Goal: Task Accomplishment & Management: Use online tool/utility

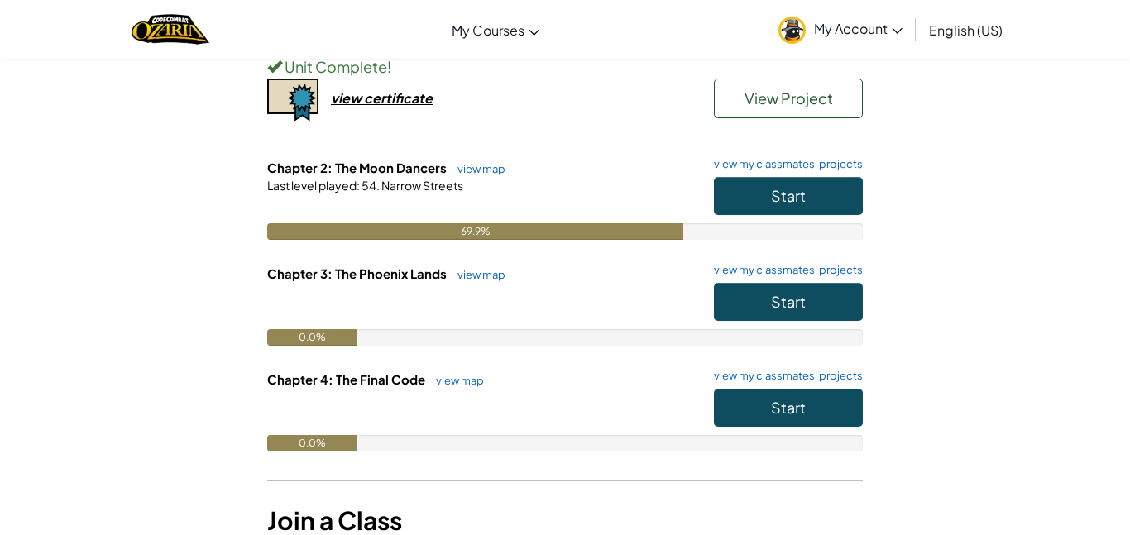
scroll to position [218, 0]
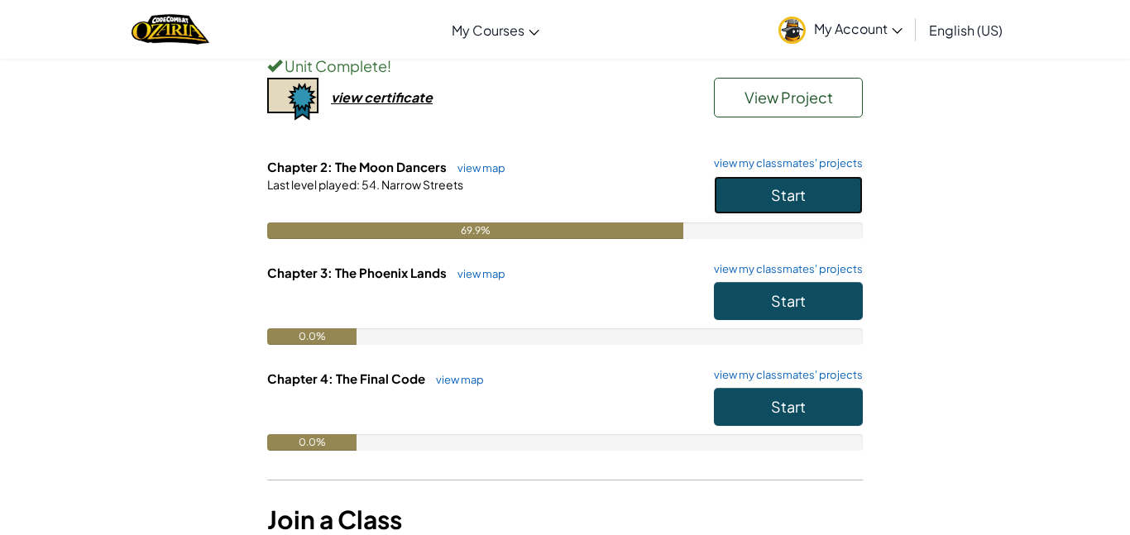
click at [768, 193] on button "Start" at bounding box center [788, 195] width 149 height 38
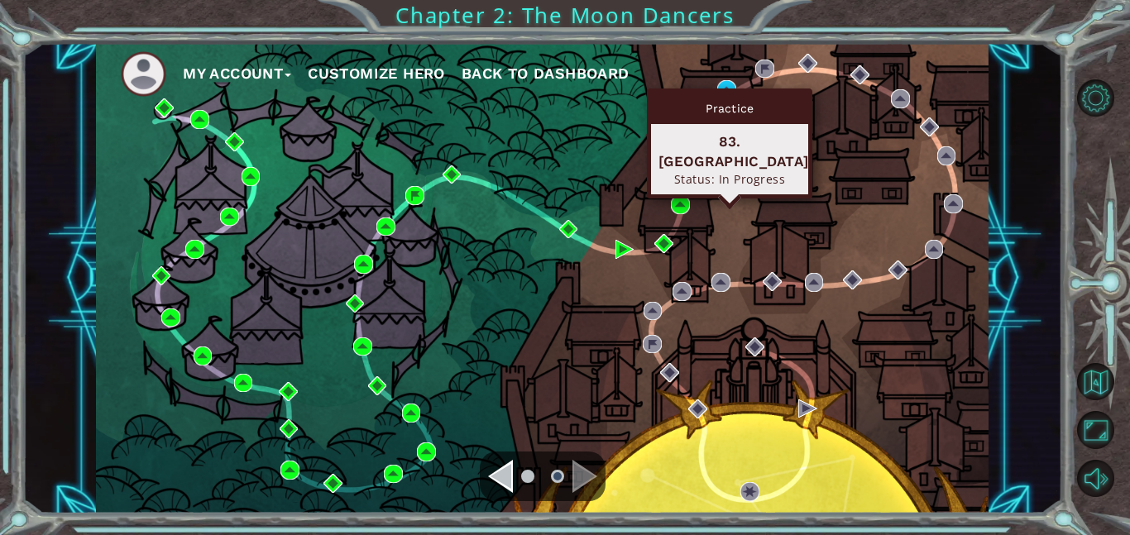
click at [727, 91] on div "Practice 83. [GEOGRAPHIC_DATA] Status: In Progress" at bounding box center [729, 144] width 165 height 110
click at [726, 83] on img at bounding box center [726, 89] width 19 height 19
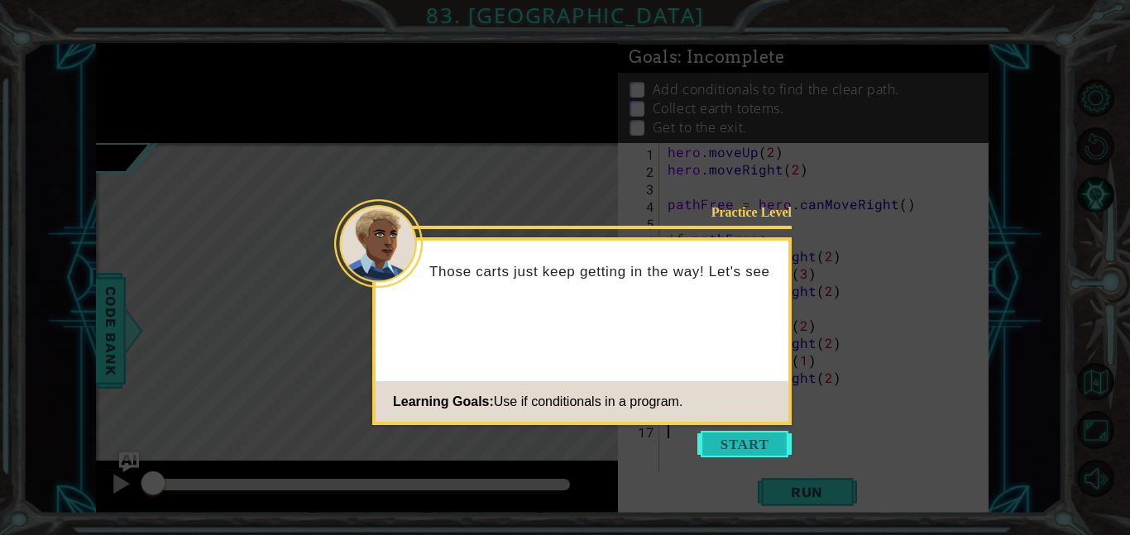
click at [745, 447] on button "Start" at bounding box center [744, 444] width 94 height 26
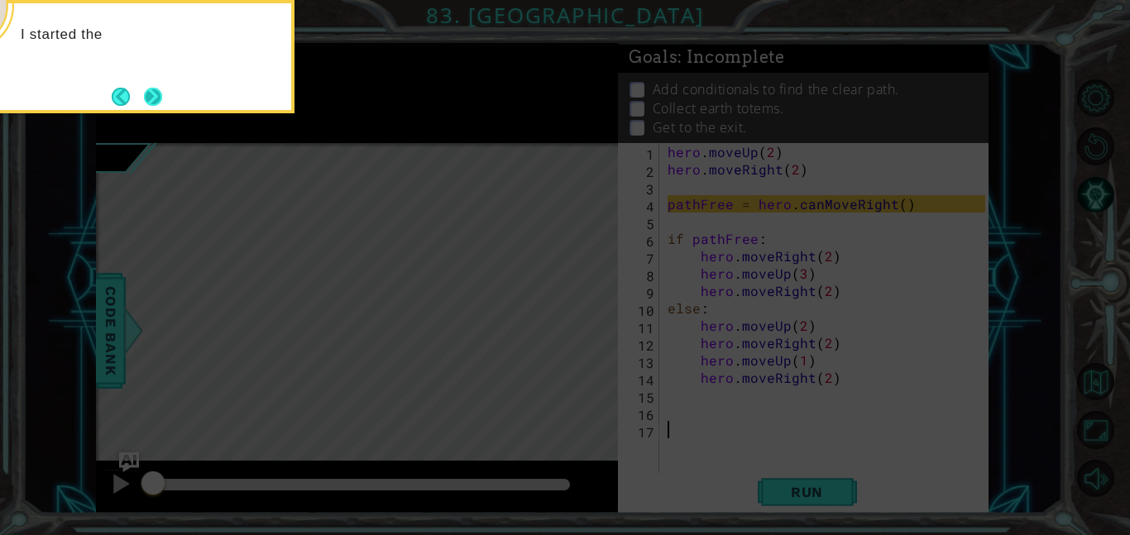
click at [162, 99] on button "Next" at bounding box center [153, 97] width 18 height 18
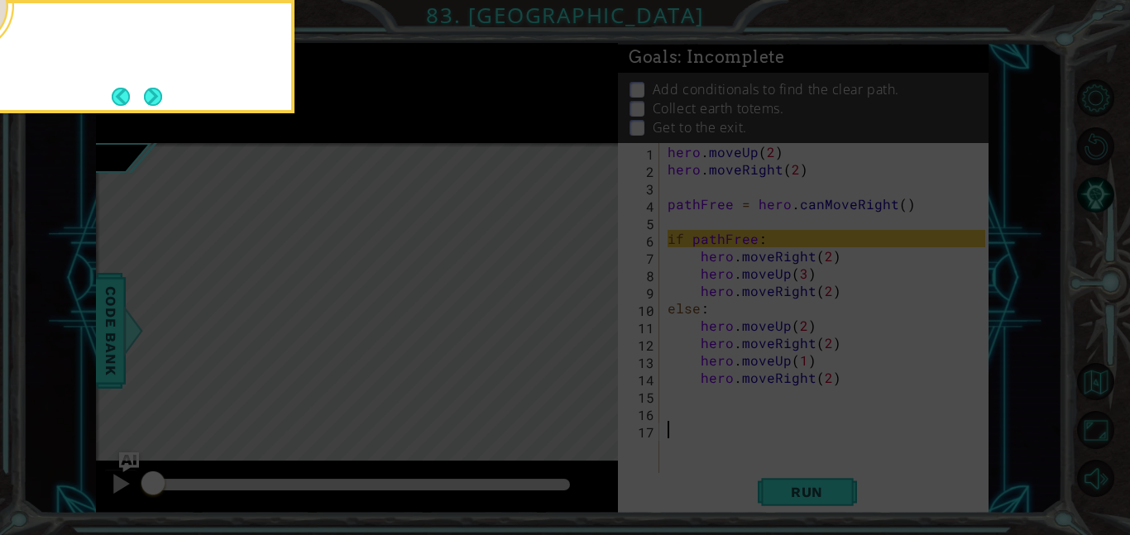
click at [165, 99] on div at bounding box center [129, 56] width 331 height 113
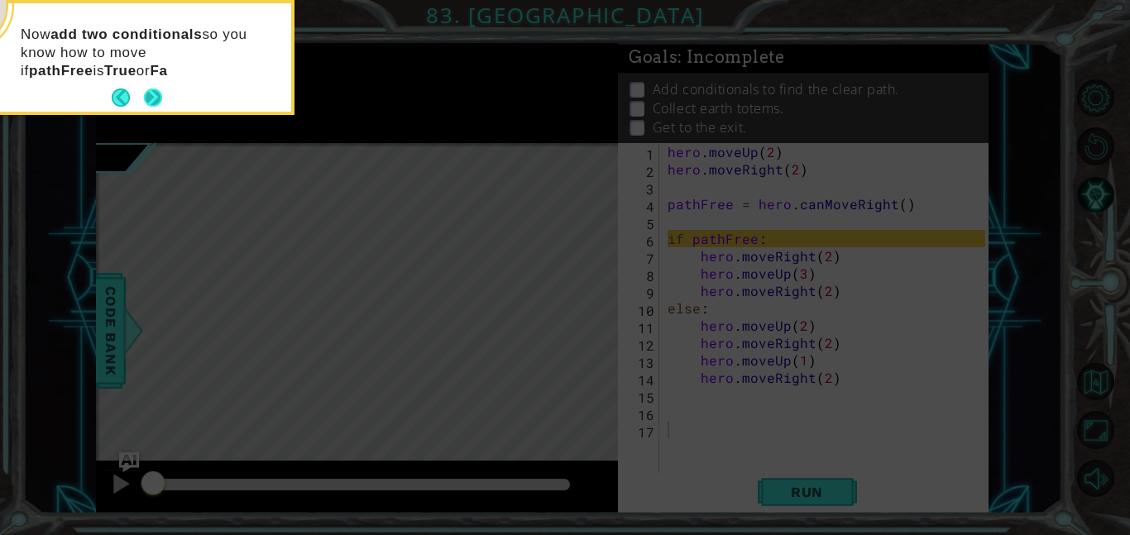
click at [150, 94] on button "Next" at bounding box center [153, 98] width 18 height 18
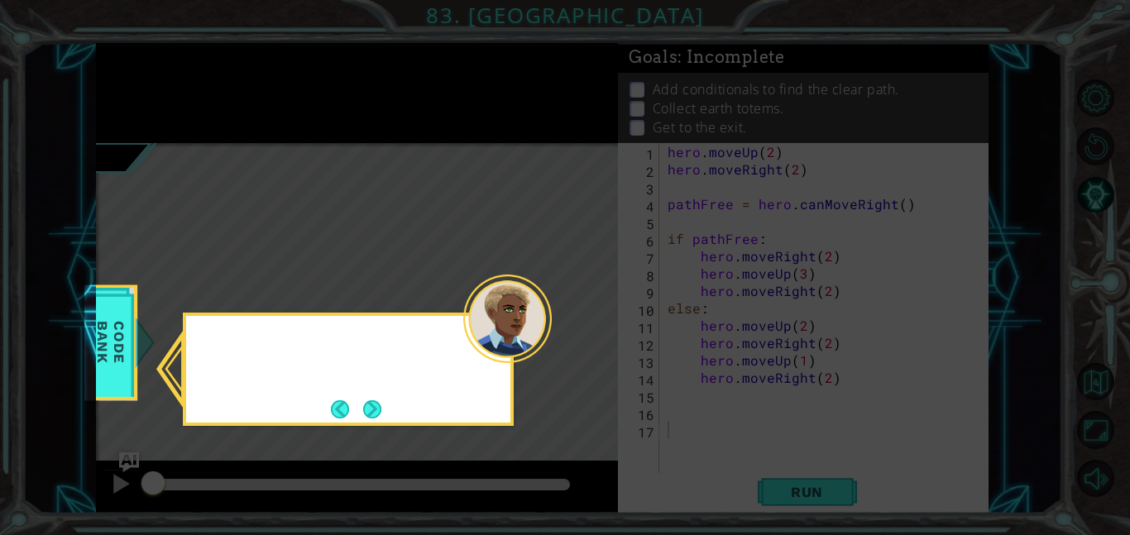
click at [150, 94] on icon at bounding box center [565, 267] width 1130 height 535
click at [380, 425] on div "You can check the Code Bank" at bounding box center [348, 369] width 331 height 113
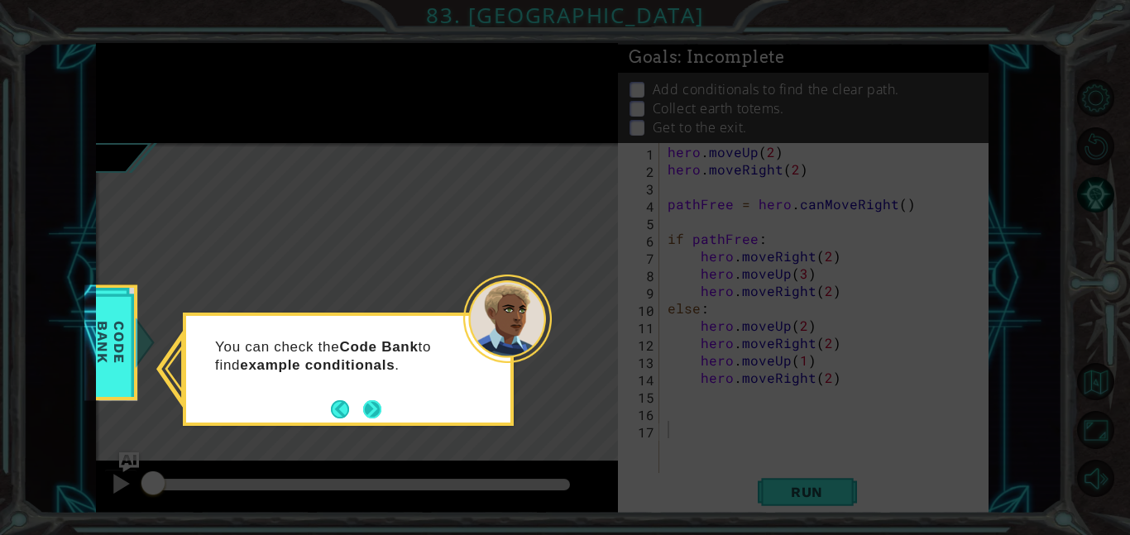
click at [370, 404] on button "Next" at bounding box center [372, 409] width 18 height 18
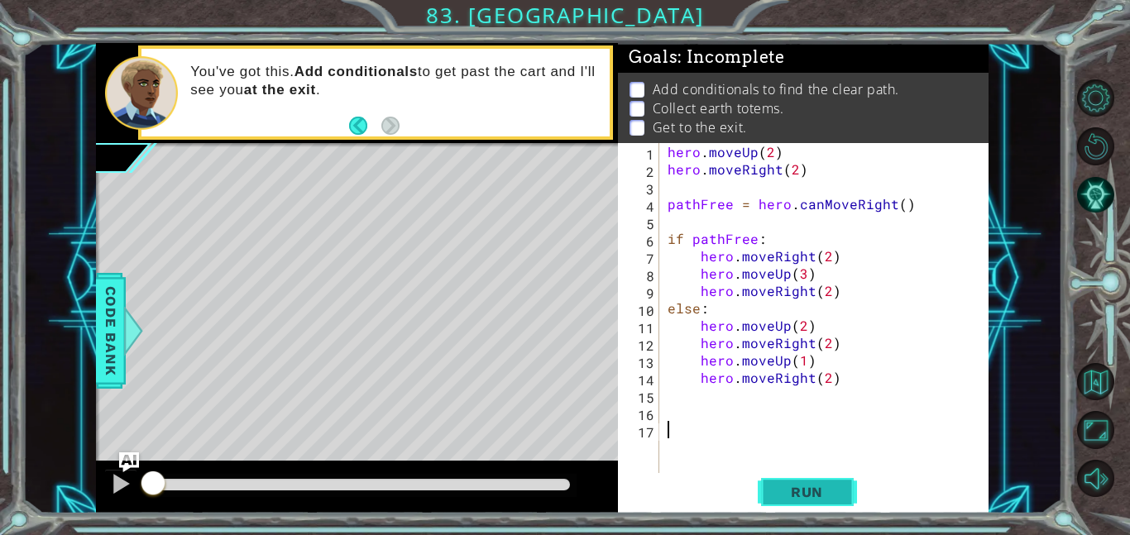
click at [854, 486] on button "Run" at bounding box center [807, 491] width 99 height 37
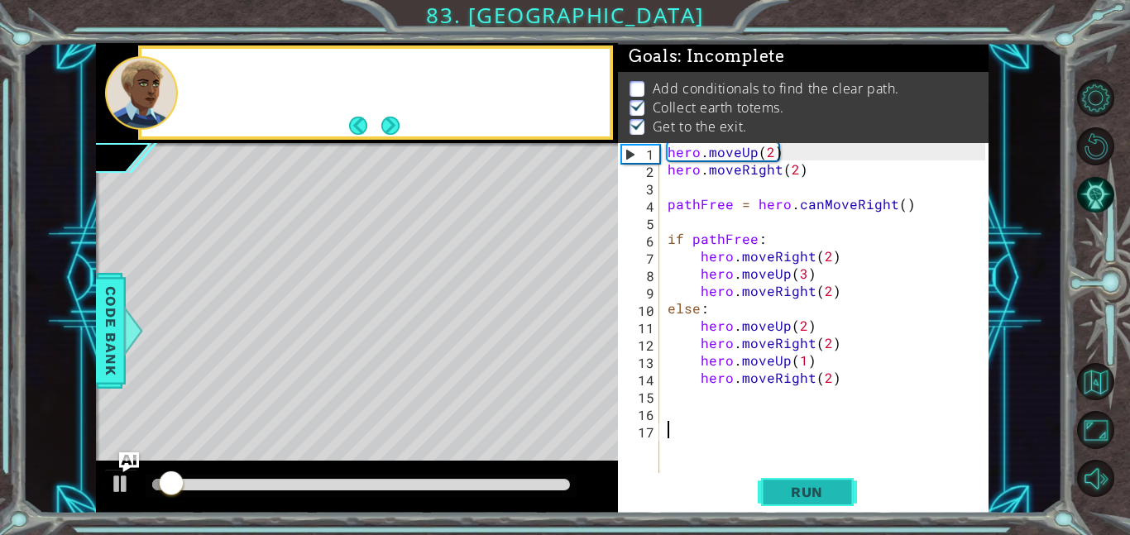
scroll to position [2, 0]
click at [854, 486] on button "Run" at bounding box center [807, 491] width 99 height 37
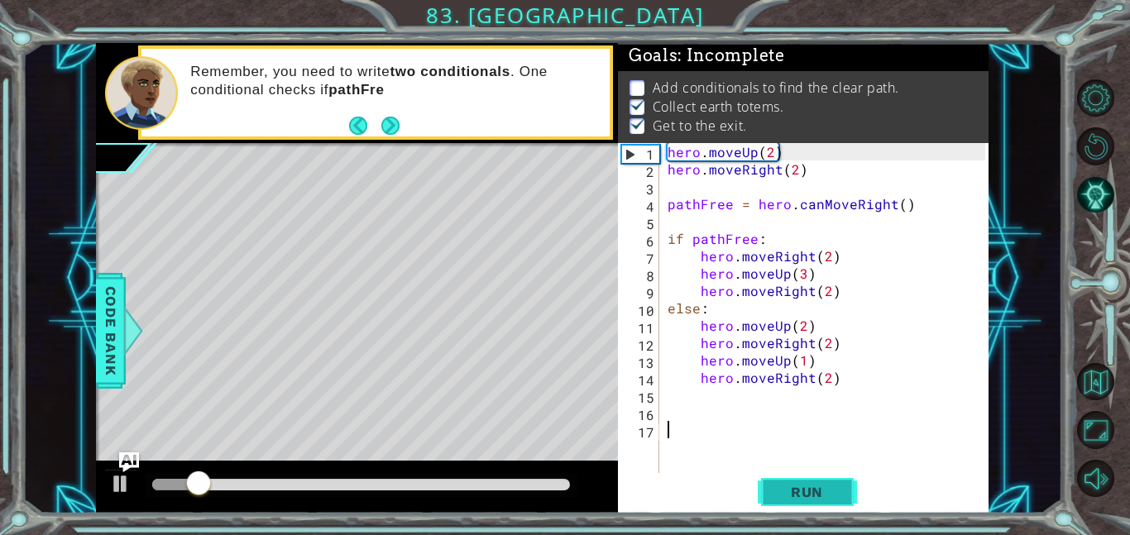
click at [855, 493] on button "Run" at bounding box center [807, 491] width 99 height 37
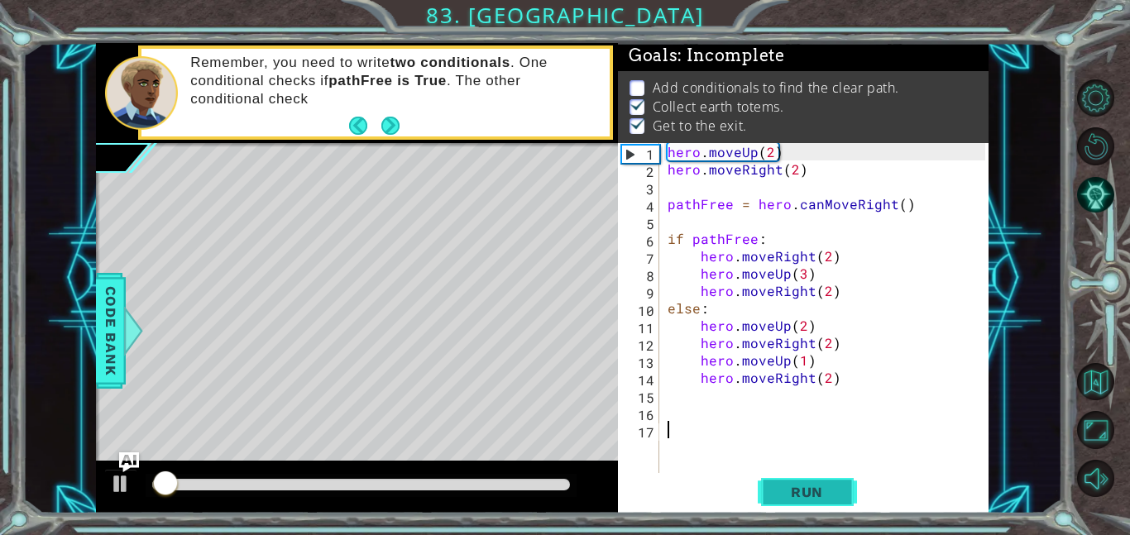
click at [855, 493] on button "Run" at bounding box center [807, 491] width 99 height 37
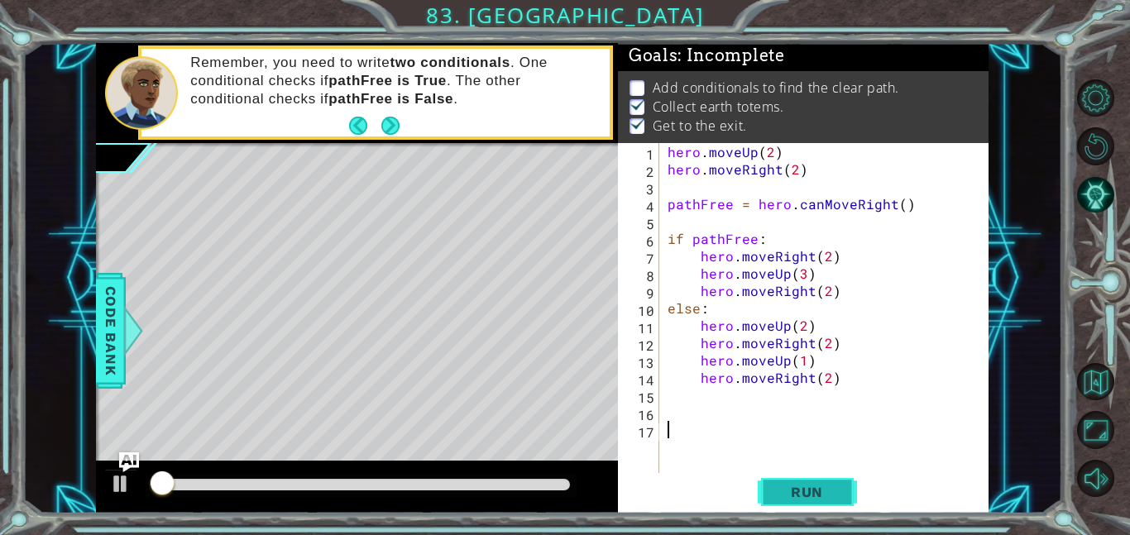
click at [855, 493] on button "Run" at bounding box center [807, 491] width 99 height 37
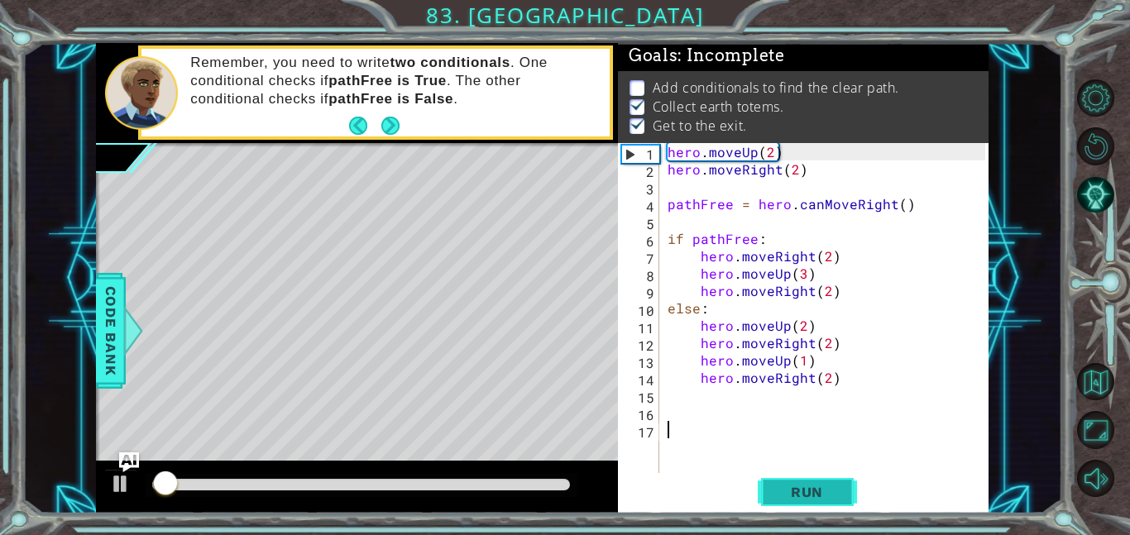
click at [855, 493] on button "Run" at bounding box center [807, 491] width 99 height 37
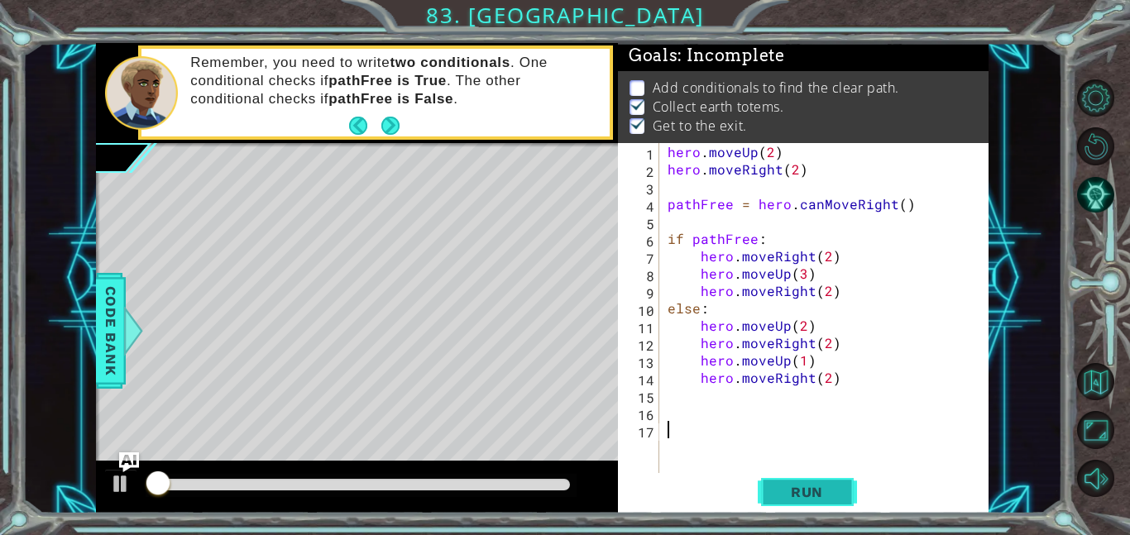
click at [855, 493] on button "Run" at bounding box center [807, 491] width 99 height 37
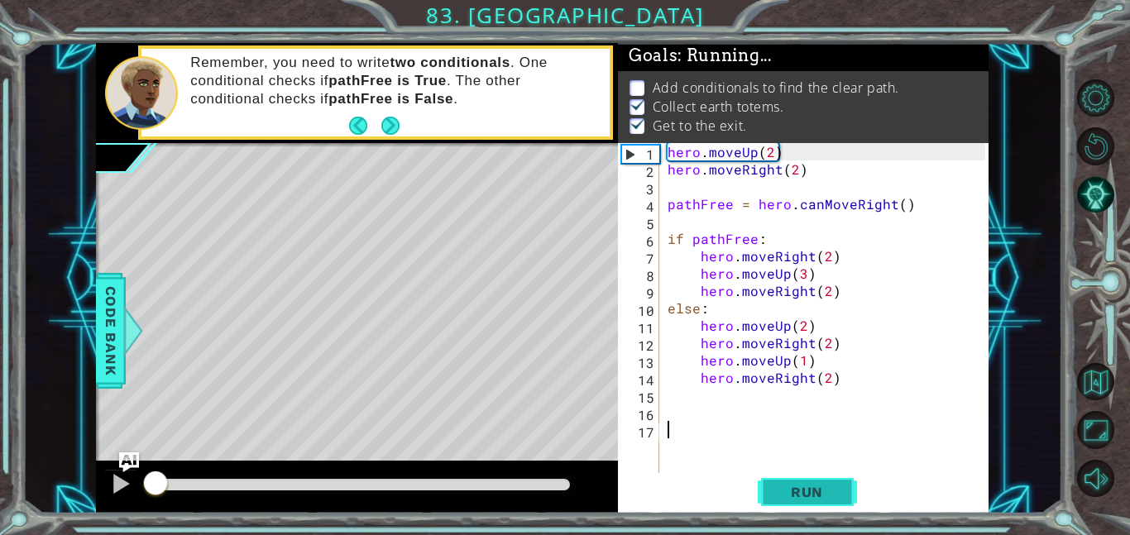
click at [855, 493] on button "Run" at bounding box center [807, 491] width 99 height 37
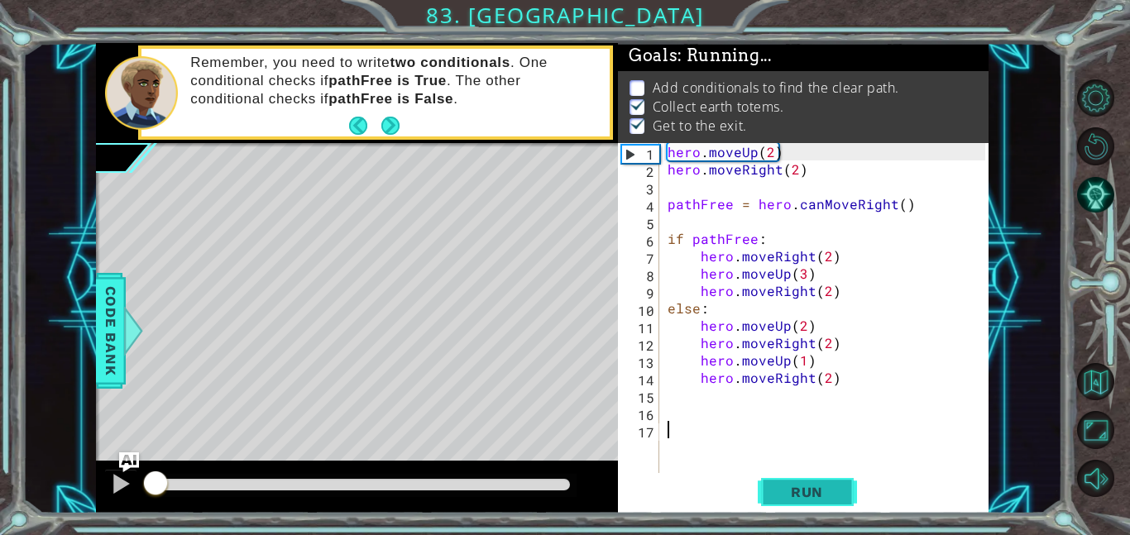
click at [855, 493] on button "Run" at bounding box center [807, 491] width 99 height 37
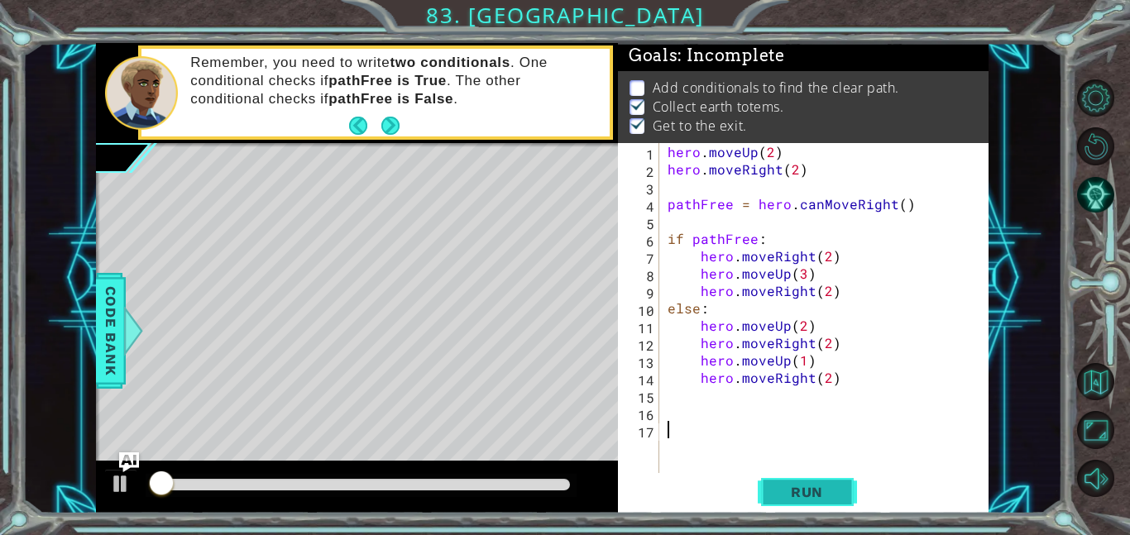
click at [855, 493] on button "Run" at bounding box center [807, 491] width 99 height 37
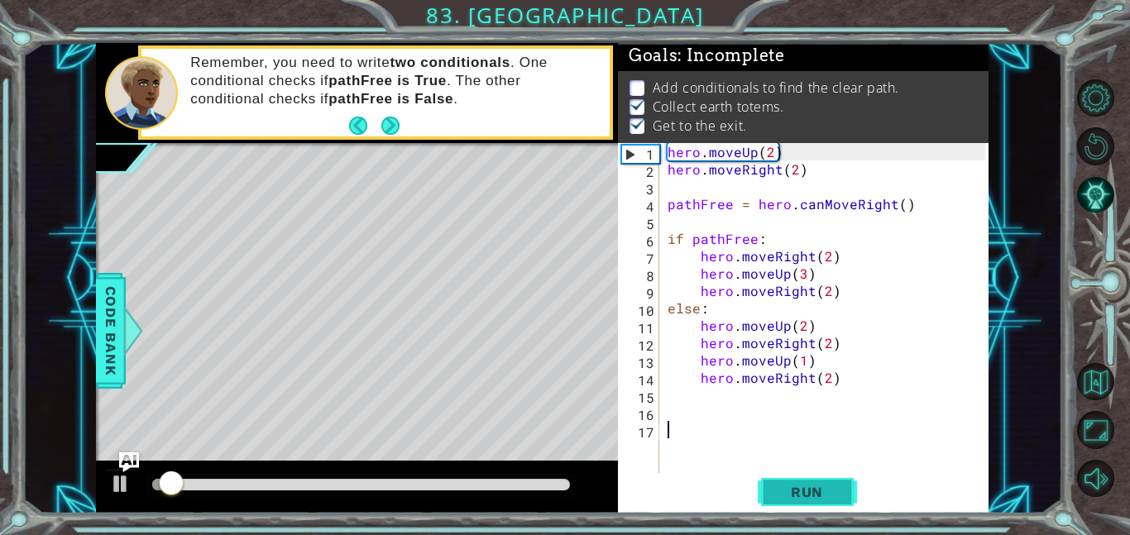
click at [855, 493] on button "Run" at bounding box center [807, 491] width 99 height 37
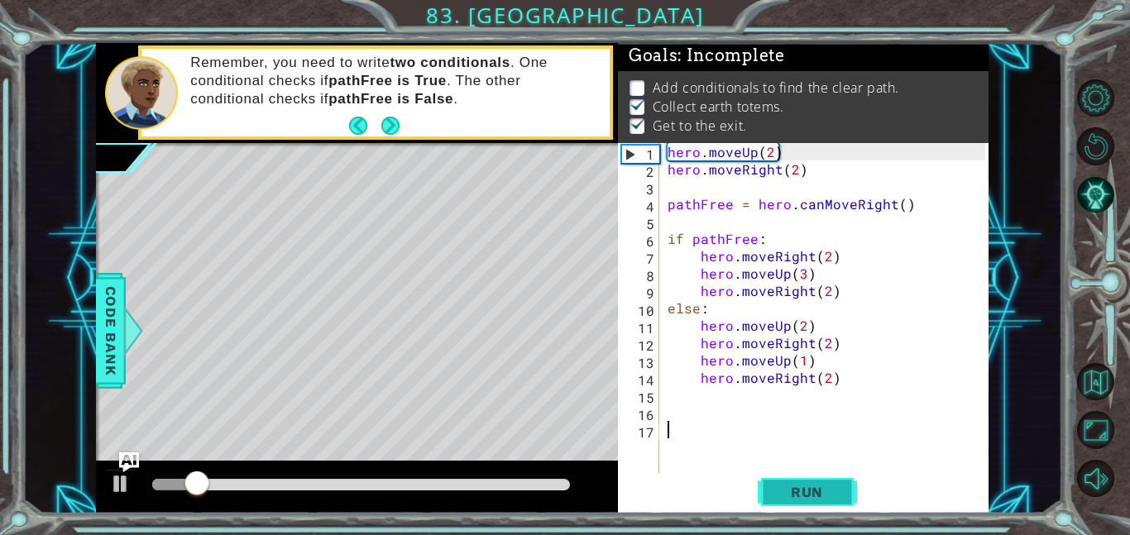
click at [855, 493] on button "Run" at bounding box center [807, 491] width 99 height 37
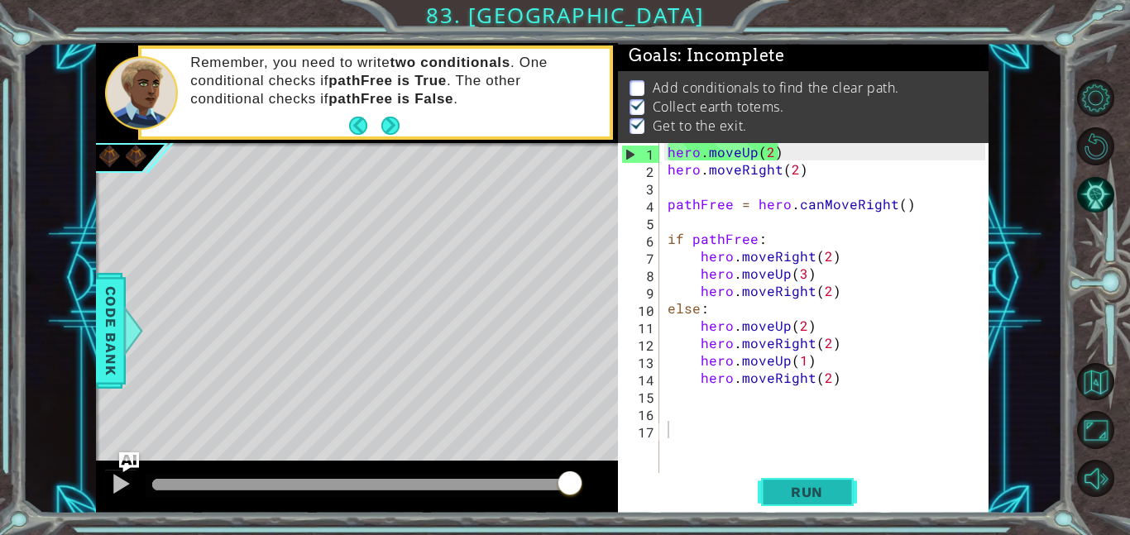
click at [855, 493] on button "Run" at bounding box center [807, 491] width 99 height 37
click at [391, 142] on div "Remember, you need to write two conditionals . One conditional checks if pathFr…" at bounding box center [357, 93] width 522 height 100
click at [395, 84] on strong "pathFree is True" at bounding box center [387, 81] width 118 height 16
click at [394, 110] on div "Remember, you need to write two conditionals . One conditional checks if pathFr…" at bounding box center [394, 92] width 430 height 95
click at [395, 117] on button "Next" at bounding box center [390, 126] width 18 height 18
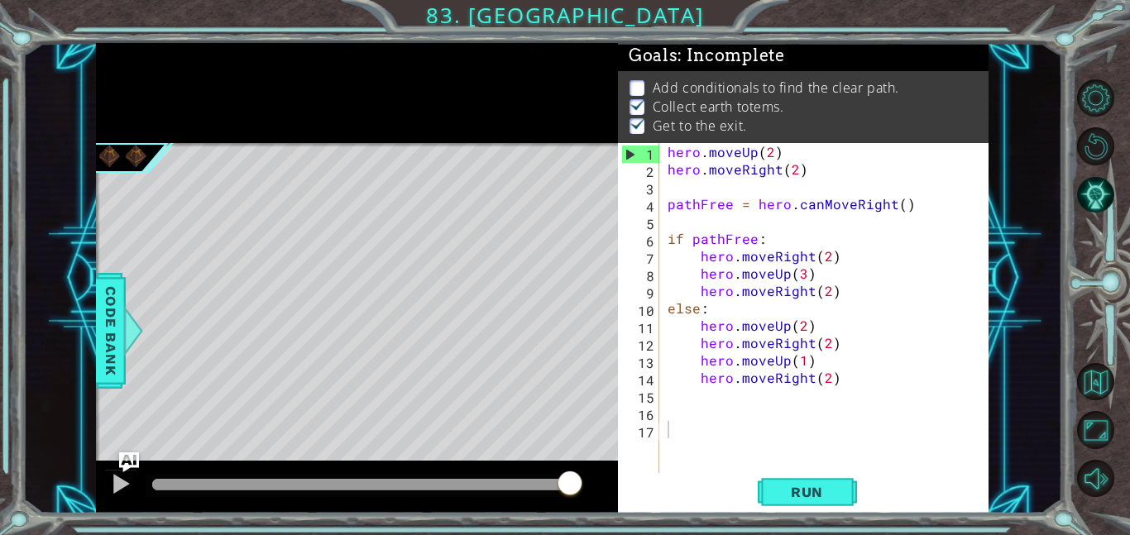
click at [762, 397] on div "hero . moveUp ( 2 ) hero . moveRight ( 2 ) pathFree = hero . canMoveRight ( ) i…" at bounding box center [828, 325] width 329 height 365
click at [713, 305] on div "hero . moveUp ( 2 ) hero . moveRight ( 2 ) pathFree = hero . canMoveRight ( ) i…" at bounding box center [828, 325] width 329 height 365
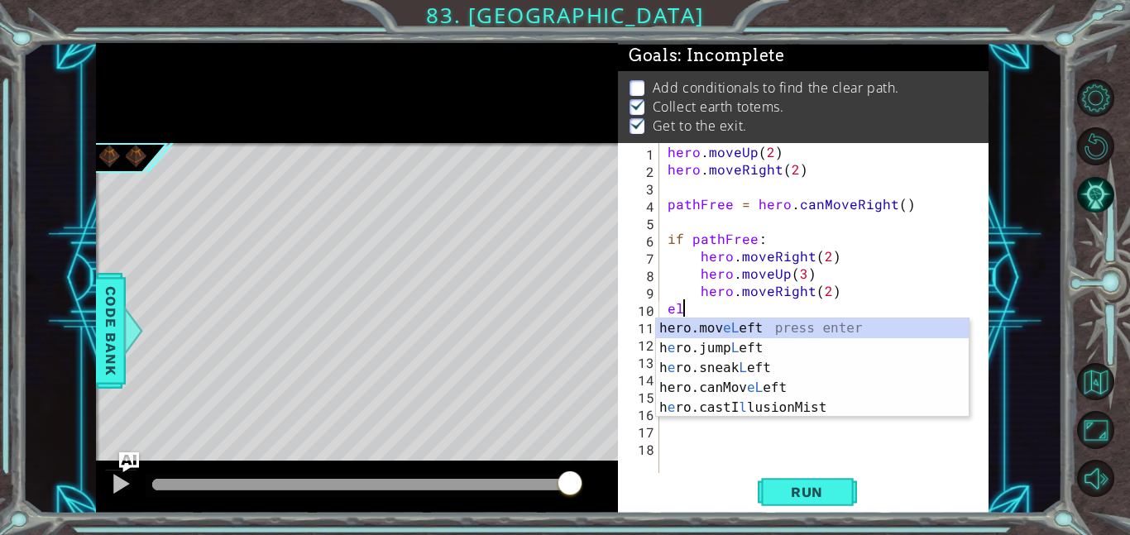
type textarea "e"
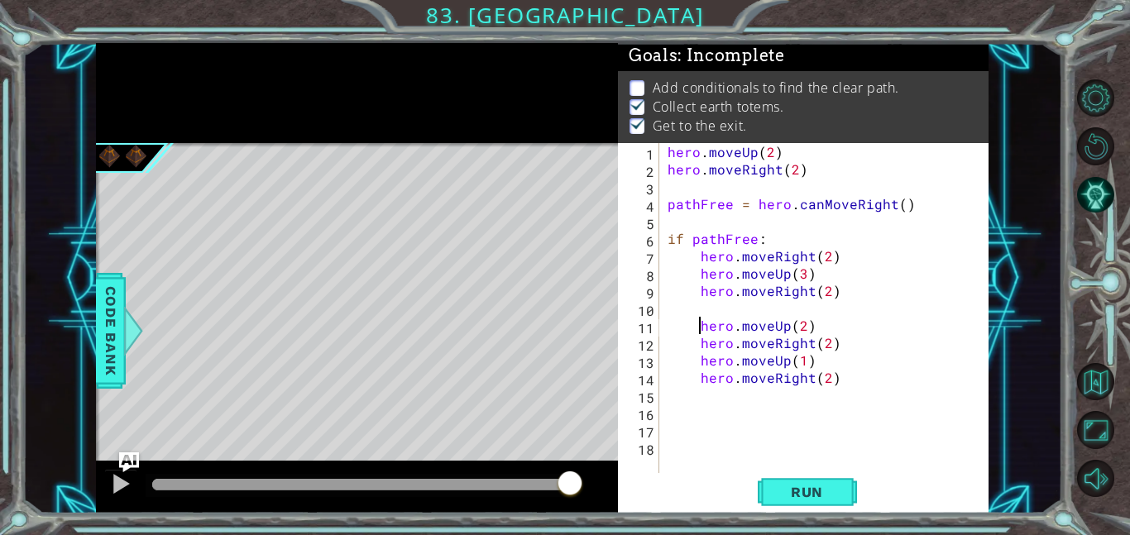
type textarea "hero.moveUp(2)"
type textarea "hero.moveRight(2)"
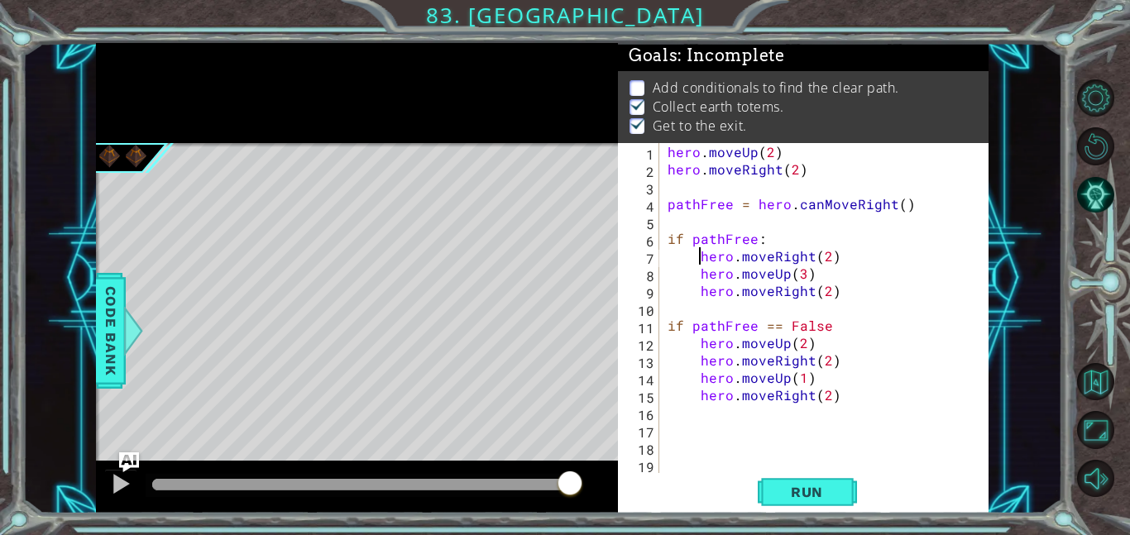
type textarea "if pathFree:"
click at [875, 390] on div "hero . moveUp ( 2 ) hero . moveRight ( 2 ) pathFree = hero . canMoveRight ( ) i…" at bounding box center [828, 325] width 329 height 365
click at [827, 232] on div "hero . moveUp ( 2 ) hero . moveRight ( 2 ) pathFree = hero . canMoveRight ( ) i…" at bounding box center [828, 325] width 329 height 365
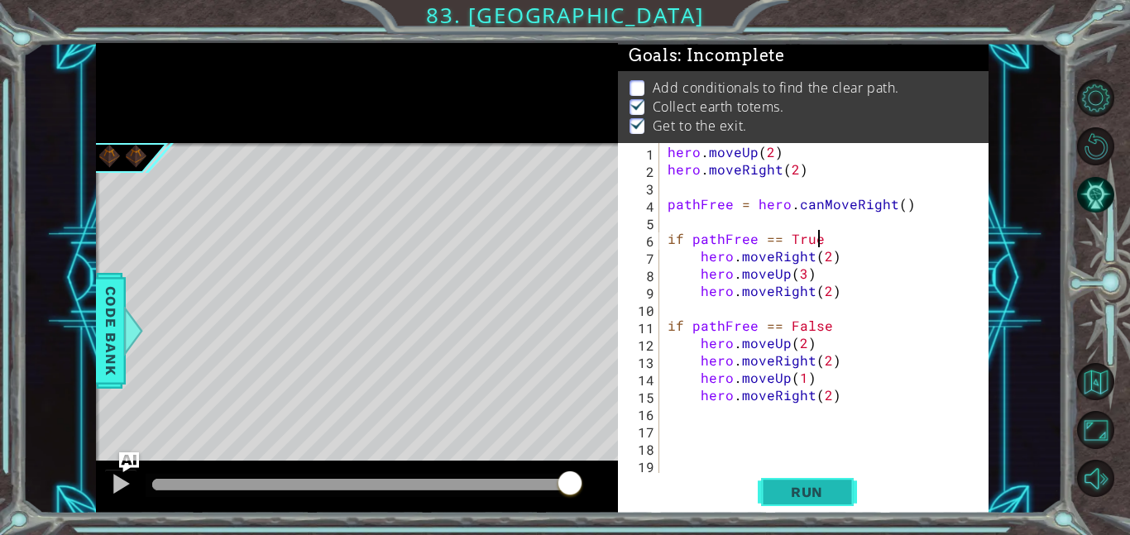
click at [831, 499] on span "Run" at bounding box center [806, 492] width 65 height 17
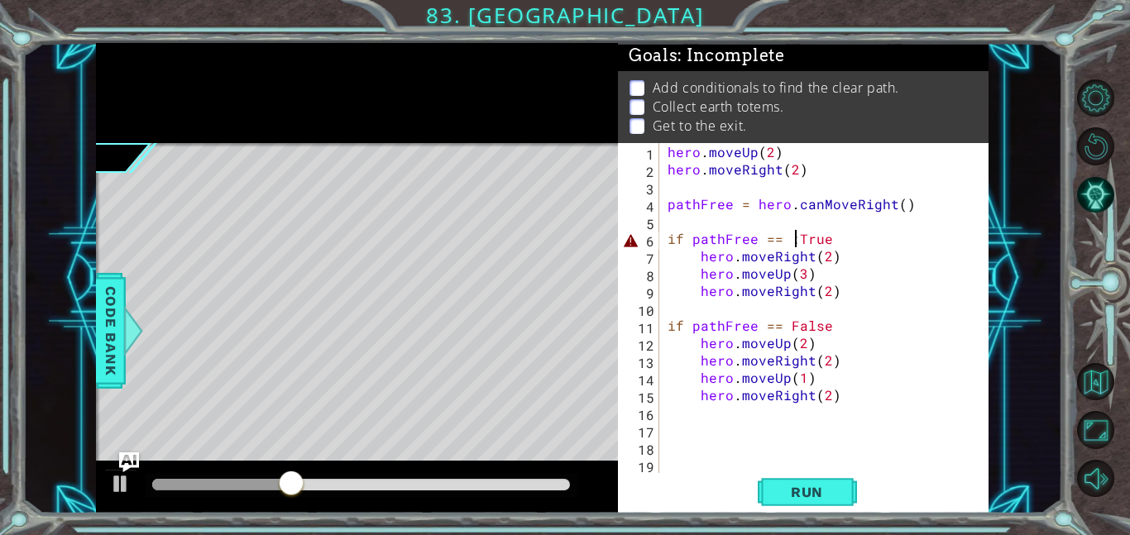
scroll to position [0, 7]
click at [842, 489] on button "Run" at bounding box center [807, 491] width 99 height 37
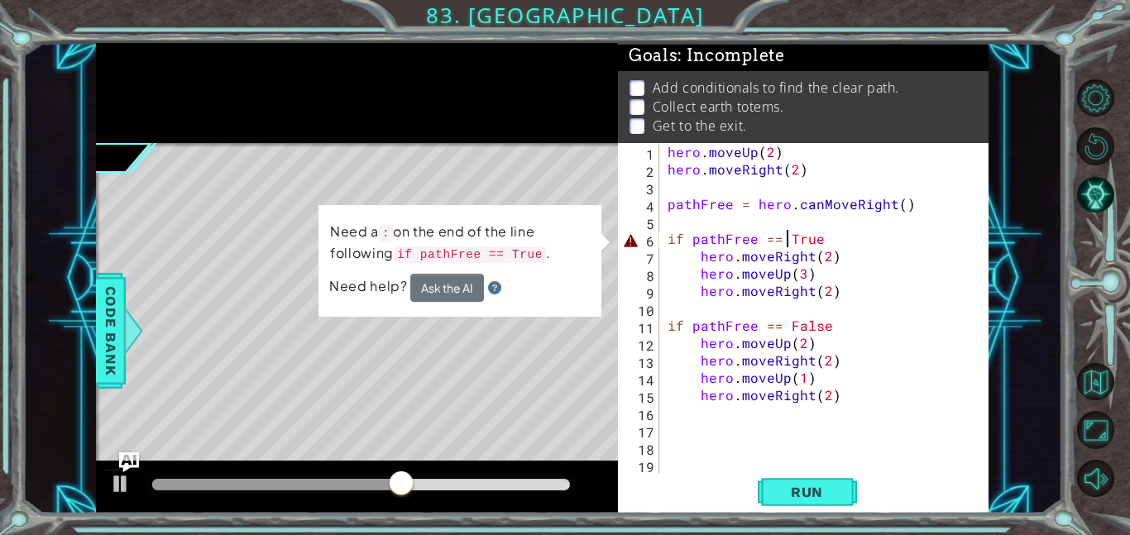
click at [847, 239] on div "hero . moveUp ( 2 ) hero . moveRight ( 2 ) pathFree = hero . canMoveRight ( ) i…" at bounding box center [828, 325] width 329 height 365
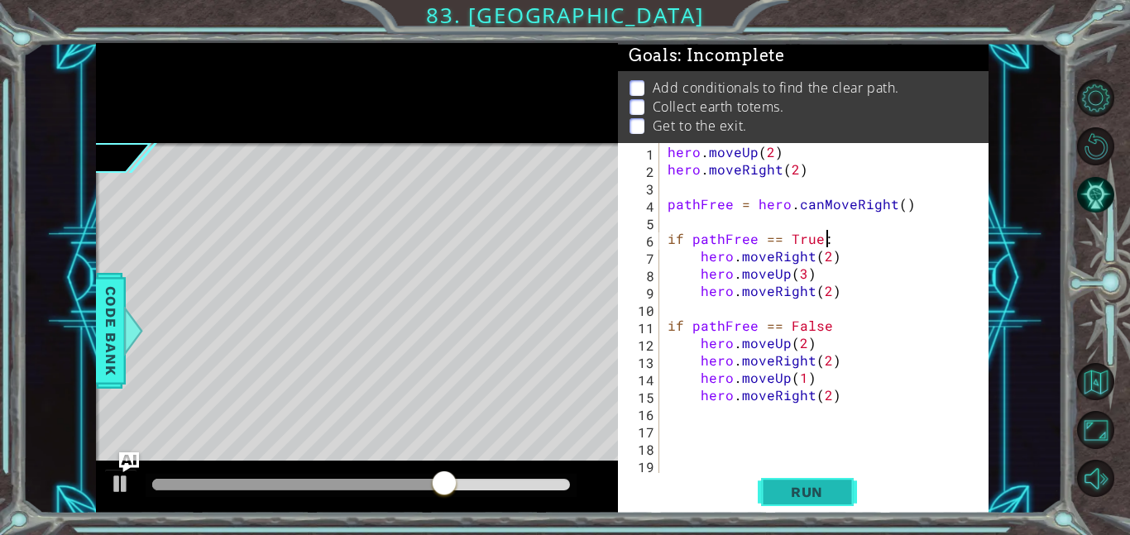
click at [824, 485] on span "Run" at bounding box center [806, 492] width 65 height 17
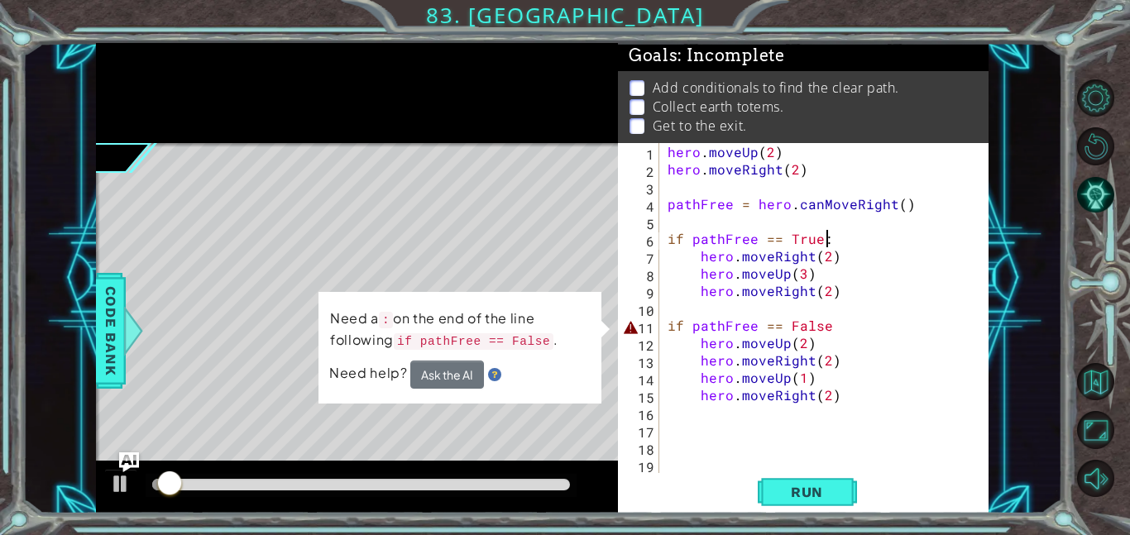
click at [854, 325] on div "hero . moveUp ( 2 ) hero . moveRight ( 2 ) pathFree = hero . canMoveRight ( ) i…" at bounding box center [828, 325] width 329 height 365
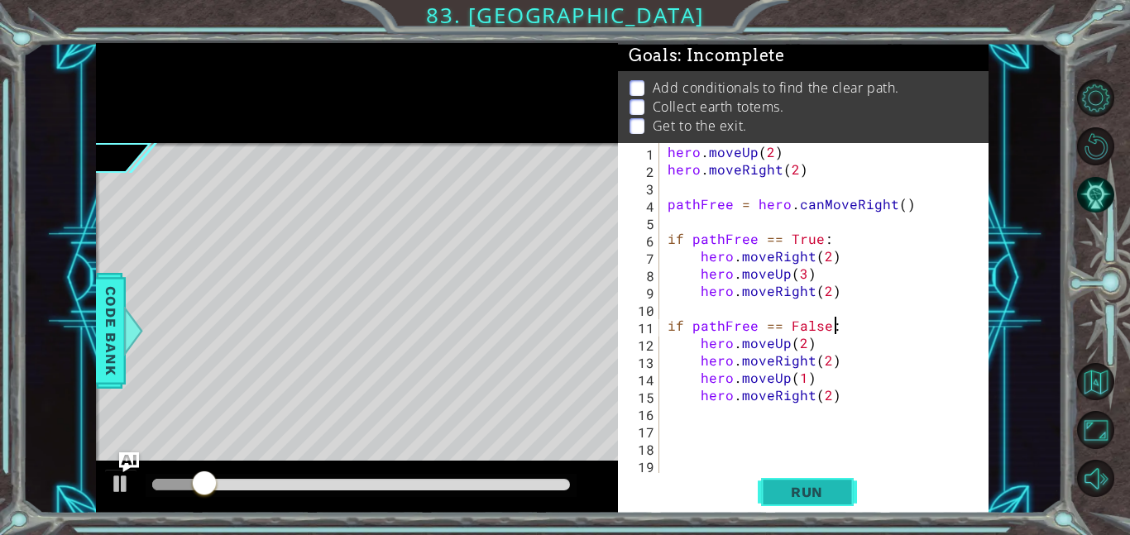
type textarea "if pathFree == False:"
click at [808, 476] on button "Run" at bounding box center [807, 491] width 99 height 37
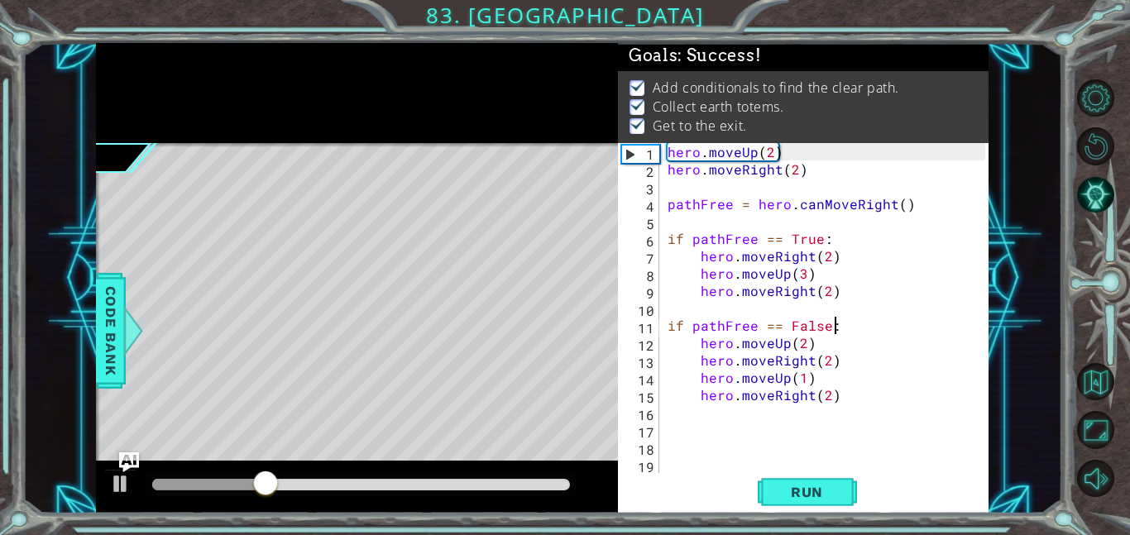
click at [567, 483] on div at bounding box center [361, 485] width 418 height 12
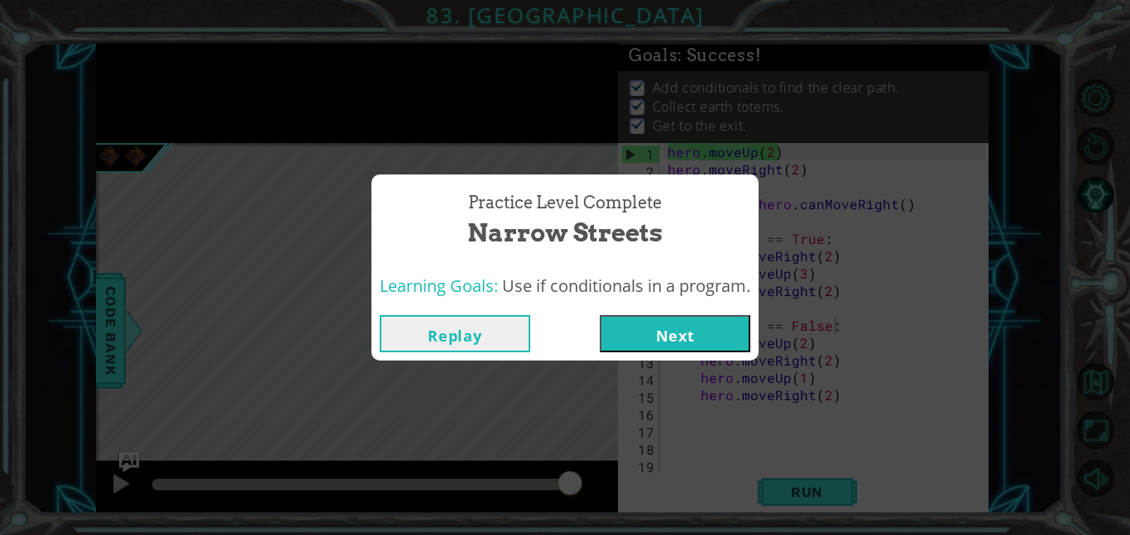
click at [707, 335] on button "Next" at bounding box center [675, 333] width 151 height 37
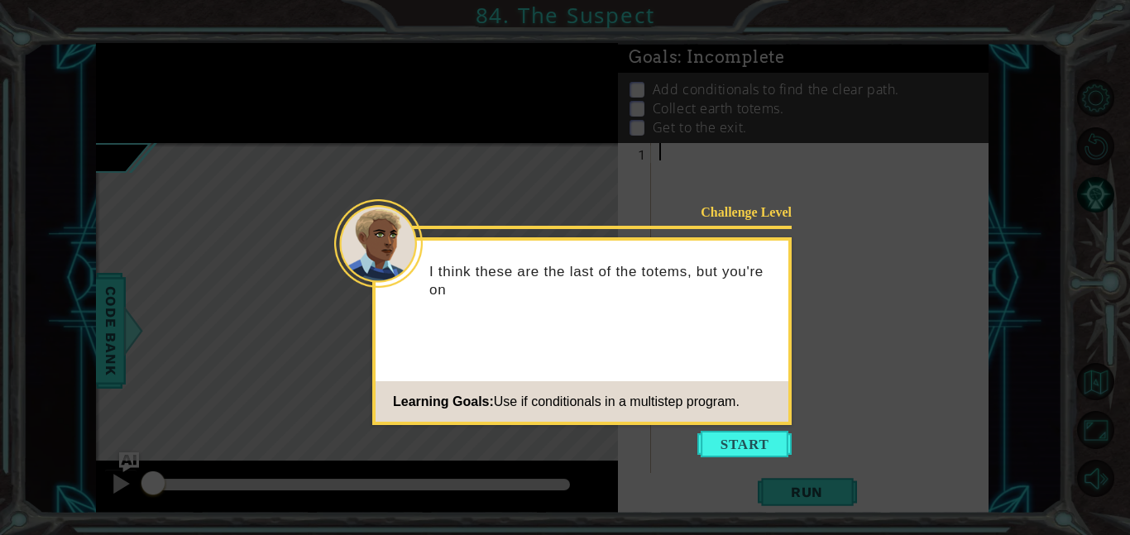
click at [749, 420] on footer "Learning Goals: Use if conditionals in a multistep program." at bounding box center [582, 401] width 413 height 41
click at [753, 424] on div "Challenge Level I think these are the last of the totems, but you're on your ow…" at bounding box center [581, 331] width 419 height 188
click at [757, 446] on button "Start" at bounding box center [744, 444] width 94 height 26
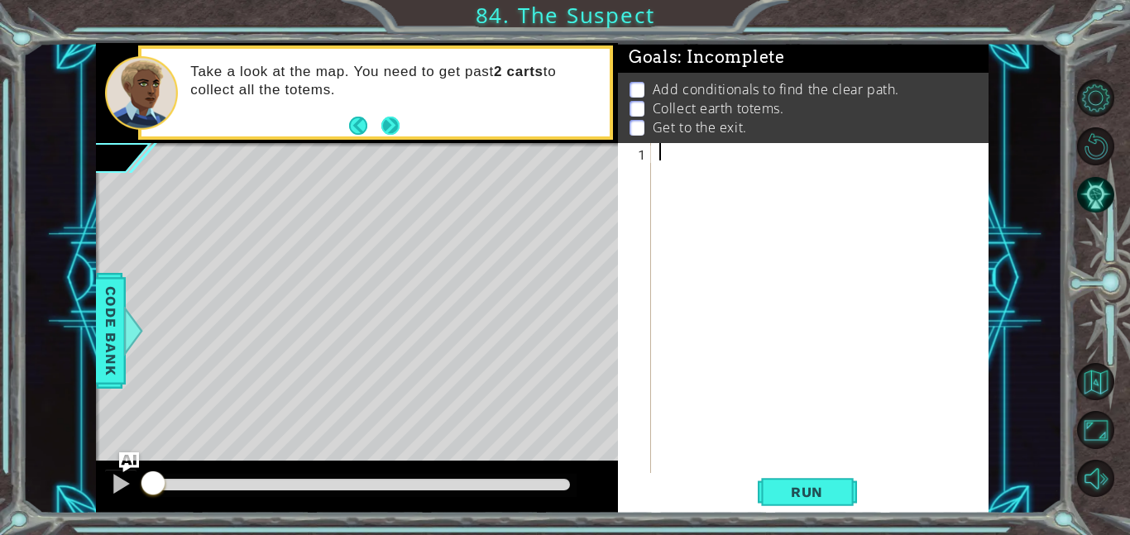
click at [393, 118] on button "Next" at bounding box center [390, 126] width 18 height 18
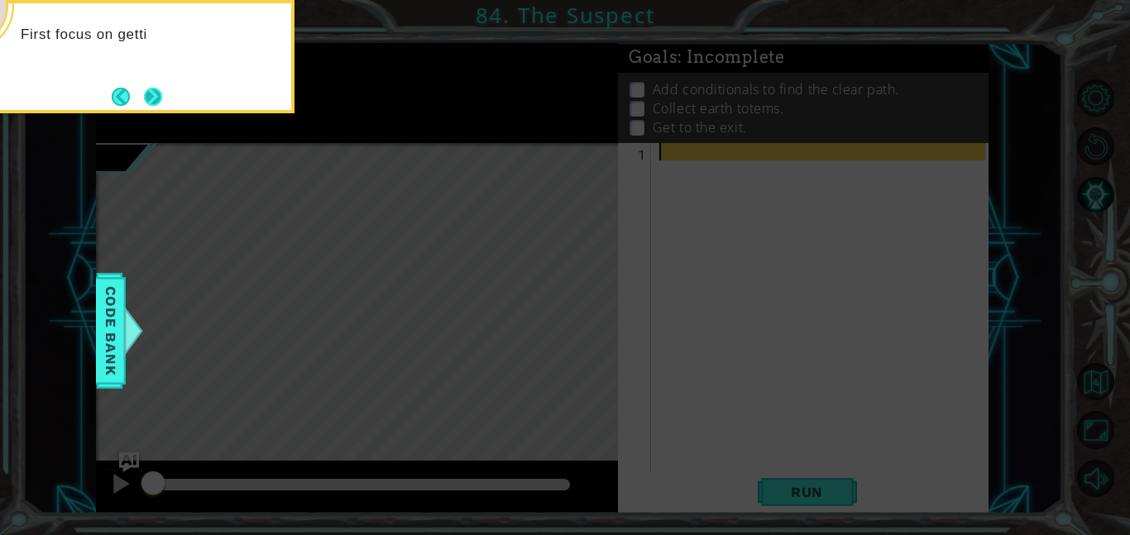
click at [145, 89] on button "Next" at bounding box center [153, 97] width 18 height 18
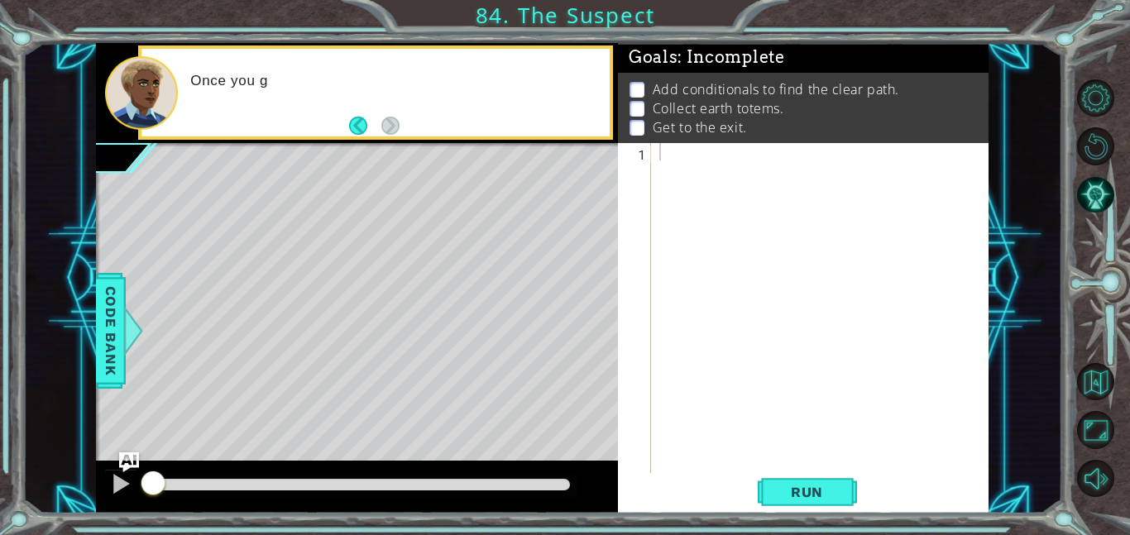
click at [145, 89] on div at bounding box center [141, 93] width 73 height 74
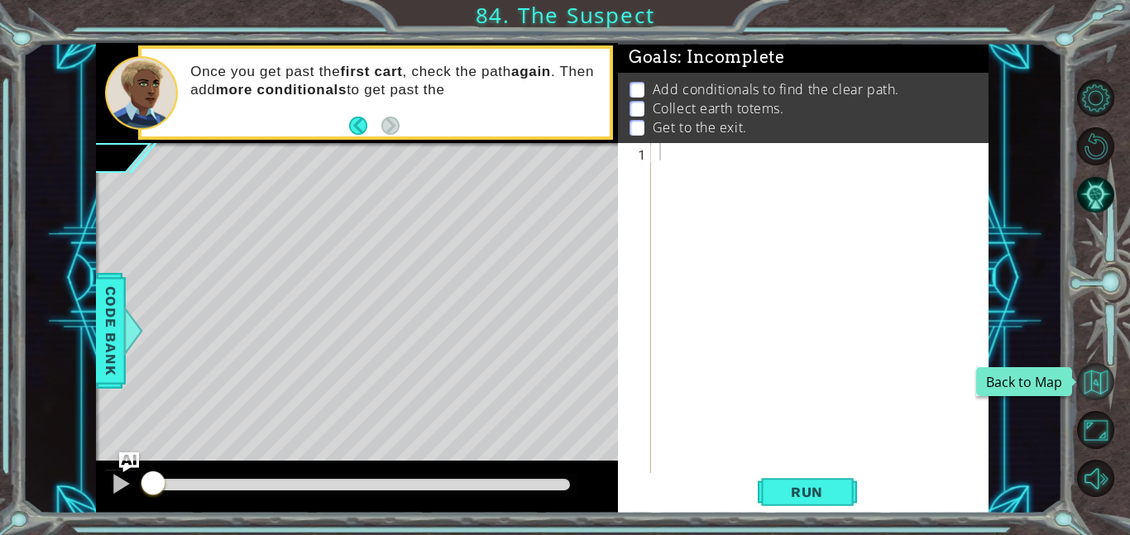
click at [1084, 376] on button "Back to Map" at bounding box center [1095, 381] width 37 height 37
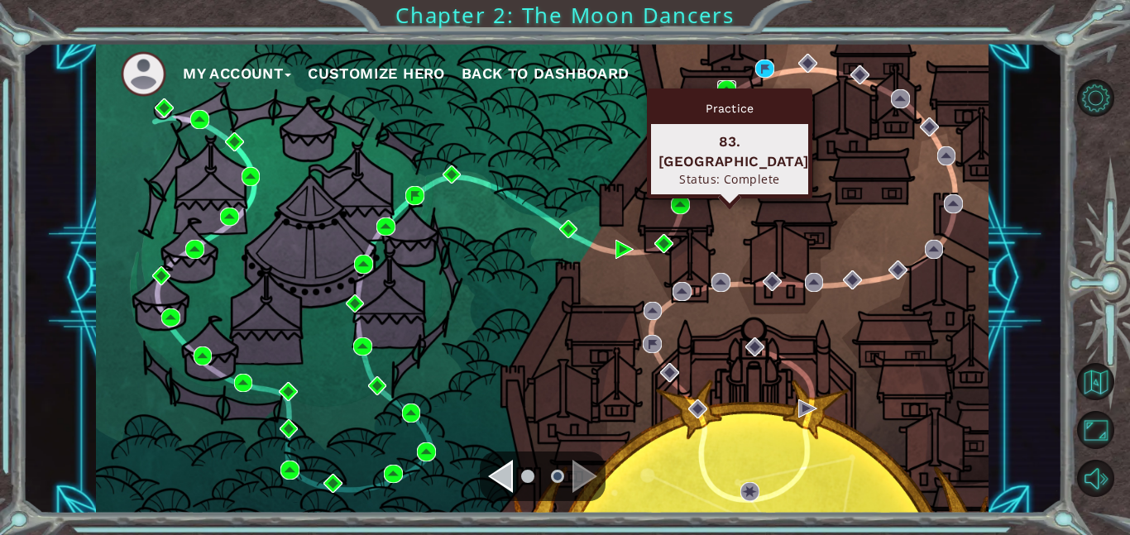
click at [725, 82] on img at bounding box center [726, 89] width 19 height 19
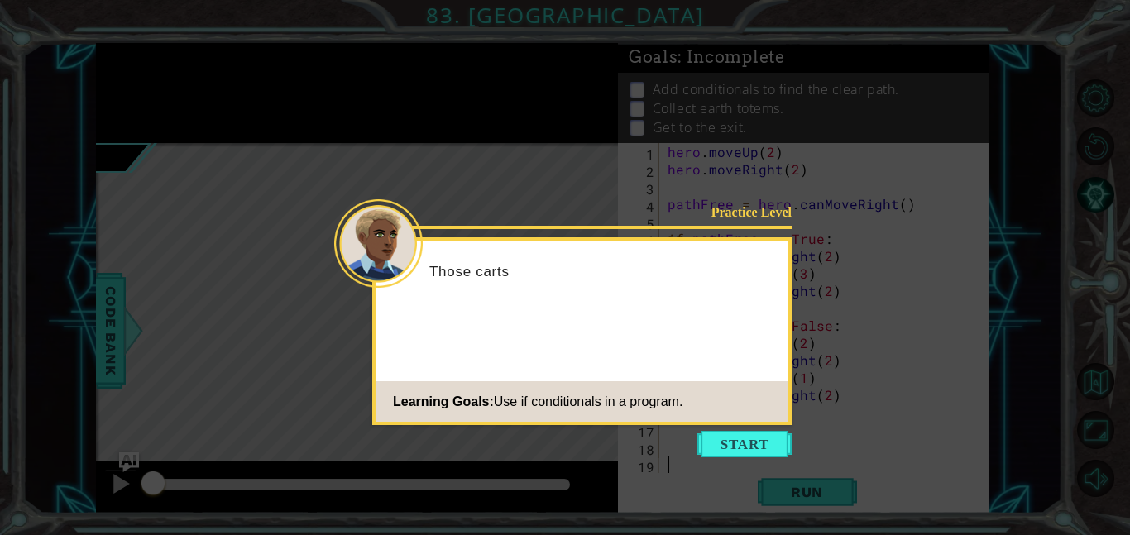
click at [768, 428] on icon at bounding box center [565, 267] width 1130 height 535
click at [773, 448] on button "Start" at bounding box center [744, 444] width 94 height 26
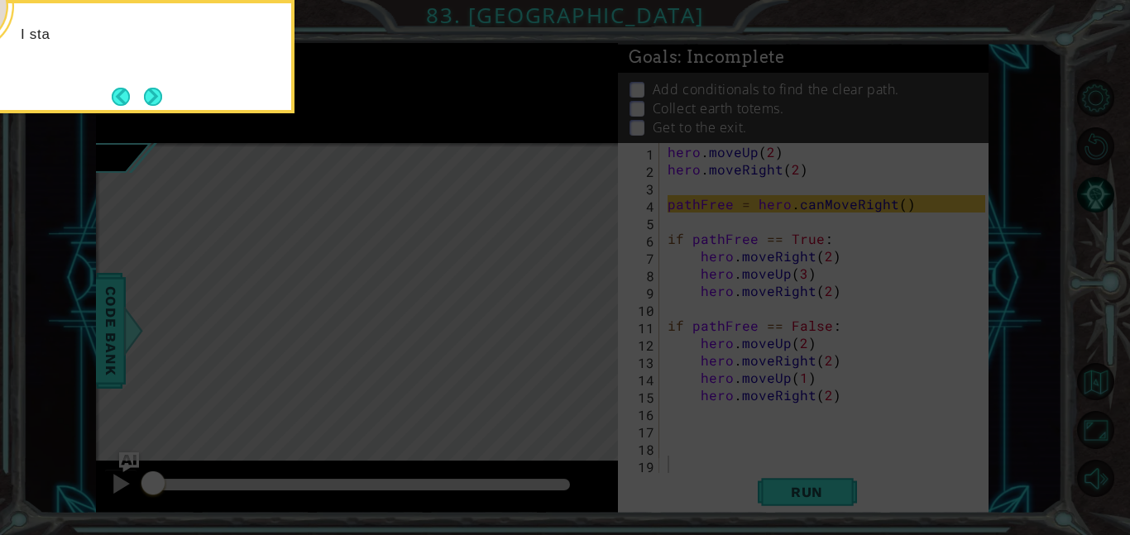
click at [787, 443] on icon at bounding box center [565, 80] width 1130 height 910
click at [145, 104] on button "Next" at bounding box center [153, 97] width 18 height 18
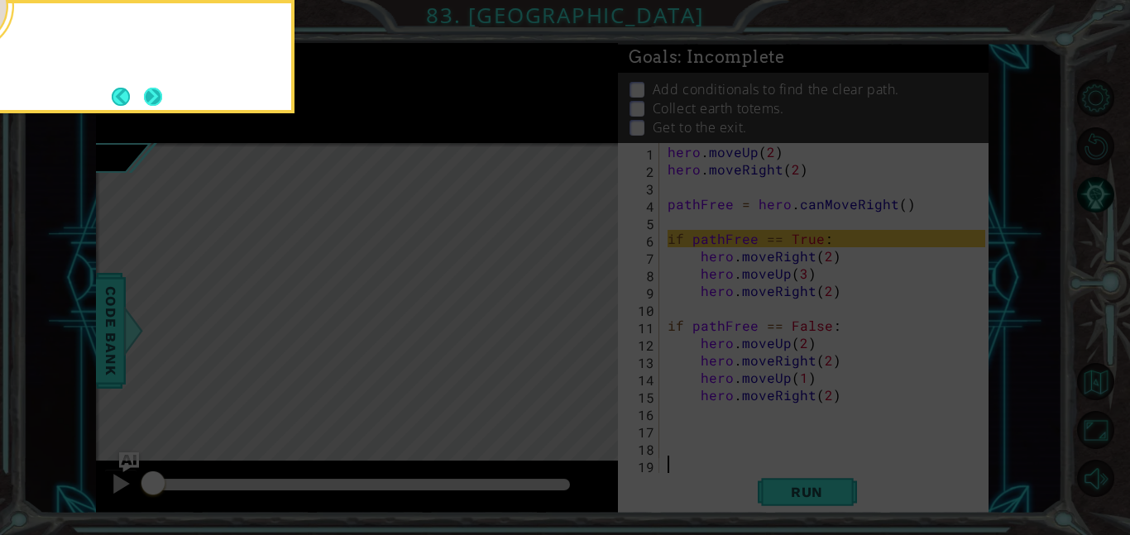
click at [145, 105] on button "Next" at bounding box center [153, 97] width 18 height 18
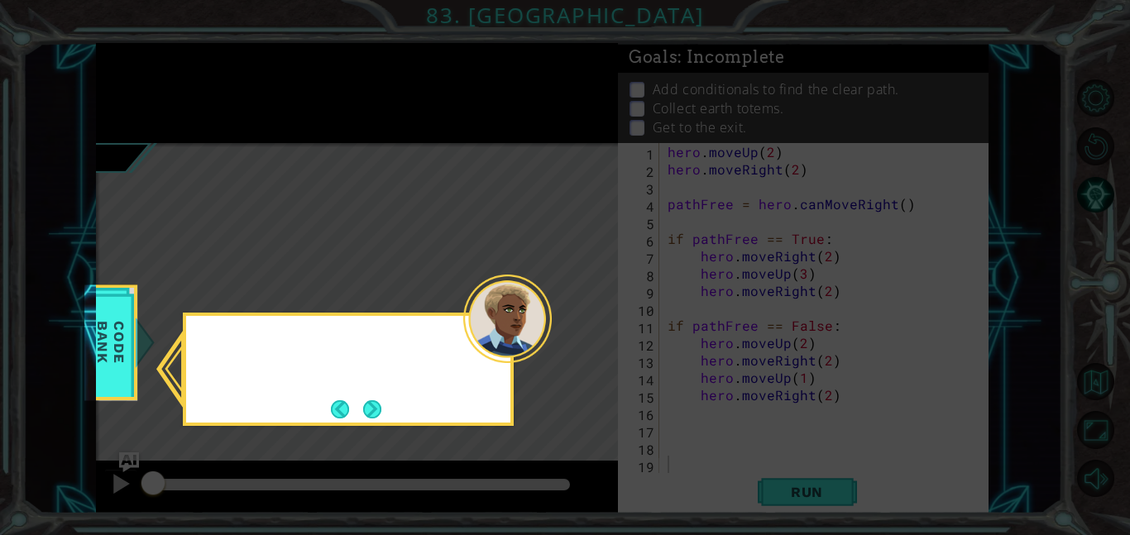
click at [145, 105] on icon at bounding box center [565, 267] width 1130 height 535
click at [382, 423] on div "You can check the Code Bank to find example conditi" at bounding box center [348, 369] width 331 height 113
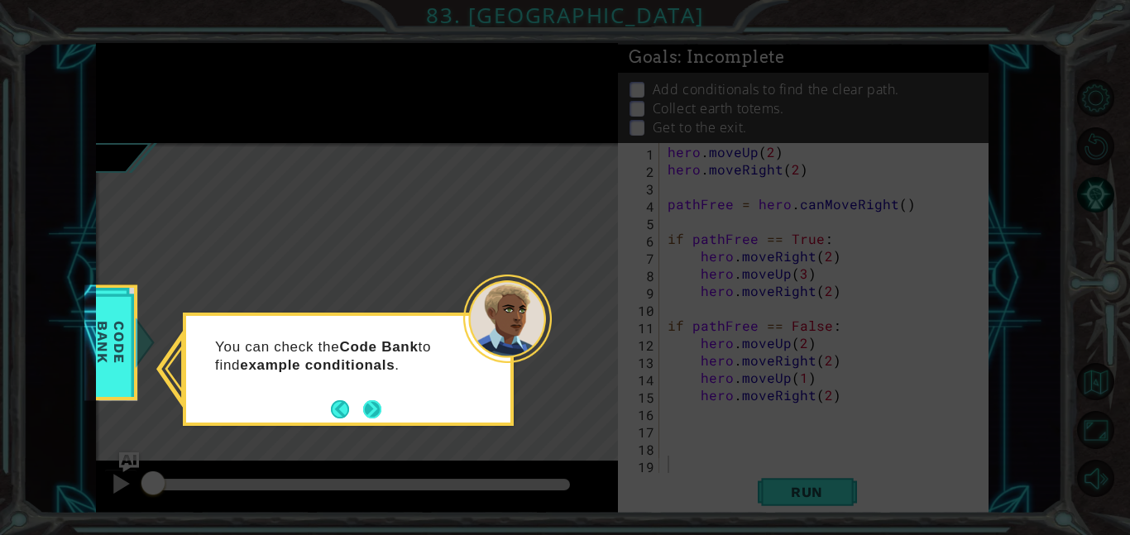
click at [367, 410] on button "Next" at bounding box center [372, 409] width 18 height 18
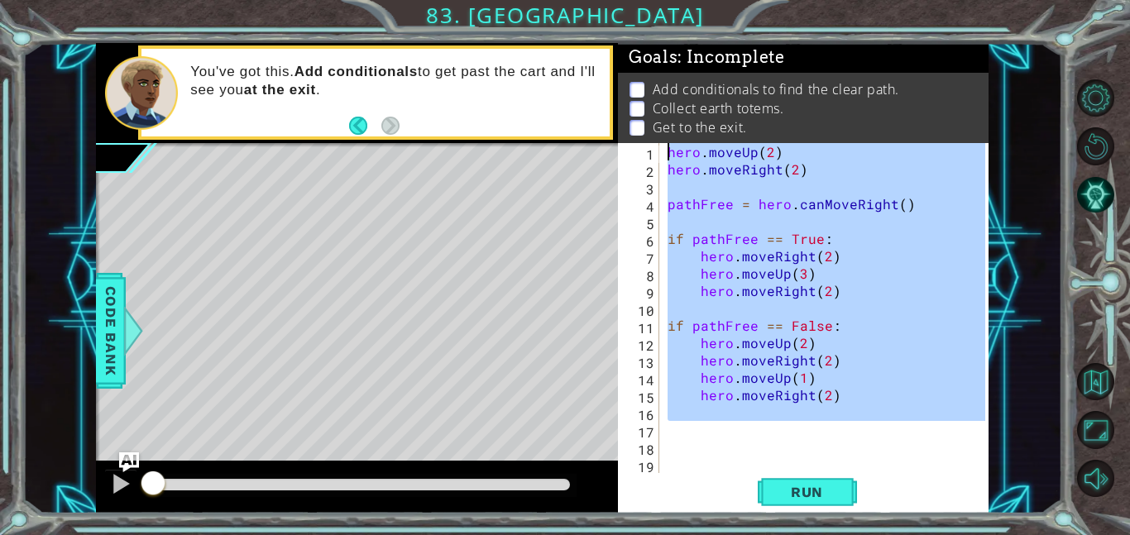
drag, startPoint x: 869, startPoint y: 436, endPoint x: 671, endPoint y: -78, distance: 550.4
click at [671, 0] on html "1 ההההההההההההההההההההההההההההההההההההההההההההההההההההההההההההההההההההההההההההה…" at bounding box center [565, 267] width 1130 height 535
type textarea "hero.moveUp(2) hero.moveRight(2)"
click at [1089, 391] on button "Back to Map" at bounding box center [1095, 381] width 37 height 37
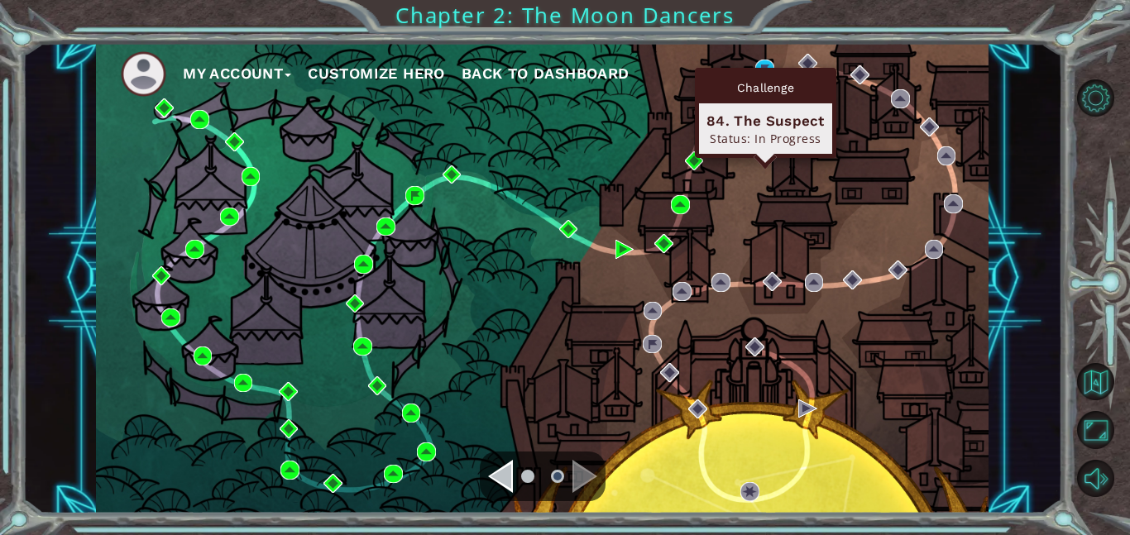
click at [767, 74] on div "Challenge" at bounding box center [765, 87] width 133 height 31
click at [763, 64] on img at bounding box center [764, 69] width 19 height 19
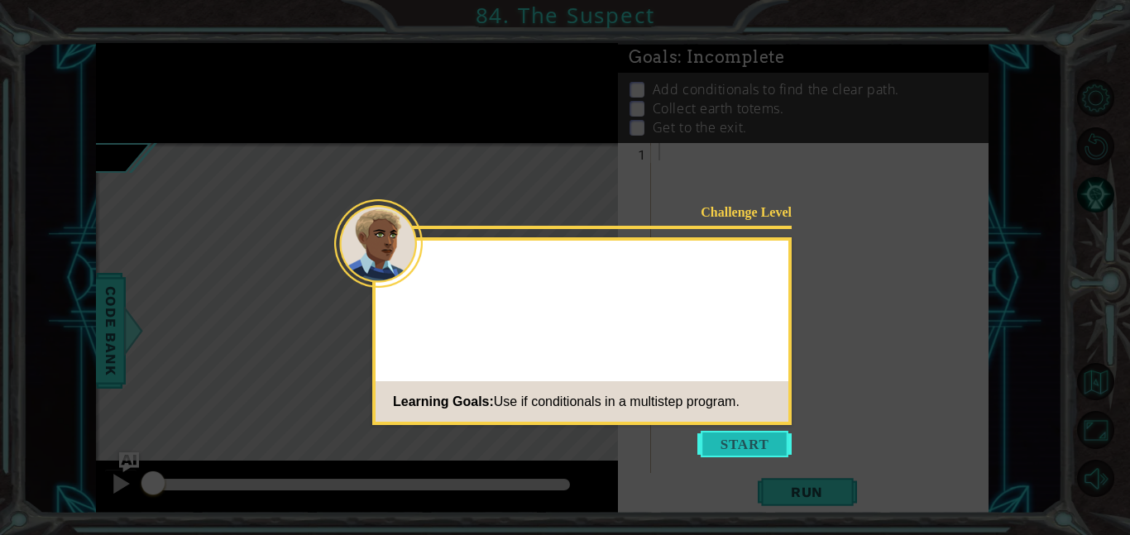
click at [757, 439] on button "Start" at bounding box center [744, 444] width 94 height 26
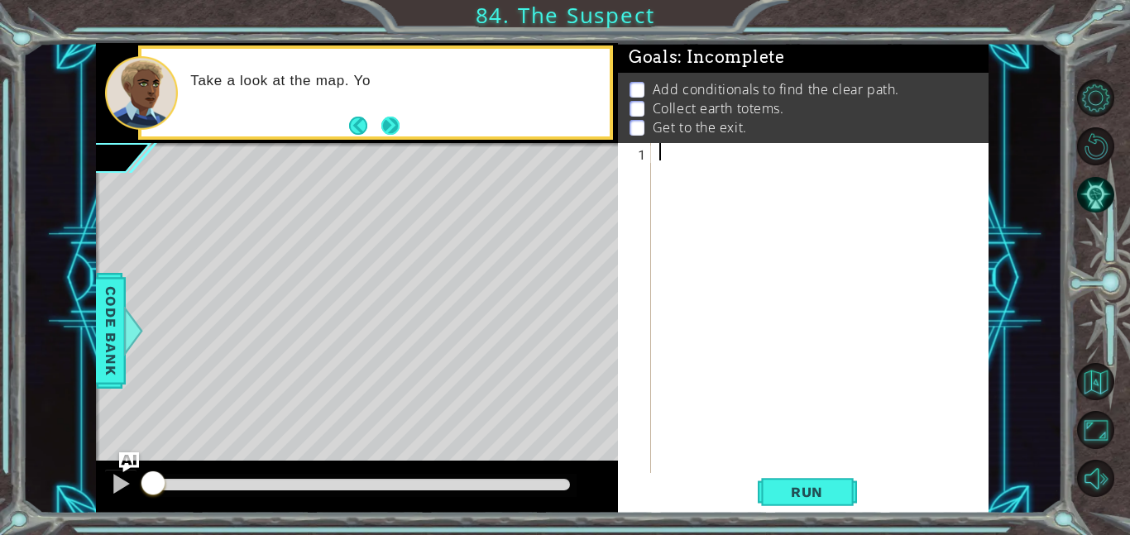
click at [395, 117] on button "Next" at bounding box center [389, 126] width 18 height 18
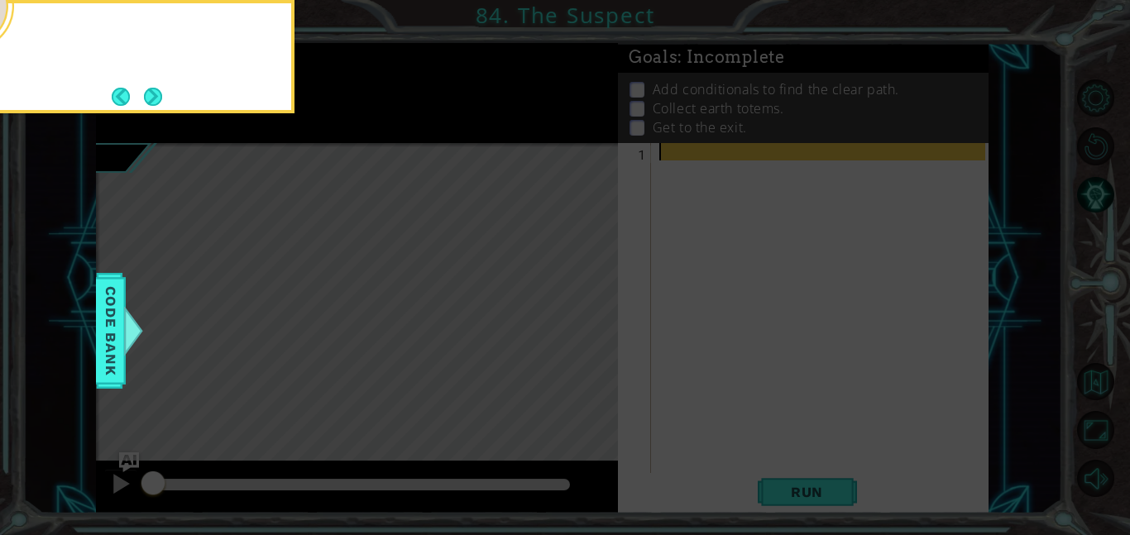
click at [395, 117] on icon at bounding box center [565, 80] width 1130 height 910
click at [151, 104] on button "Next" at bounding box center [153, 97] width 18 height 18
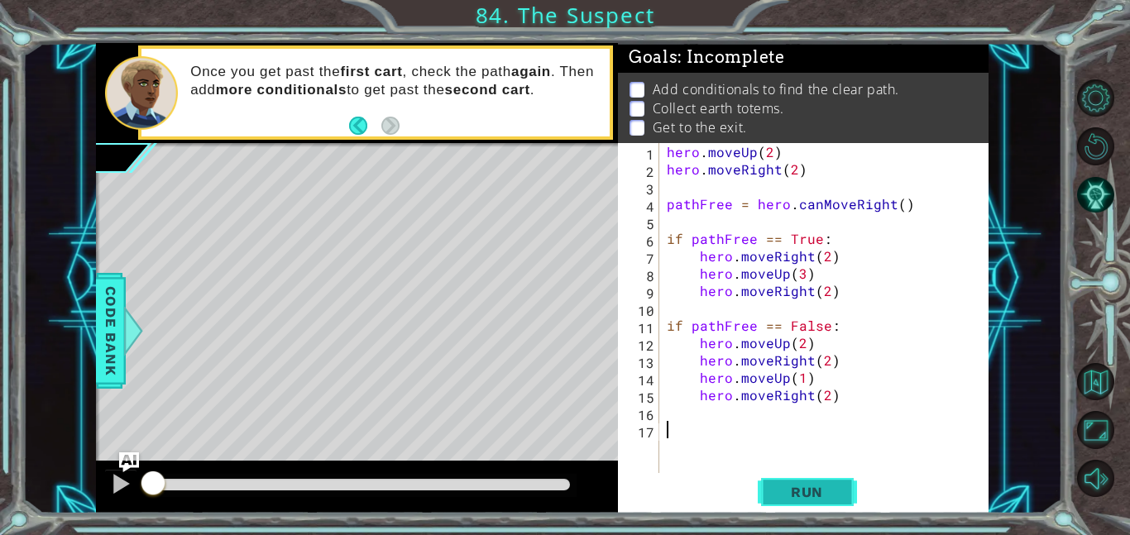
click at [837, 484] on span "Run" at bounding box center [806, 492] width 65 height 17
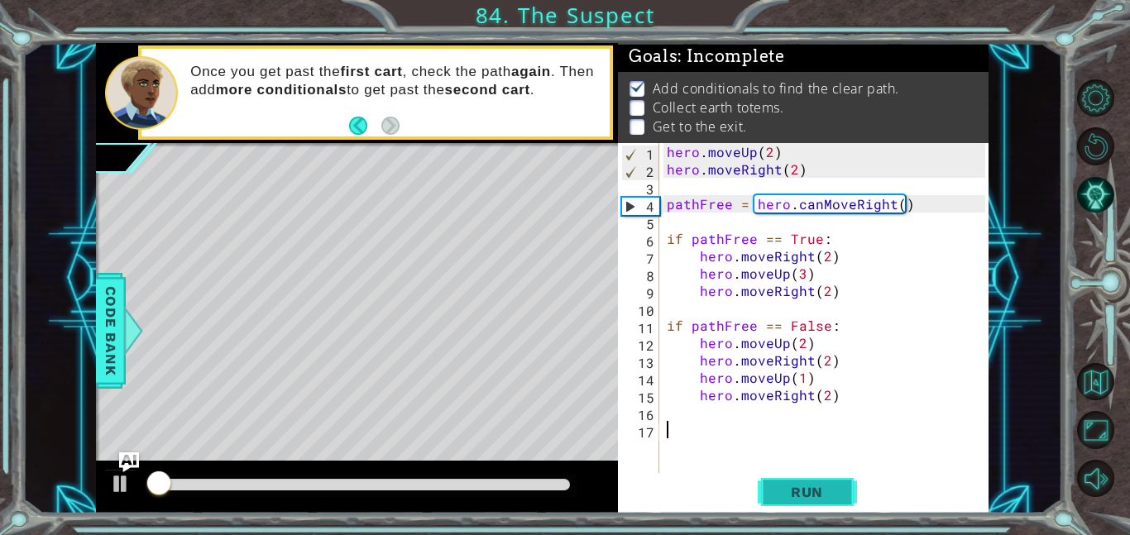
scroll to position [2, 0]
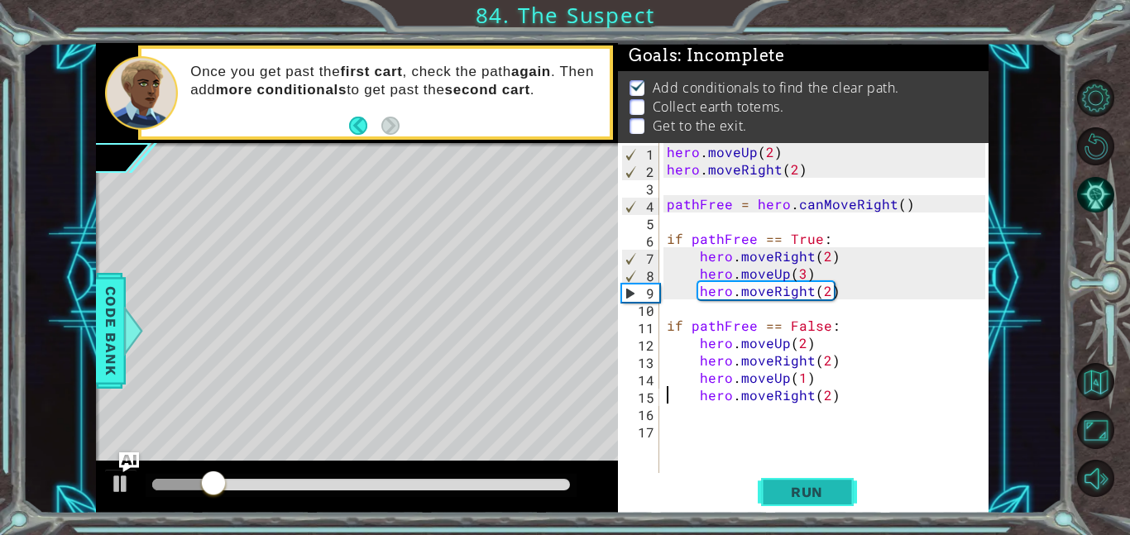
type textarea "if pathFree == False:"
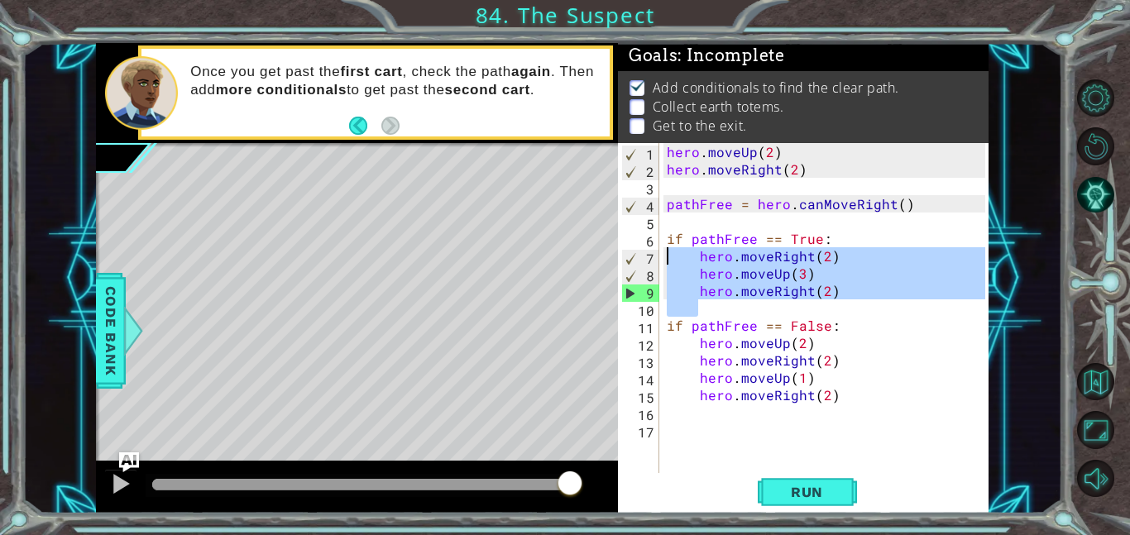
drag, startPoint x: 865, startPoint y: 301, endPoint x: 669, endPoint y: 255, distance: 201.4
click at [669, 255] on div "hero . moveUp ( 2 ) hero . moveRight ( 2 ) pathFree = hero . canMoveRight ( ) i…" at bounding box center [828, 325] width 330 height 365
type textarea "hero.moveRight(2) hero.moveUp(3)"
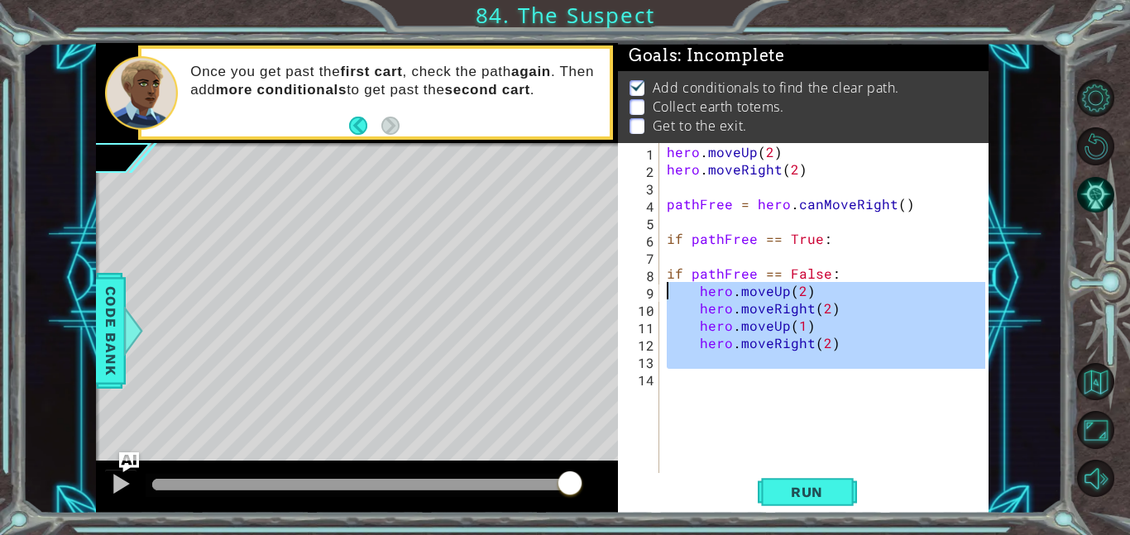
drag, startPoint x: 773, startPoint y: 376, endPoint x: 617, endPoint y: 285, distance: 180.2
click at [618, 285] on div "1 2 3 4 5 6 7 8 9 10 11 12 13 14 hero . moveUp ( 2 ) hero . moveRight ( 2 ) pat…" at bounding box center [801, 308] width 367 height 330
type textarea "hero.moveUp(2) hero.moveRight(2)"
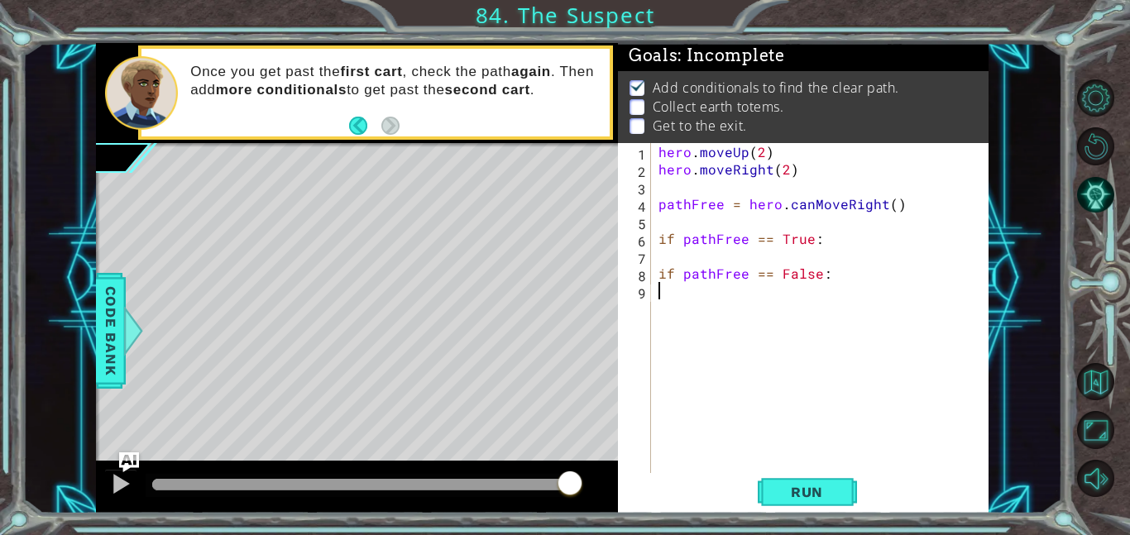
type textarea "if pathFree == False:"
type textarea "g"
type textarea "hero.moveUp(1)"
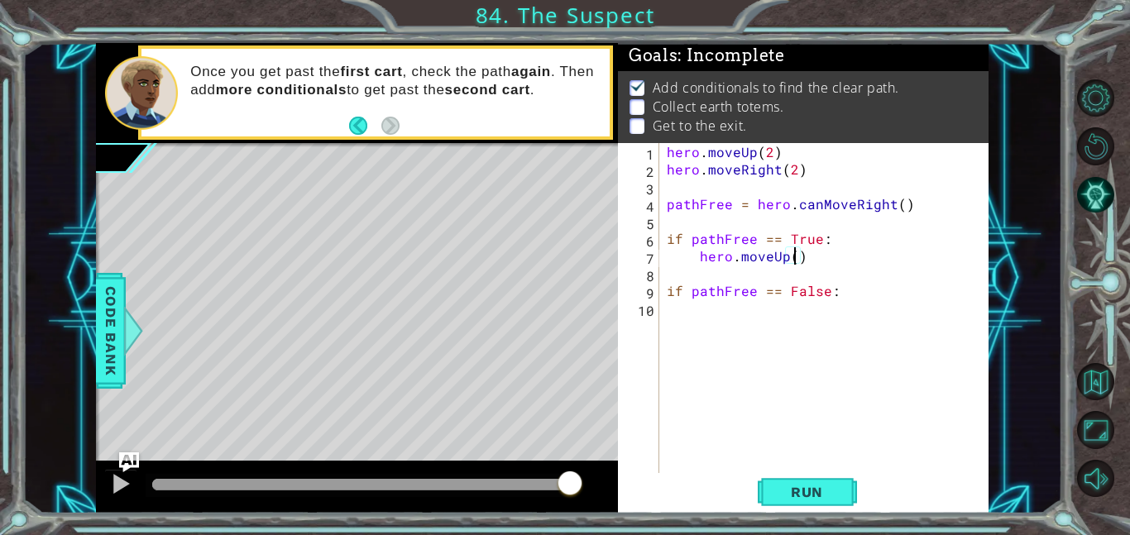
type textarea "hero.moveUp(2)"
type textarea "hero.moveRight(3)"
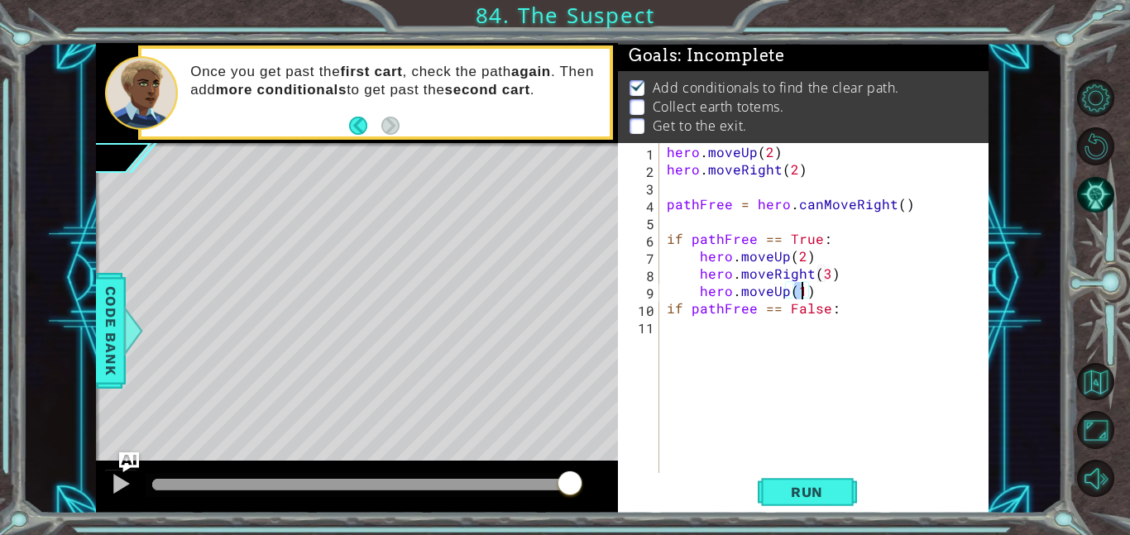
type textarea "hero.moveUp(2)"
type textarea "h"
type textarea "hero.moveRight(3)"
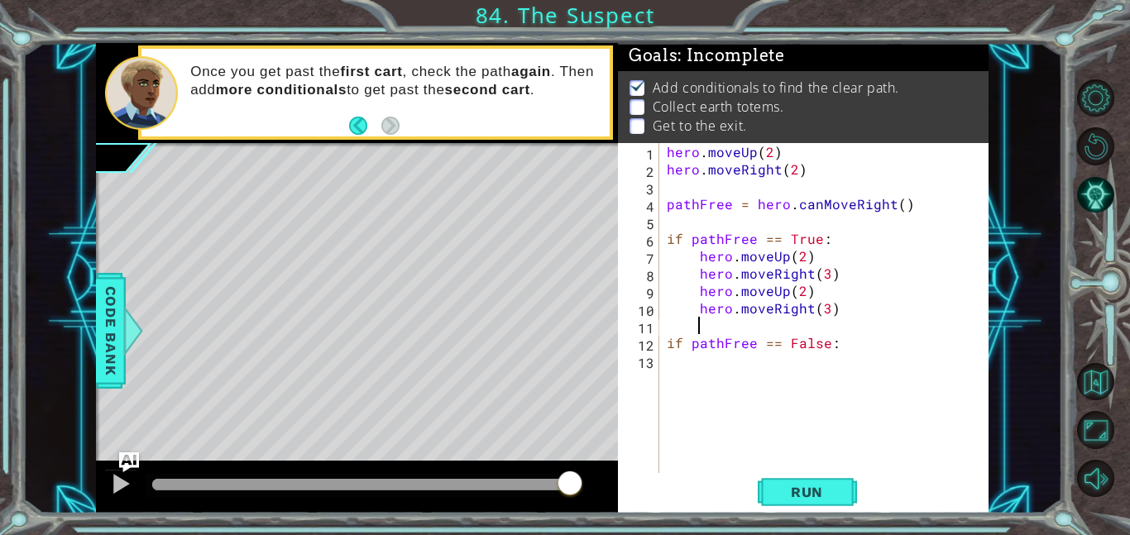
scroll to position [0, 2]
type textarea "hero.moveUp(1)"
click at [835, 487] on span "Run" at bounding box center [806, 492] width 65 height 17
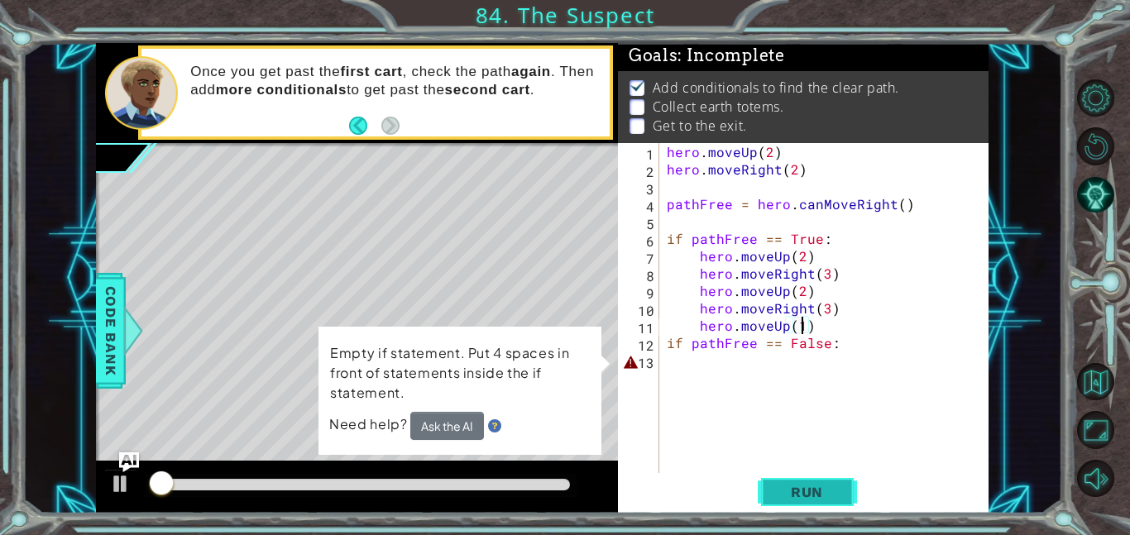
click at [835, 487] on span "Run" at bounding box center [806, 492] width 65 height 17
click at [734, 358] on div "hero . moveUp ( 2 ) hero . moveRight ( 2 ) pathFree = hero . canMoveRight ( ) i…" at bounding box center [828, 325] width 330 height 365
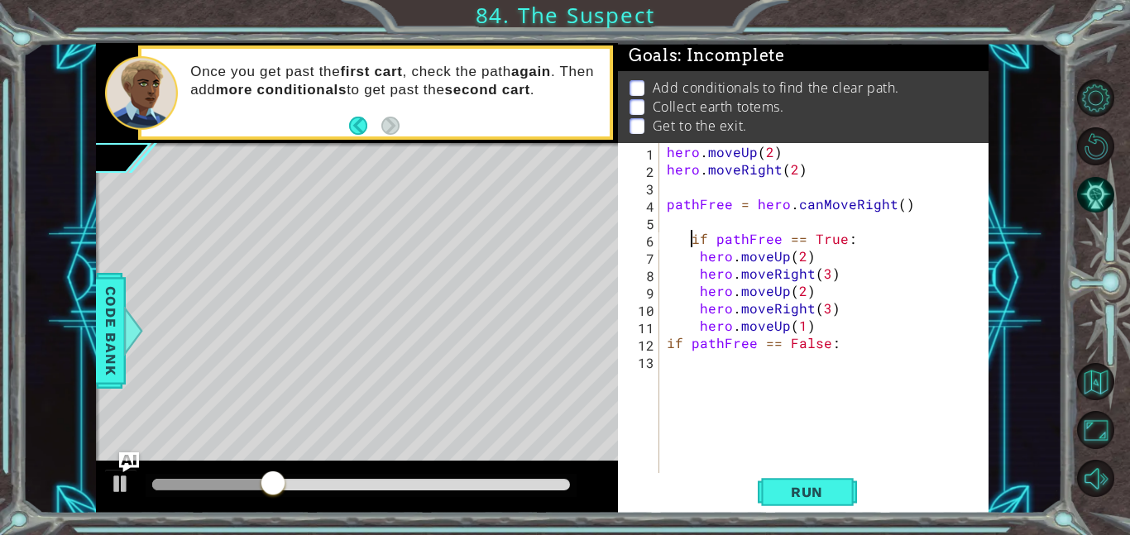
click at [814, 521] on div "1 ההההההההההההההההההההההההההההההההההההההההההההההההההההההההההההההההההההההההההההה…" at bounding box center [565, 267] width 1130 height 535
click at [795, 484] on span "Run" at bounding box center [806, 492] width 65 height 17
click at [815, 493] on span "Run" at bounding box center [806, 492] width 65 height 17
click at [840, 492] on button "Run" at bounding box center [807, 491] width 99 height 37
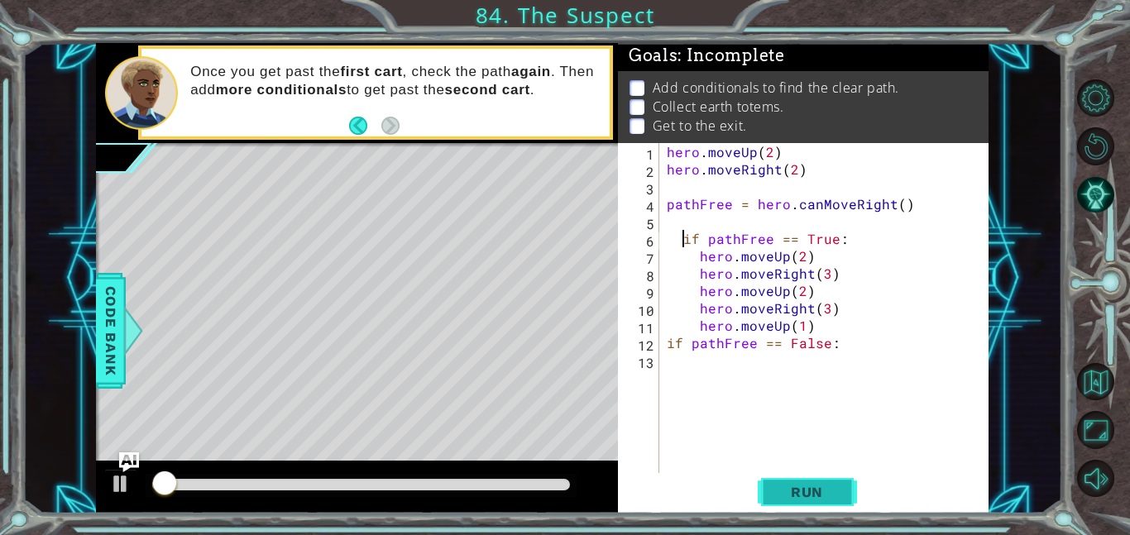
click at [840, 492] on button "Run" at bounding box center [807, 491] width 99 height 37
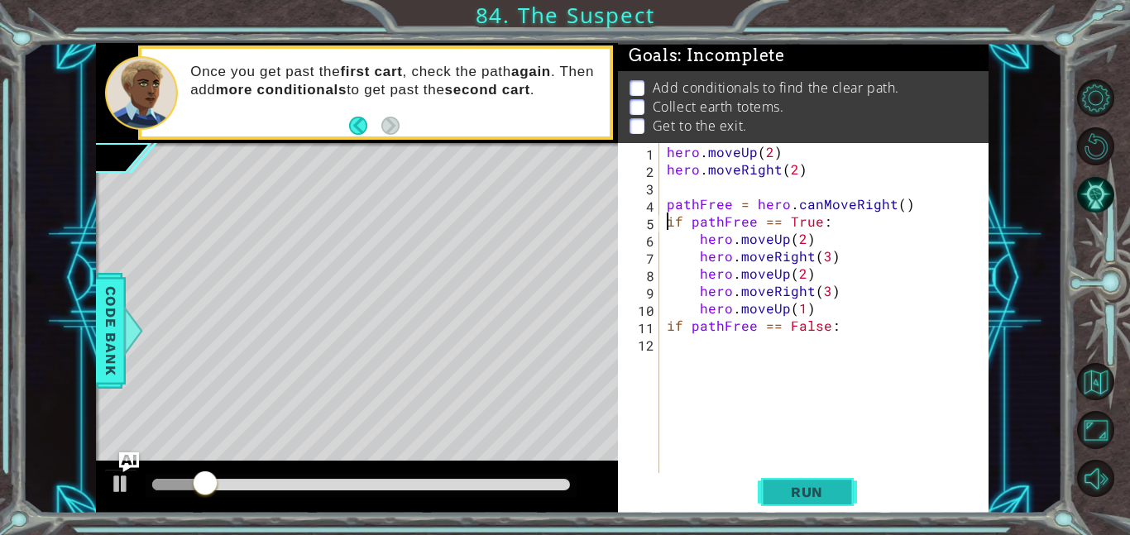
click at [842, 492] on button "Run" at bounding box center [807, 491] width 99 height 37
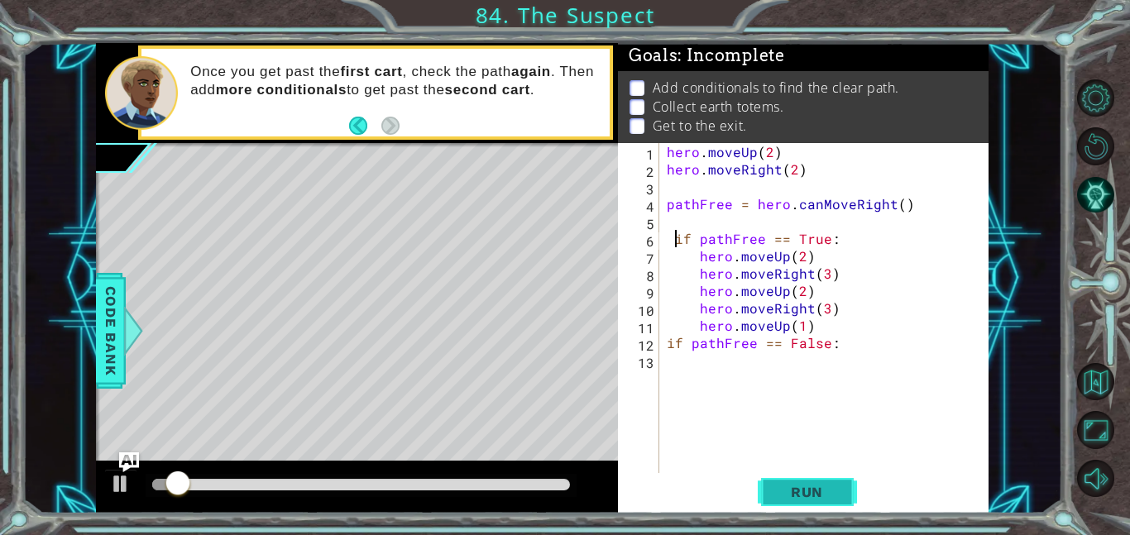
type textarea "if pathFree == True:"
click at [842, 492] on button "Run" at bounding box center [807, 491] width 99 height 37
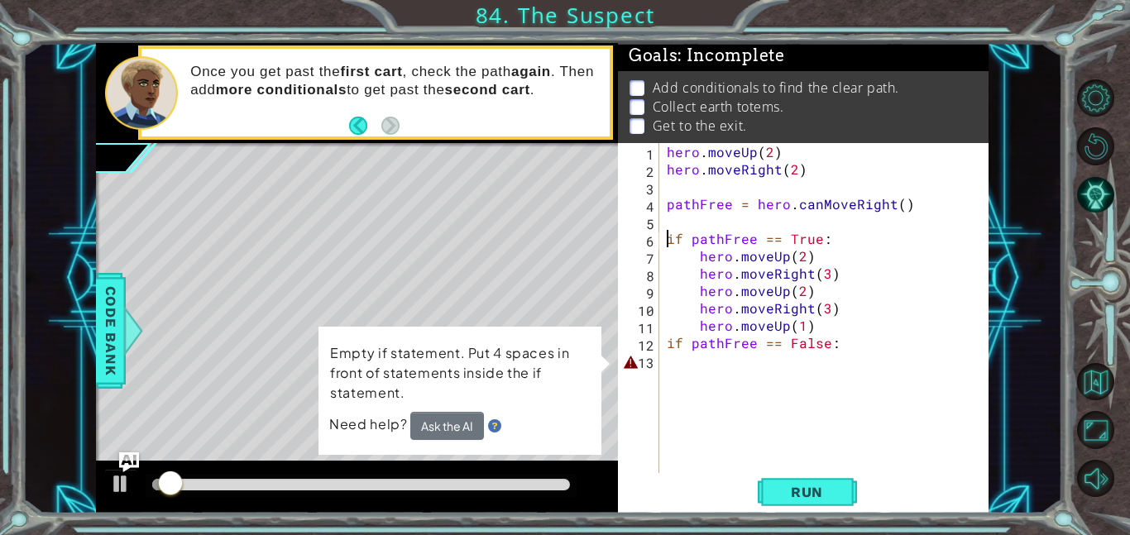
click at [699, 359] on div "hero . moveUp ( 2 ) hero . moveRight ( 2 ) pathFree = hero . canMoveRight ( ) i…" at bounding box center [828, 325] width 330 height 365
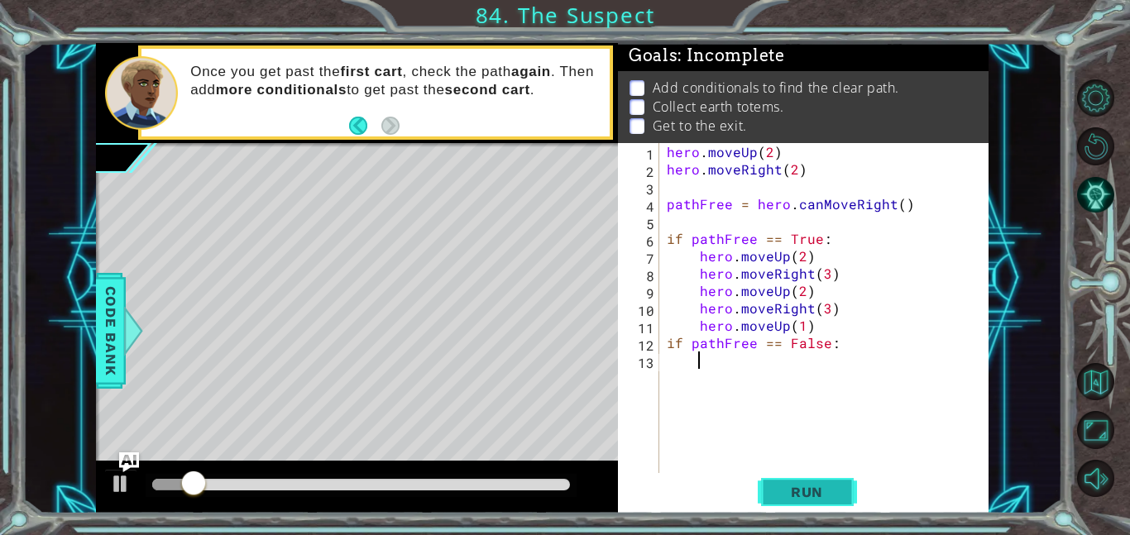
click at [823, 500] on button "Run" at bounding box center [807, 491] width 99 height 37
click at [856, 500] on button "Run" at bounding box center [807, 491] width 99 height 37
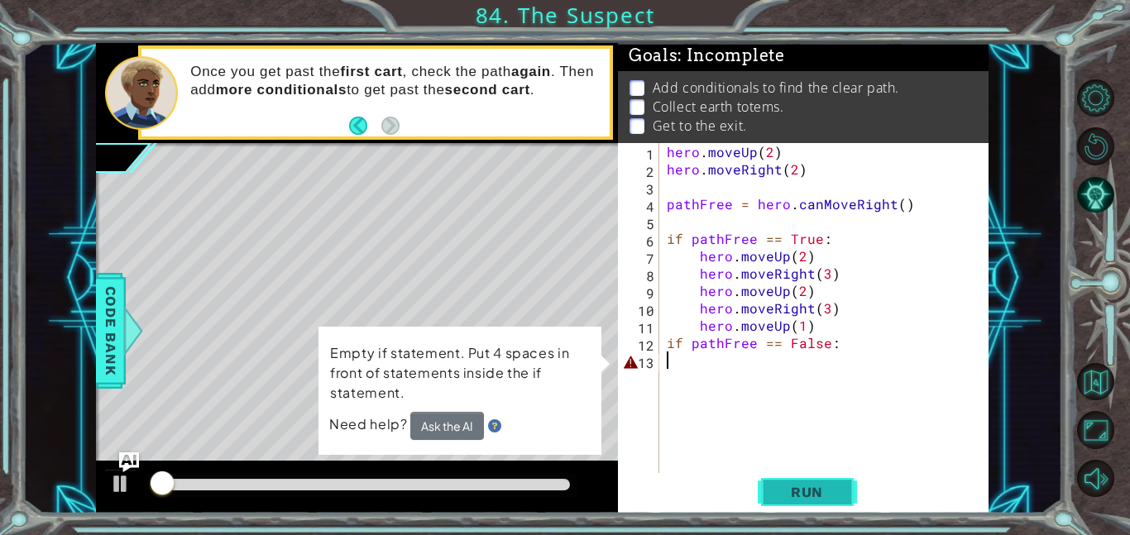
click at [840, 504] on button "Run" at bounding box center [807, 491] width 99 height 37
click at [813, 491] on span "Run" at bounding box center [806, 492] width 65 height 17
click at [765, 475] on button "Run" at bounding box center [807, 491] width 99 height 37
click at [582, 337] on div "Empty if statement. Put 4 spaces in front of statements inside the if statement…" at bounding box center [460, 391] width 284 height 130
type textarea "d"
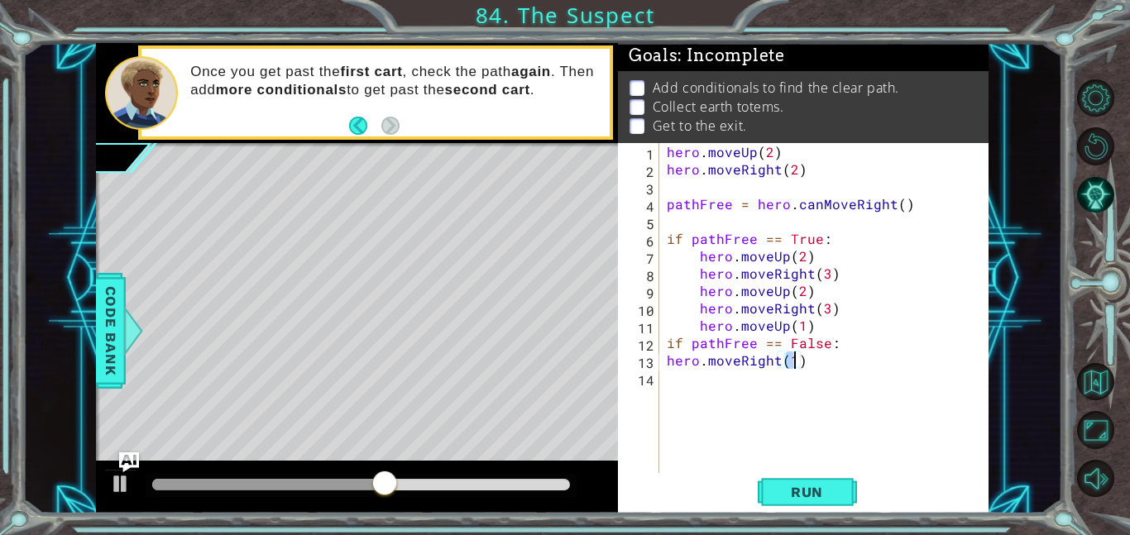
type textarea "hero.moveRight(3)"
type textarea "g"
type textarea "hero.moveUp(2)"
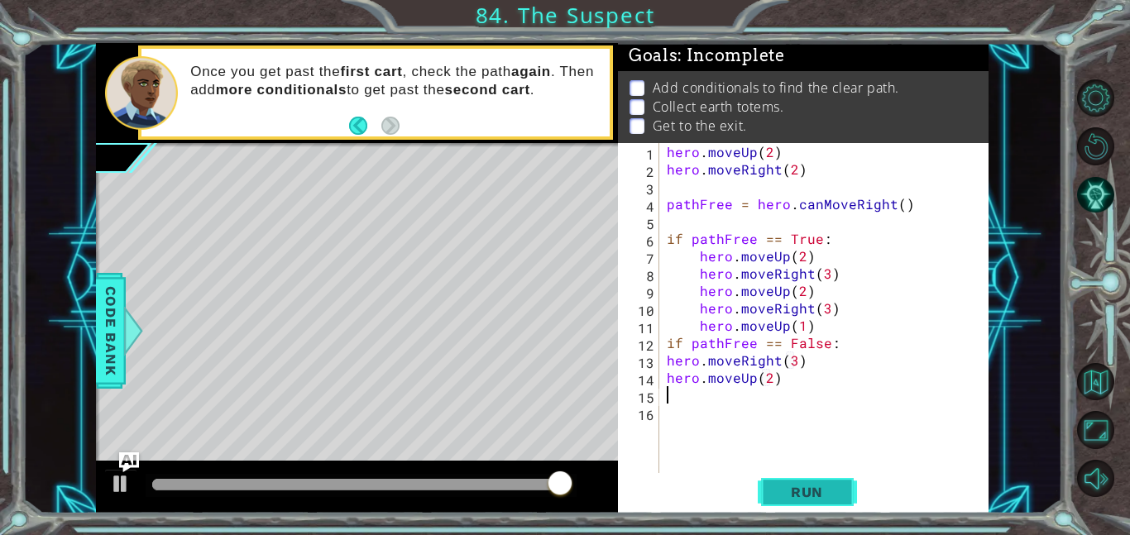
click at [830, 500] on button "Run" at bounding box center [807, 491] width 99 height 37
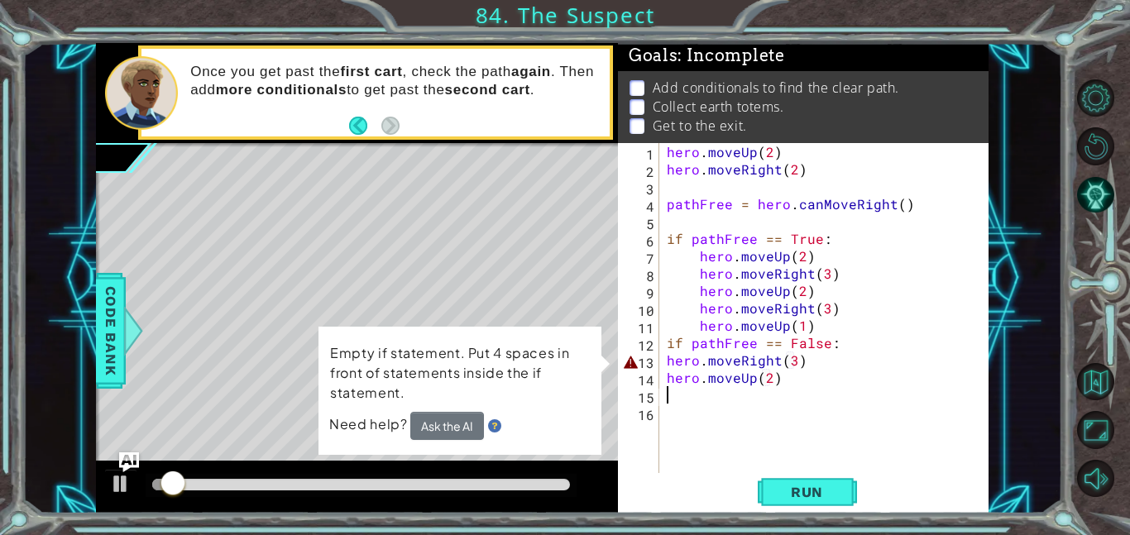
click at [666, 338] on div "hero . moveUp ( 2 ) hero . moveRight ( 2 ) pathFree = hero . canMoveRight ( ) i…" at bounding box center [828, 325] width 330 height 365
type textarea "if pathFree == False:"
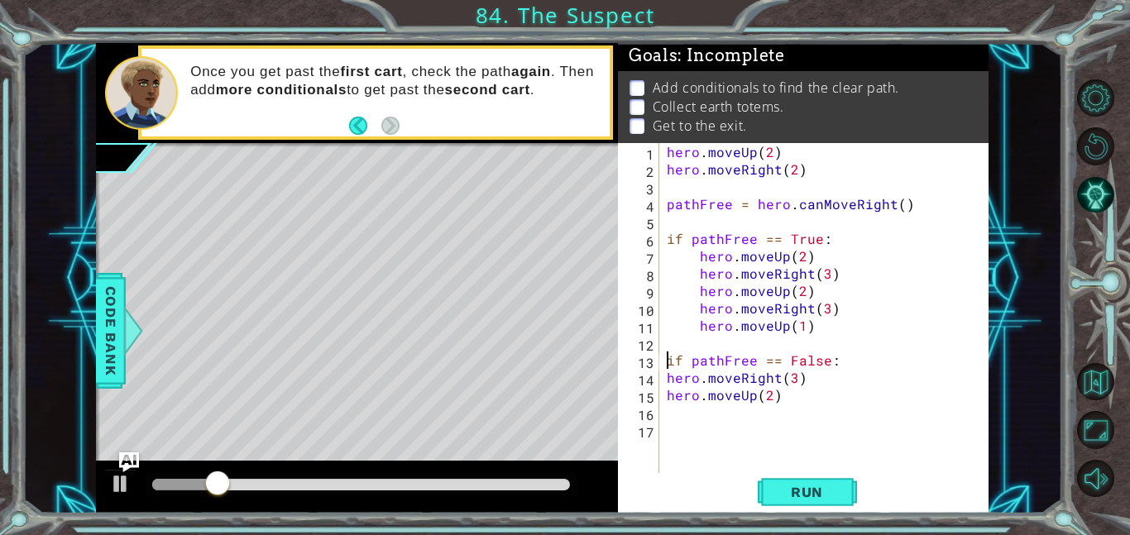
click at [801, 464] on div "hero . moveUp ( 2 ) hero . moveRight ( 2 ) pathFree = hero . canMoveRight ( ) i…" at bounding box center [828, 325] width 330 height 365
click at [801, 481] on button "Run" at bounding box center [807, 491] width 99 height 37
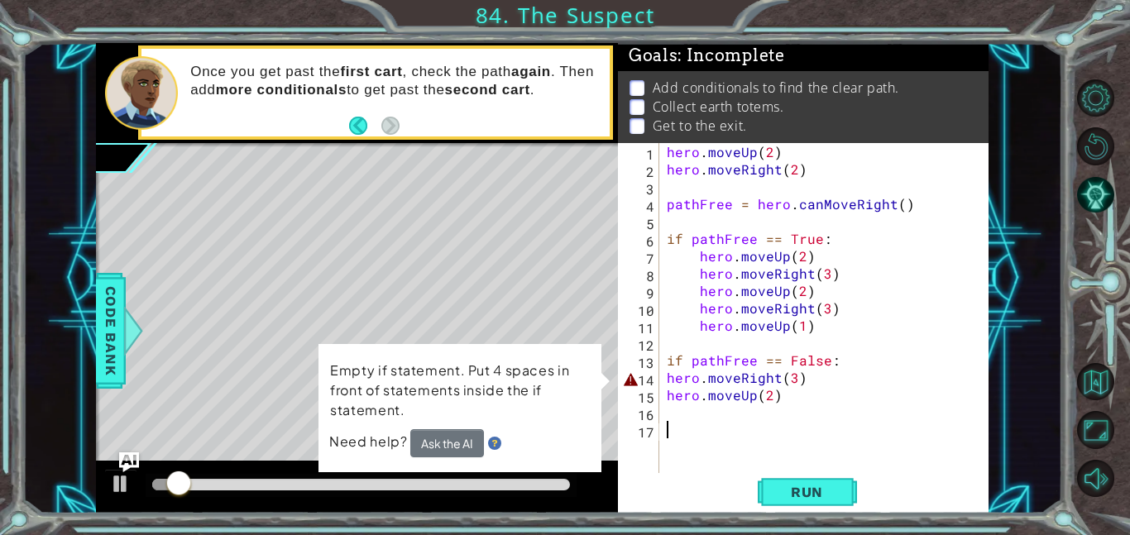
click at [665, 366] on div "hero . moveUp ( 2 ) hero . moveRight ( 2 ) pathFree = hero . canMoveRight ( ) i…" at bounding box center [828, 325] width 330 height 365
click at [820, 376] on div "hero . moveUp ( 2 ) hero . moveRight ( 2 ) pathFree = hero . canMoveRight ( ) i…" at bounding box center [828, 325] width 330 height 365
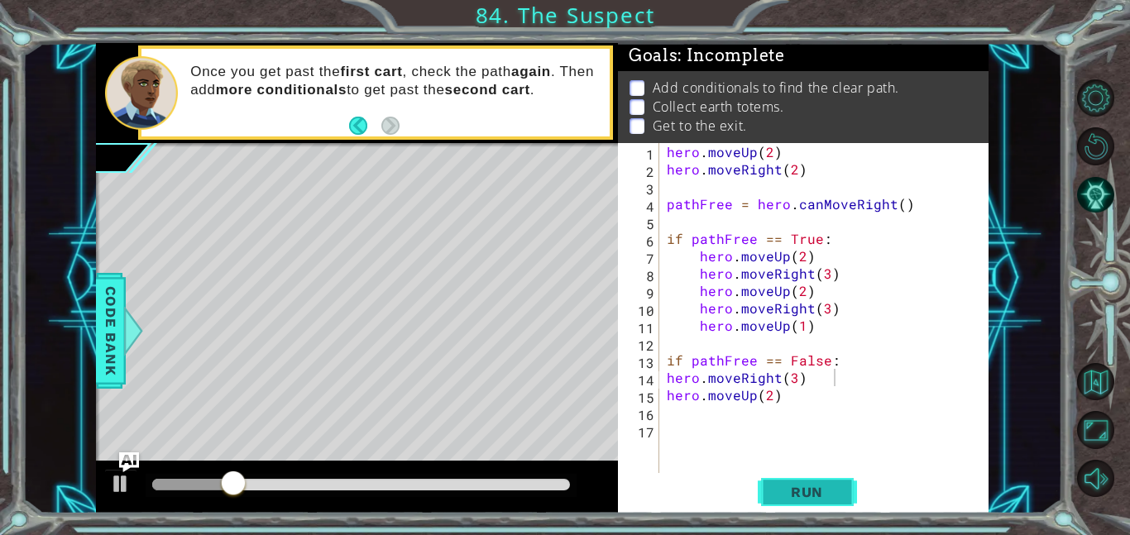
click at [840, 481] on button "Run" at bounding box center [807, 491] width 99 height 37
type textarea "hero.moveRight(3)"
click at [821, 485] on span "Run" at bounding box center [806, 492] width 65 height 17
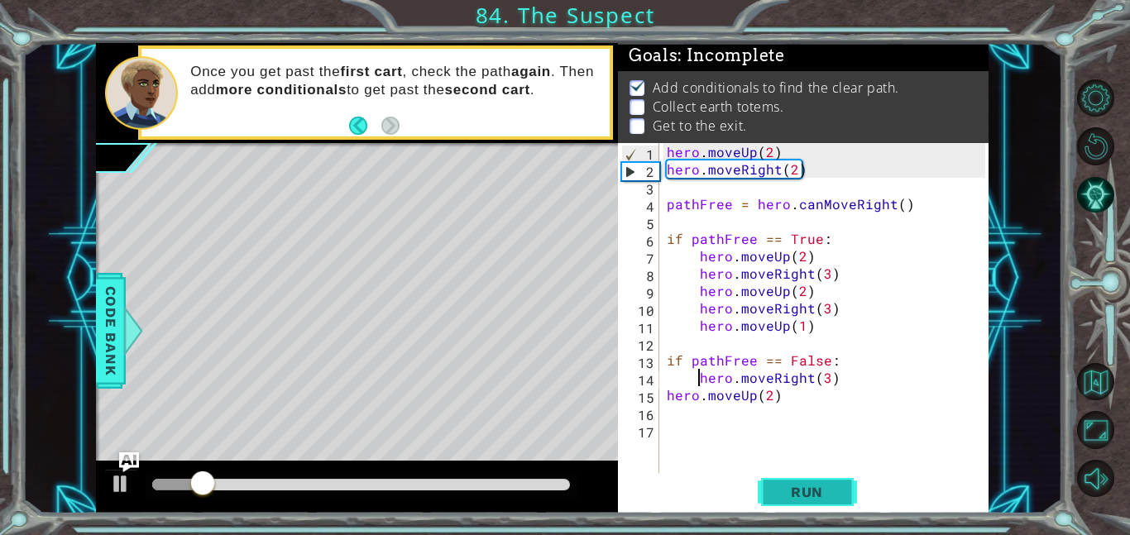
click at [816, 475] on button "Run" at bounding box center [807, 491] width 99 height 37
click at [817, 478] on button "Run" at bounding box center [807, 491] width 99 height 37
click at [821, 476] on button "Run" at bounding box center [807, 491] width 99 height 37
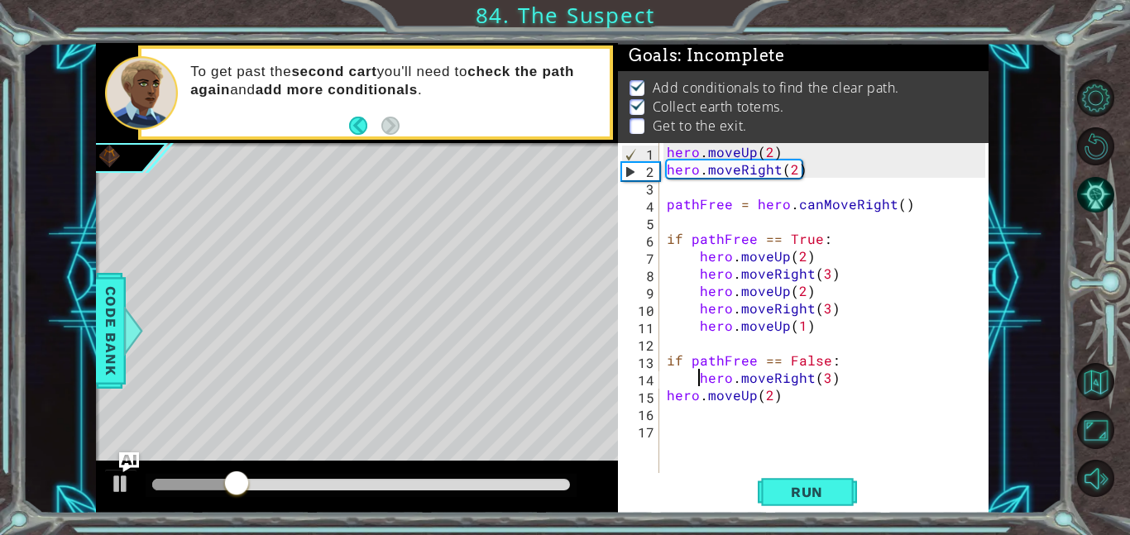
click at [821, 467] on div "hero . moveUp ( 2 ) hero . moveRight ( 2 ) pathFree = hero . canMoveRight ( ) i…" at bounding box center [828, 325] width 330 height 365
click at [811, 486] on span "Run" at bounding box center [806, 492] width 65 height 17
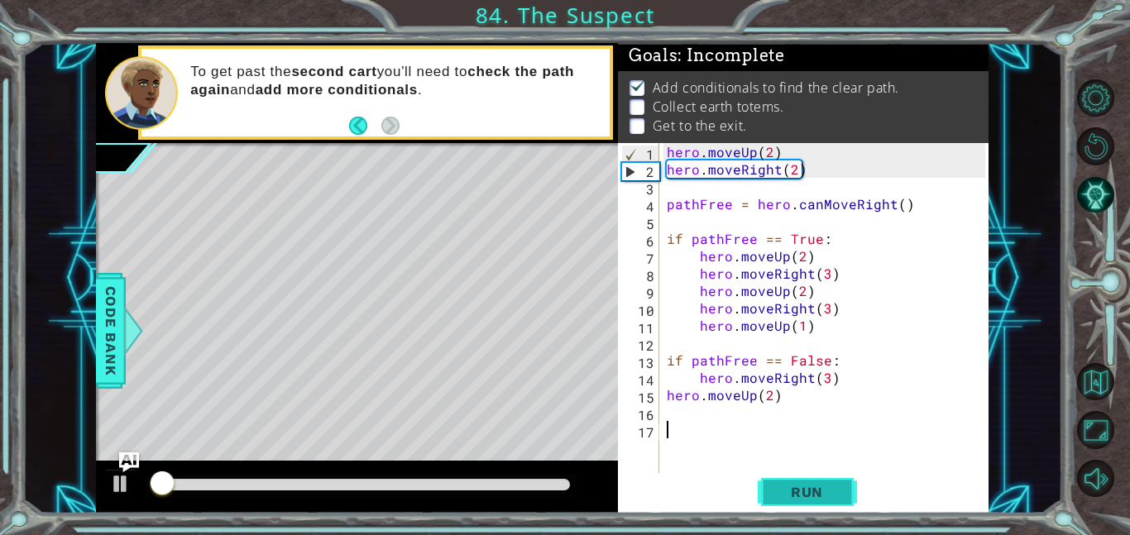
click at [811, 486] on span "Run" at bounding box center [806, 492] width 65 height 17
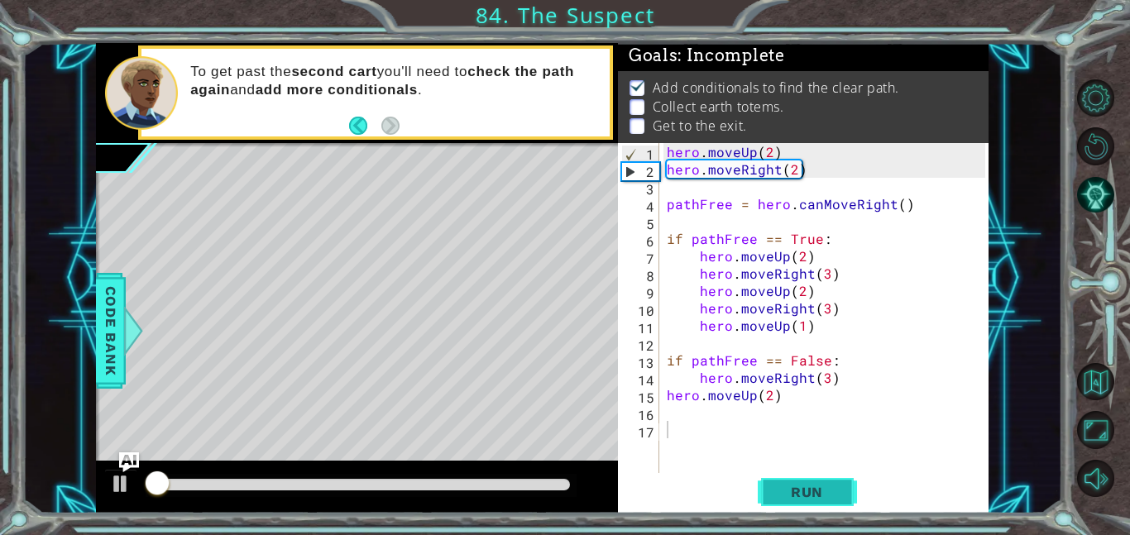
click at [811, 486] on span "Run" at bounding box center [806, 492] width 65 height 17
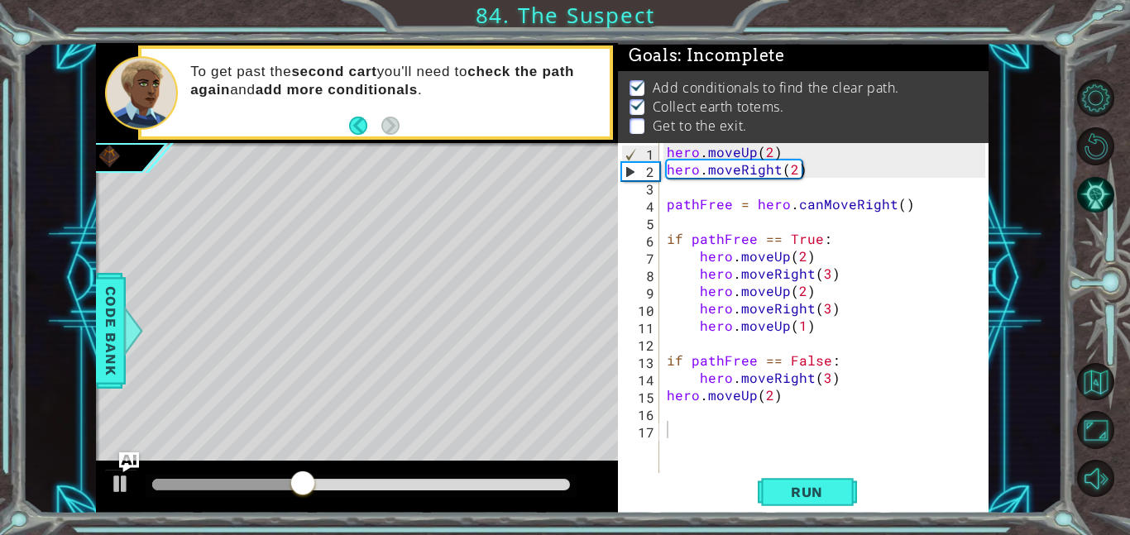
click at [661, 393] on div "1 2 3 4 5 6 7 8 9 10 11 12 13 14 15 16 17 hero . moveUp ( 2 ) hero . moveRight …" at bounding box center [801, 308] width 367 height 330
click at [668, 393] on div "hero . moveUp ( 2 ) hero . moveRight ( 2 ) pathFree = hero . canMoveRight ( ) i…" at bounding box center [828, 325] width 330 height 365
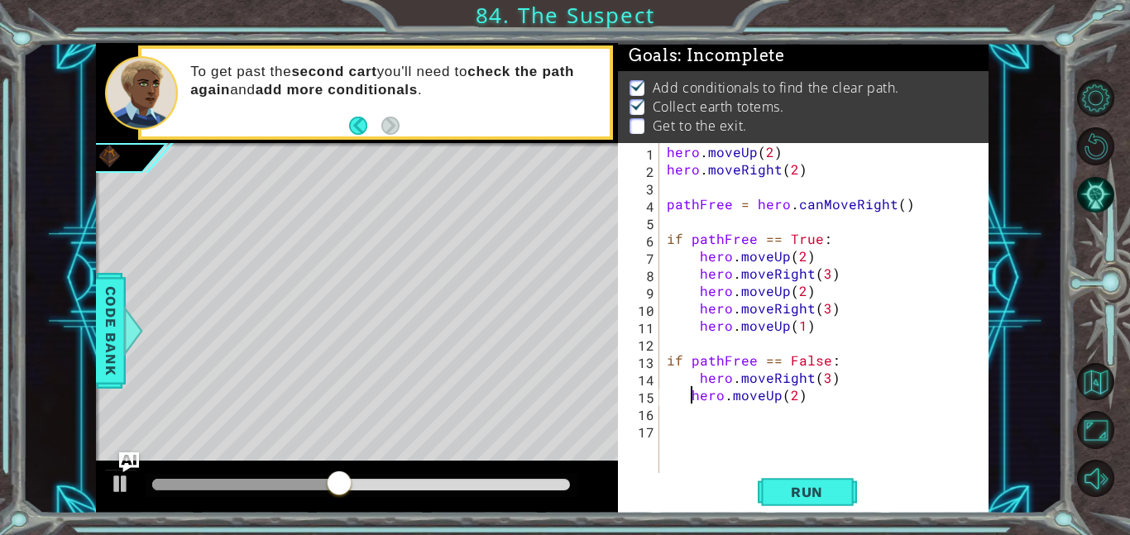
type textarea "hero.moveUp(2)"
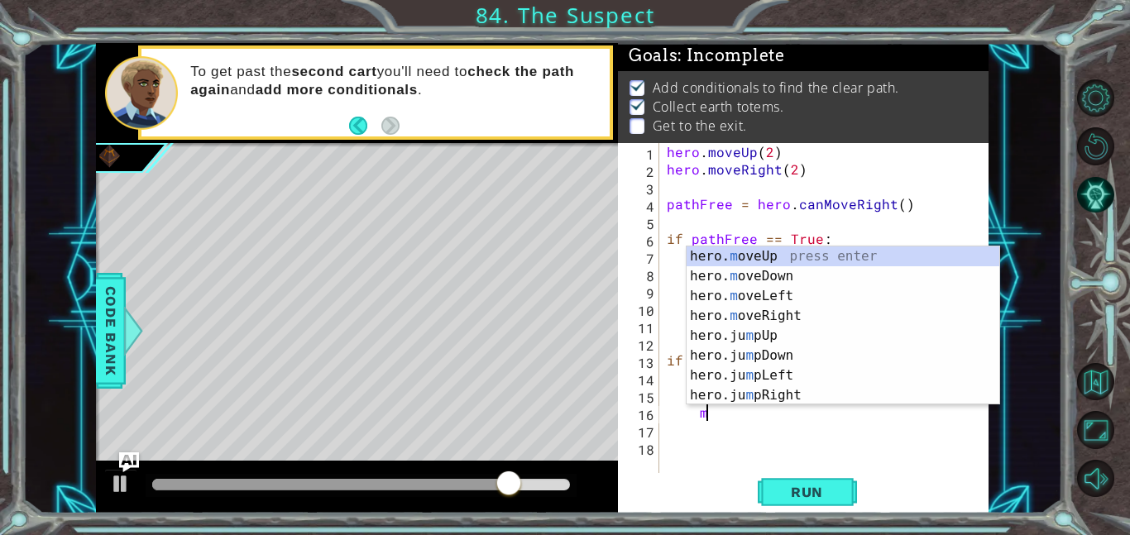
scroll to position [0, 2]
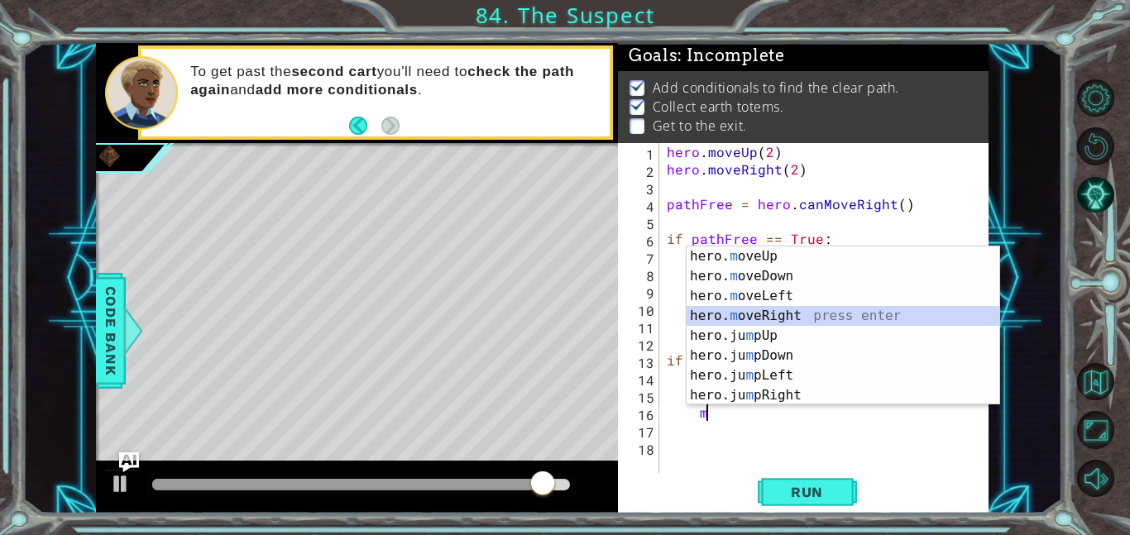
type textarea "hero.moveRight(1)"
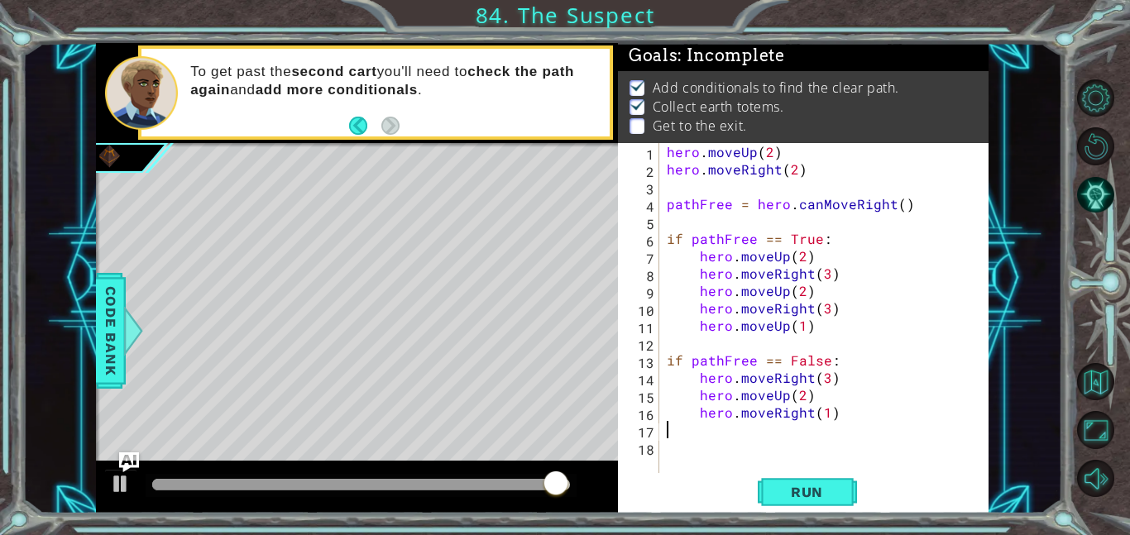
scroll to position [0, 0]
type textarea "hero.moveRight(2)"
type textarea "hero.moveUp(2)"
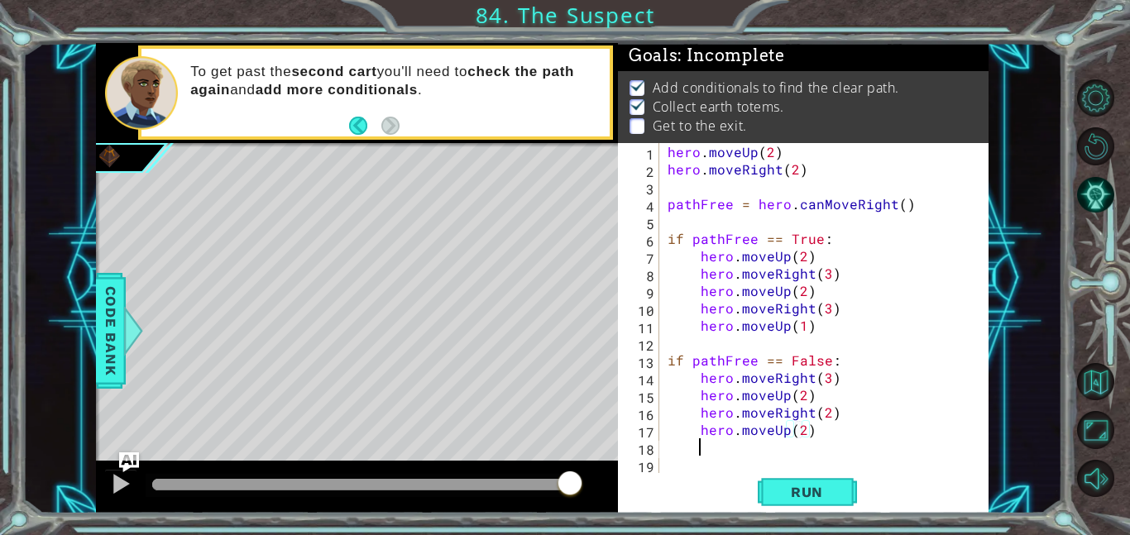
scroll to position [0, 1]
type textarea "g"
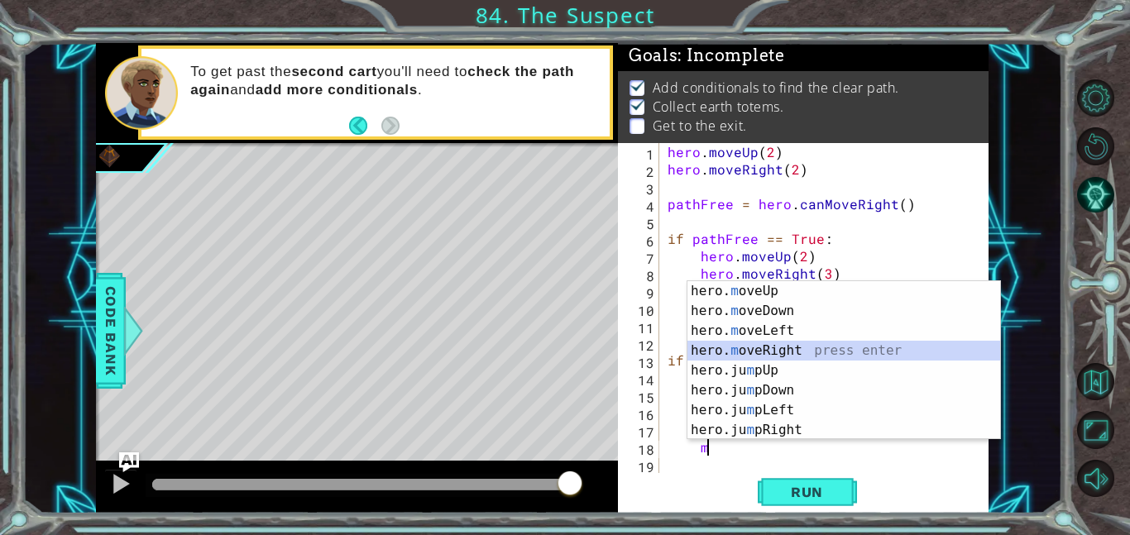
type textarea "hero.moveRight(1)"
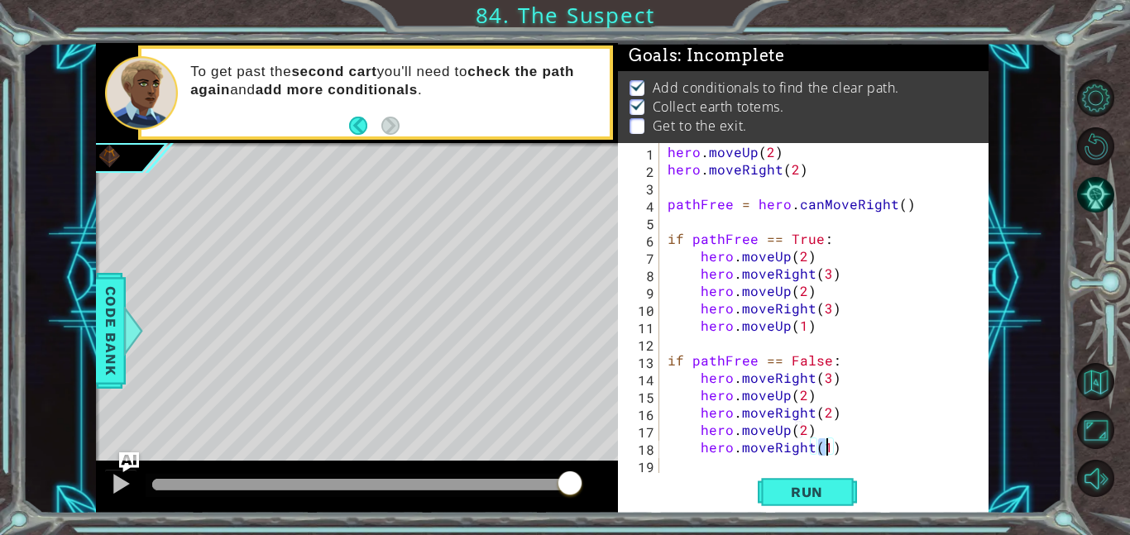
scroll to position [0, 0]
type textarea "hero.moveRight(1)"
click at [778, 484] on span "Run" at bounding box center [806, 492] width 65 height 17
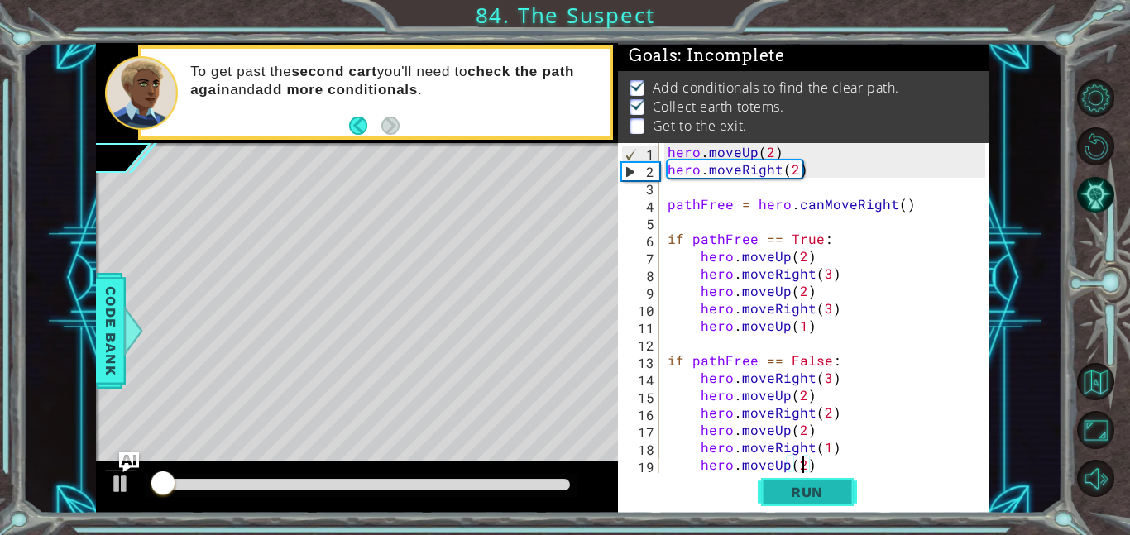
click at [778, 484] on span "Run" at bounding box center [806, 492] width 65 height 17
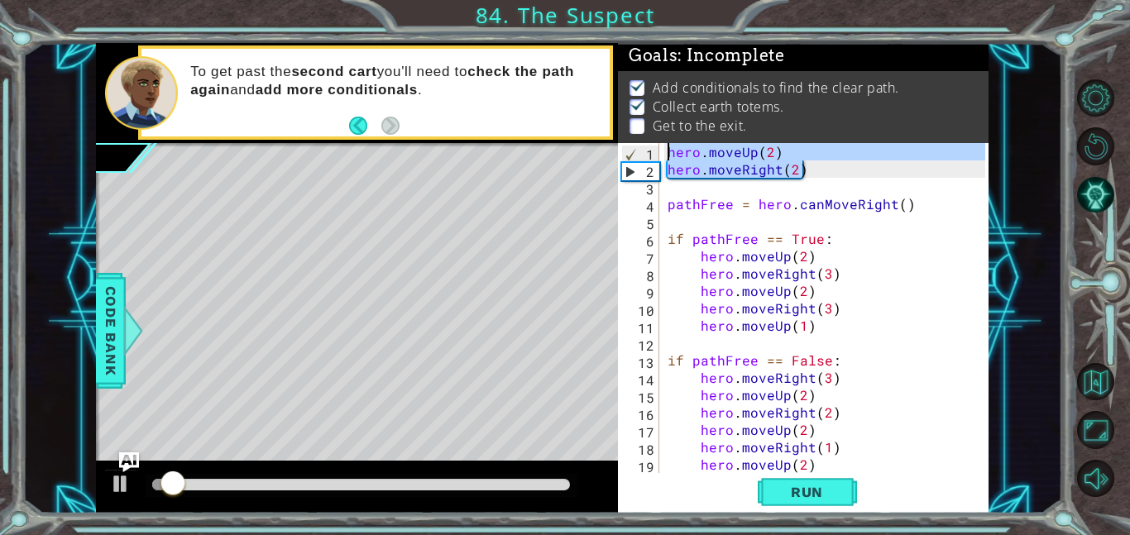
drag, startPoint x: 803, startPoint y: 171, endPoint x: 663, endPoint y: 147, distance: 141.8
click at [664, 147] on div "hero . moveUp ( 2 ) hero . moveRight ( 2 ) pathFree = hero . canMoveRight ( ) i…" at bounding box center [828, 325] width 329 height 365
type textarea "hero.moveUp(2) hero.moveRight(2)"
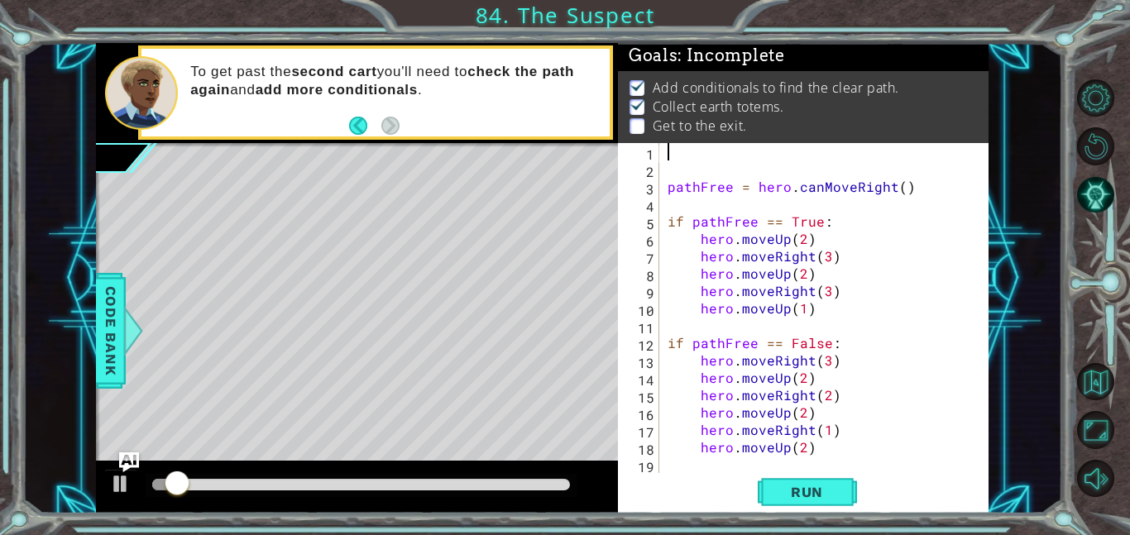
scroll to position [0, 0]
click at [787, 522] on div "1 ההההההההההההההההההההההההההההההההההההההההההההההההההההההההההההההההההההההההההההה…" at bounding box center [565, 267] width 1130 height 535
click at [802, 498] on span "Run" at bounding box center [806, 492] width 65 height 17
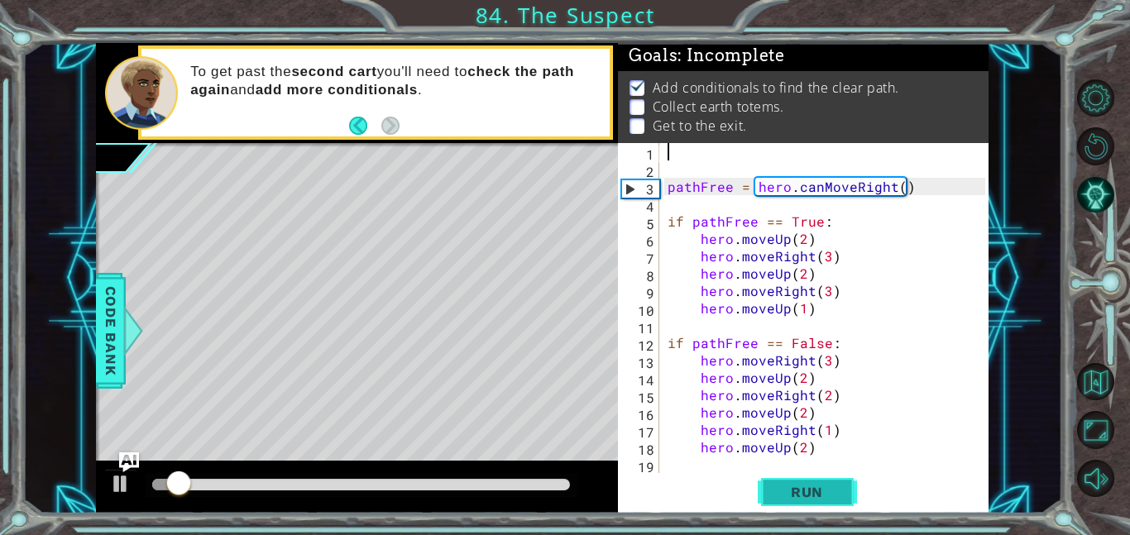
click at [802, 498] on span "Run" at bounding box center [806, 492] width 65 height 17
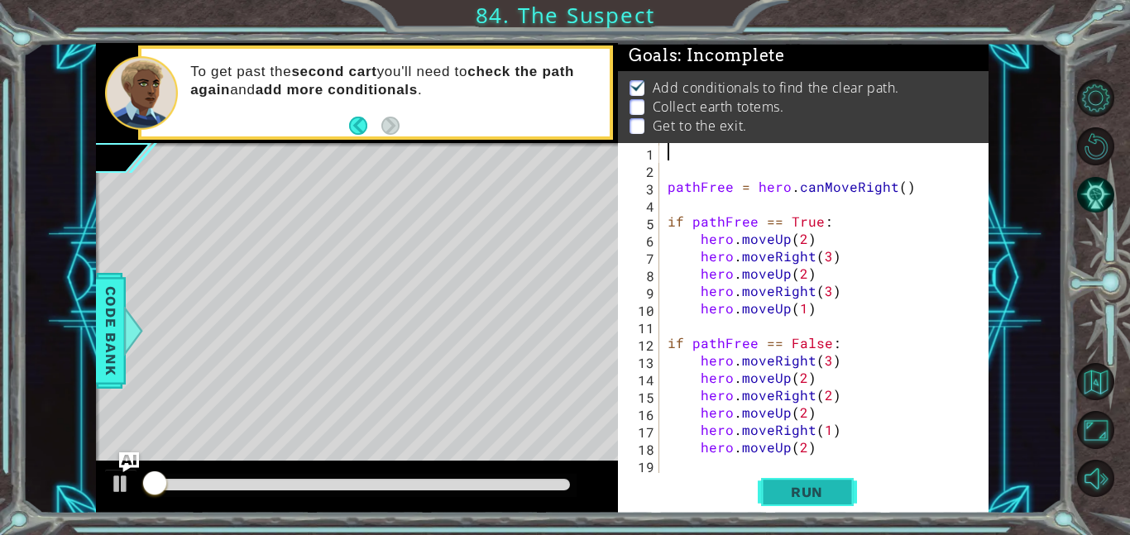
click at [802, 498] on span "Run" at bounding box center [806, 492] width 65 height 17
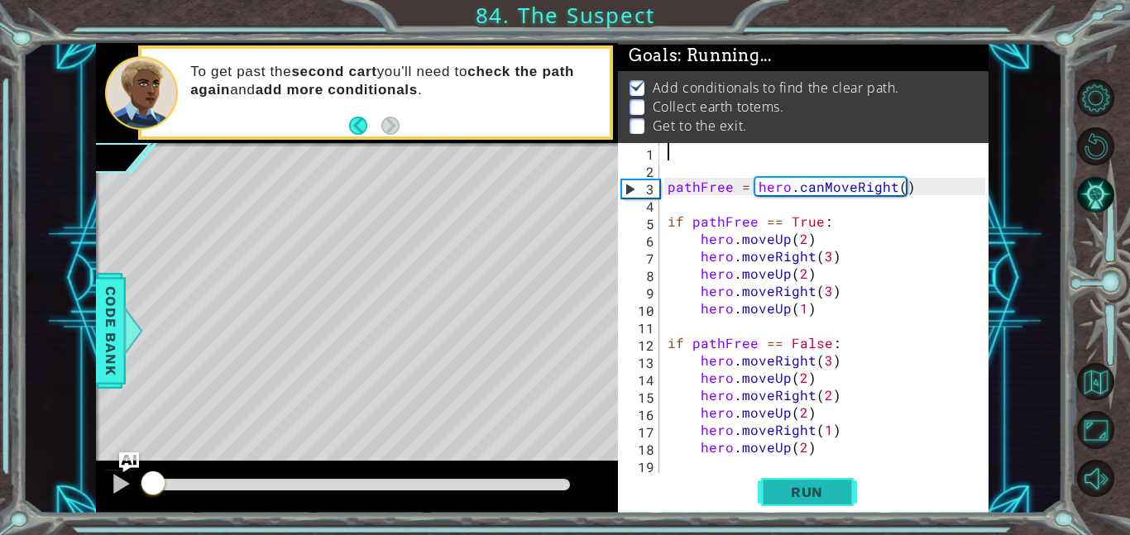
click at [802, 498] on span "Run" at bounding box center [806, 492] width 65 height 17
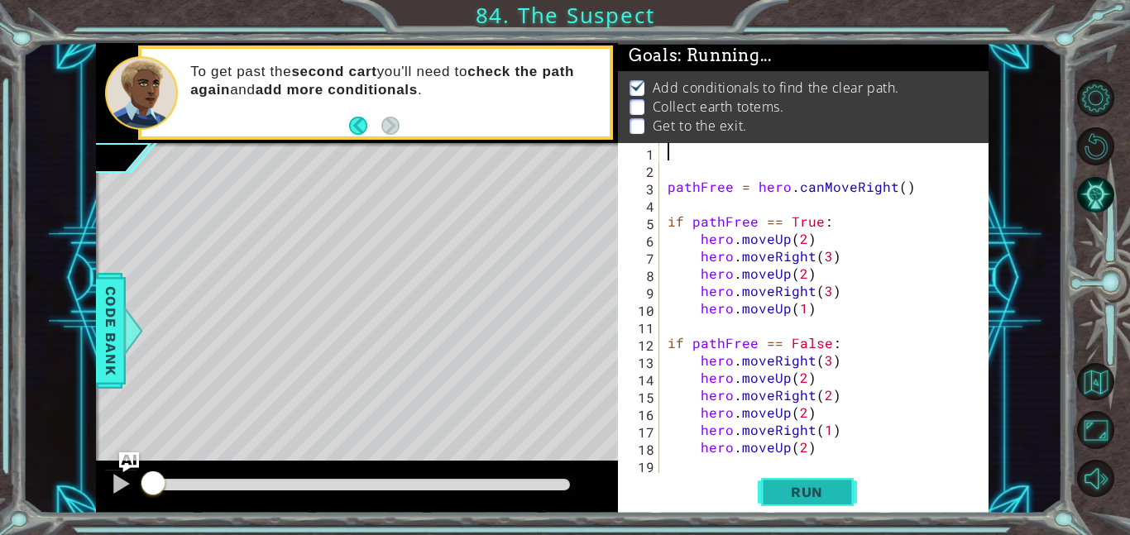
click at [802, 498] on span "Run" at bounding box center [806, 492] width 65 height 17
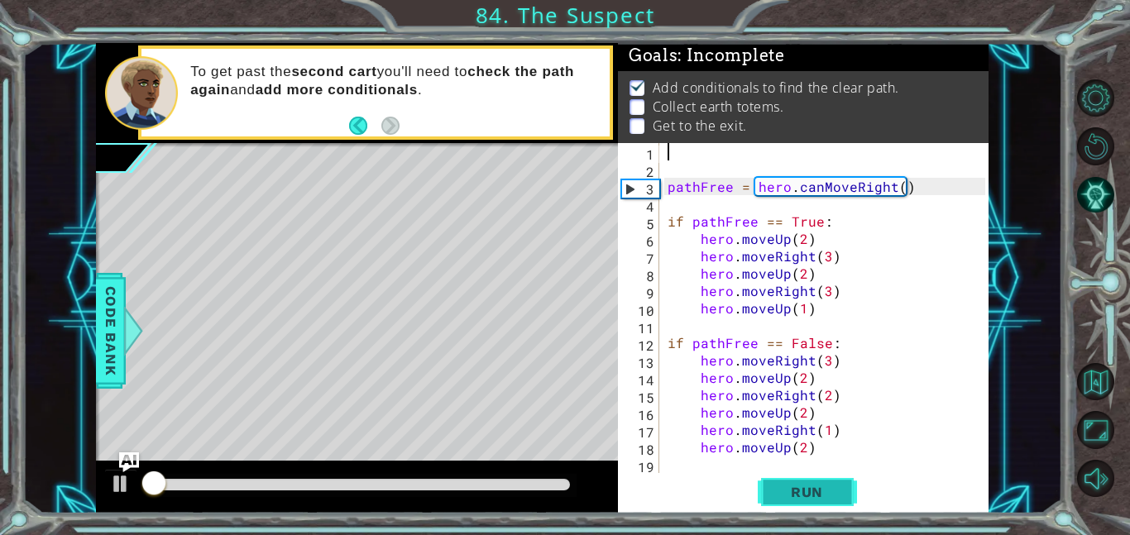
click at [802, 498] on span "Run" at bounding box center [806, 492] width 65 height 17
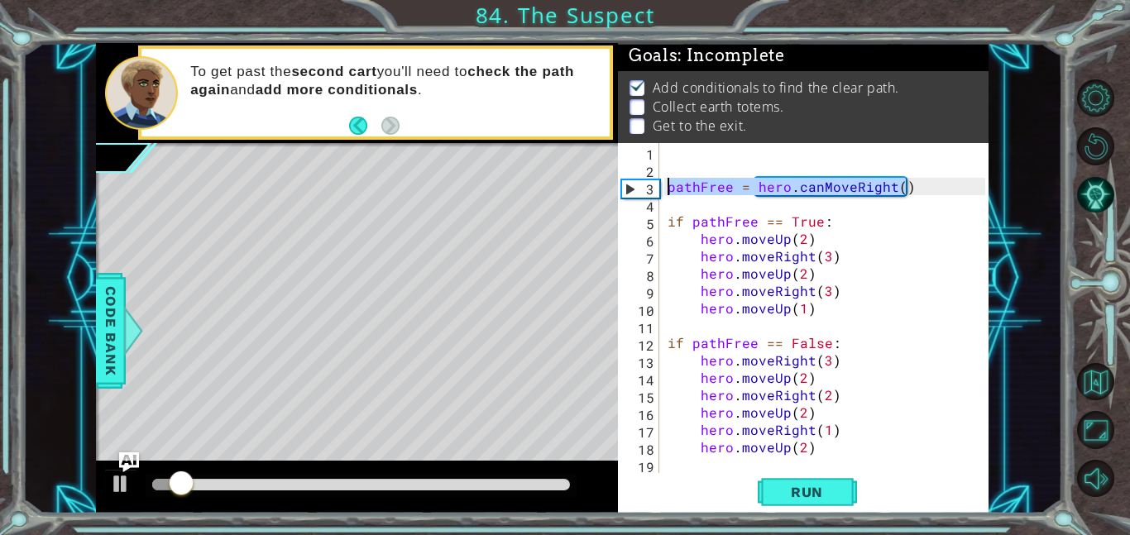
drag, startPoint x: 916, startPoint y: 189, endPoint x: 643, endPoint y: 186, distance: 273.8
click at [643, 186] on div "1 2 3 4 5 6 7 8 9 10 11 12 13 14 15 16 17 18 19 20 pathFree = hero . canMoveRig…" at bounding box center [801, 308] width 367 height 330
type textarea "pathFree = hero.canMoveRight()"
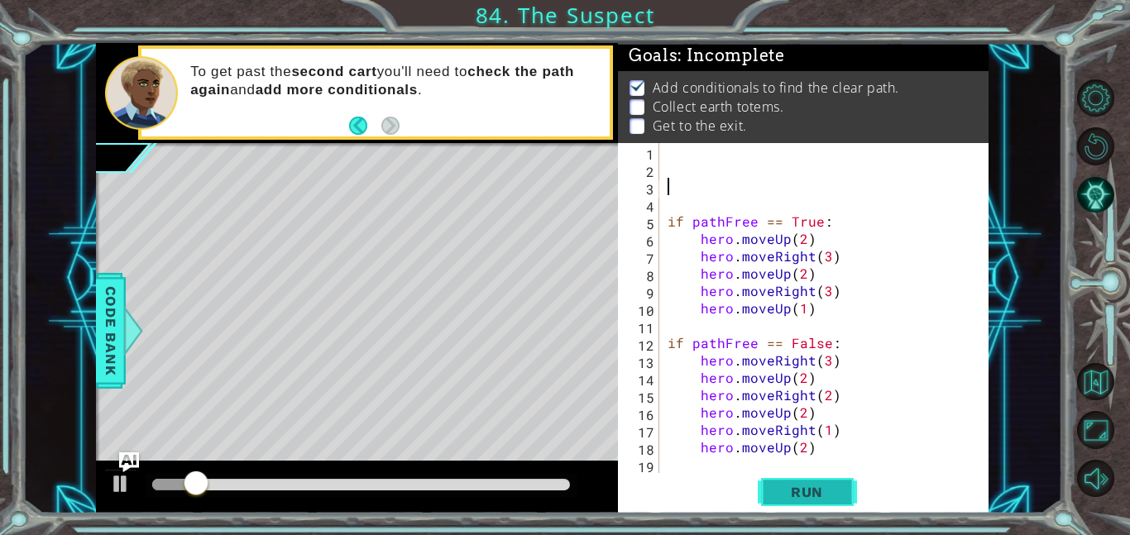
click at [829, 497] on span "Run" at bounding box center [806, 492] width 65 height 17
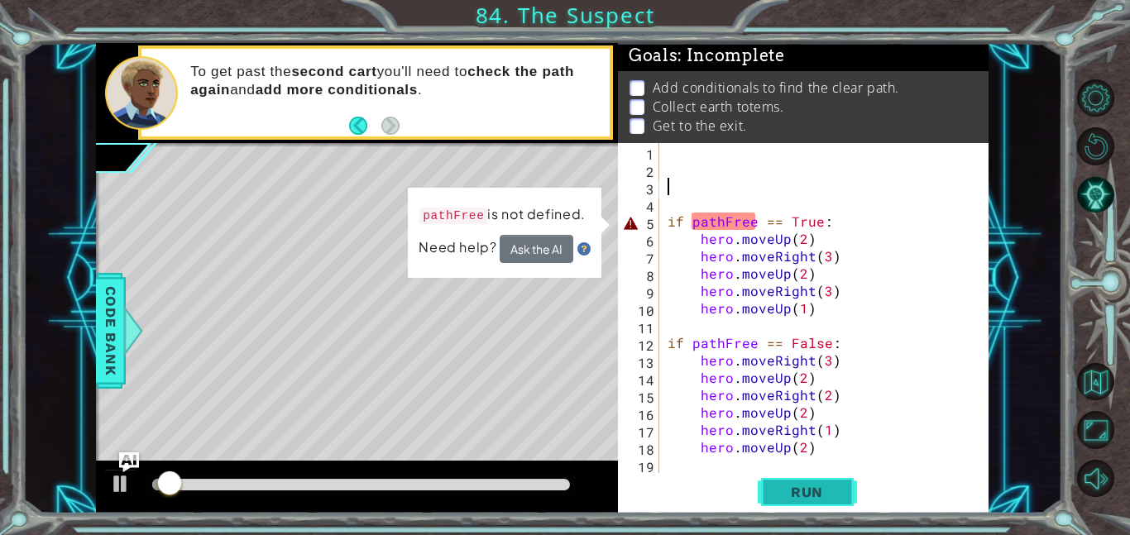
click at [829, 497] on span "Run" at bounding box center [806, 492] width 65 height 17
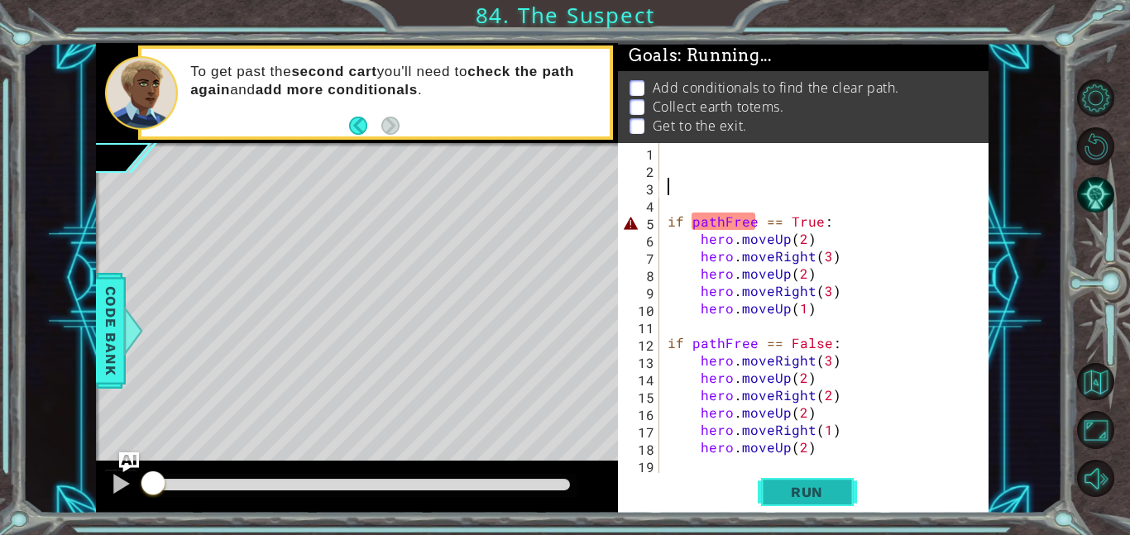
click at [829, 497] on span "Run" at bounding box center [806, 492] width 65 height 17
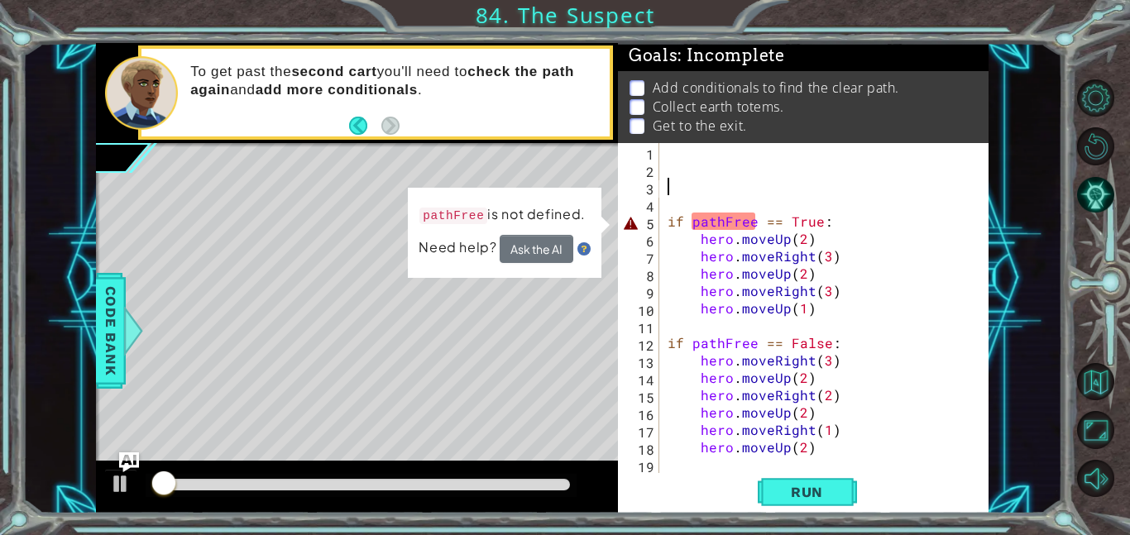
click at [808, 168] on div "if pathFree == True : hero . moveUp ( 2 ) hero . moveRight ( 3 ) hero . moveUp …" at bounding box center [828, 325] width 329 height 365
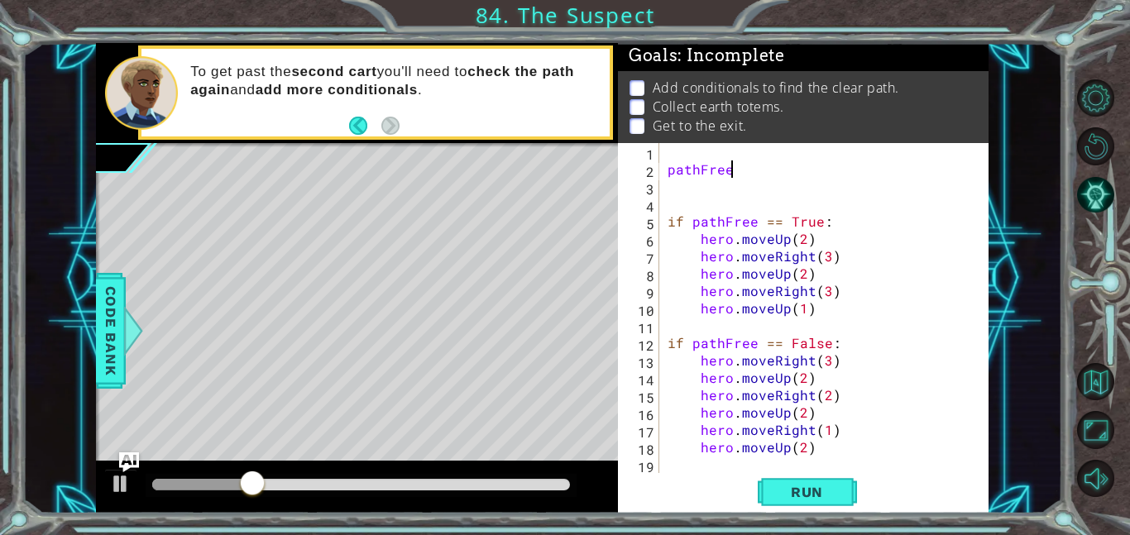
type textarea "pa"
type textarea "pathFree = hero.canMoveRight()"
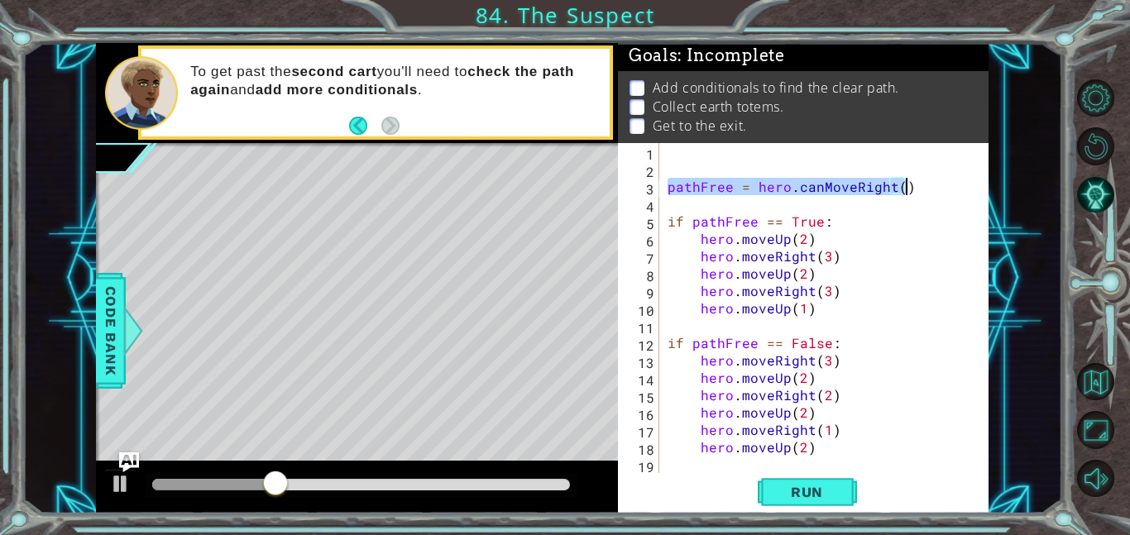
click at [800, 161] on div "pathFree = hero . canMoveRight ( ) if pathFree == True : hero . moveUp ( 2 ) he…" at bounding box center [828, 325] width 329 height 365
click at [640, 318] on div "10" at bounding box center [640, 310] width 38 height 17
type textarea "if pathFree == False:"
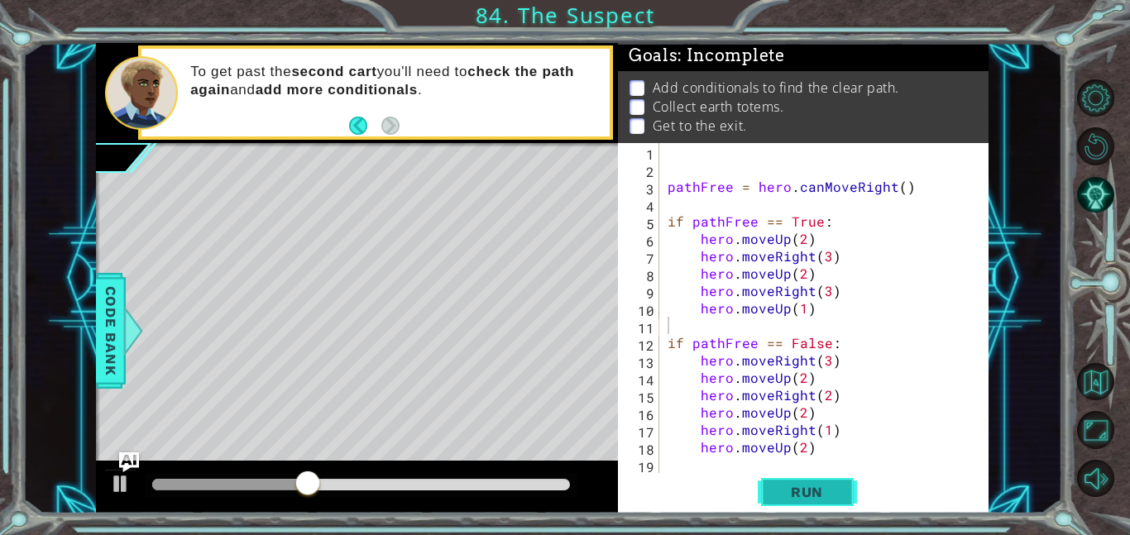
click at [816, 485] on span "Run" at bounding box center [806, 492] width 65 height 17
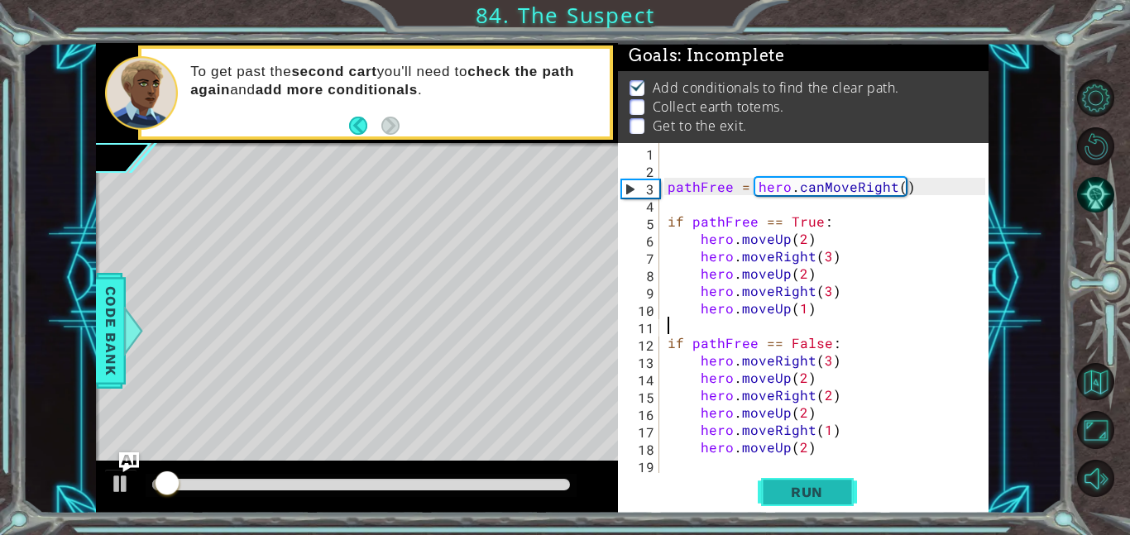
click at [816, 486] on span "Run" at bounding box center [806, 492] width 65 height 17
click at [784, 490] on span "Run" at bounding box center [806, 492] width 65 height 17
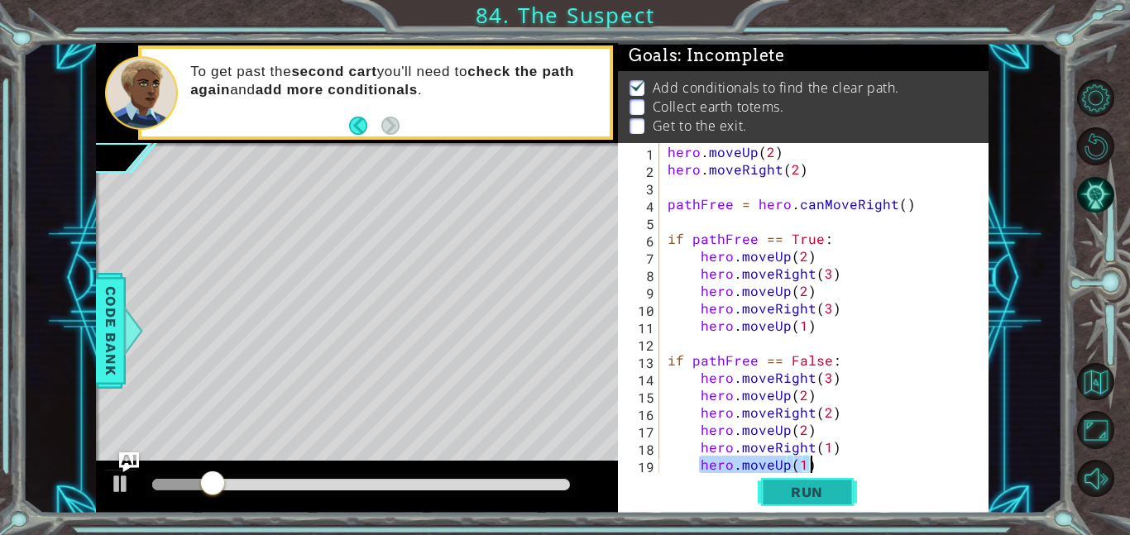
type textarea "hero.moveUp(2)"
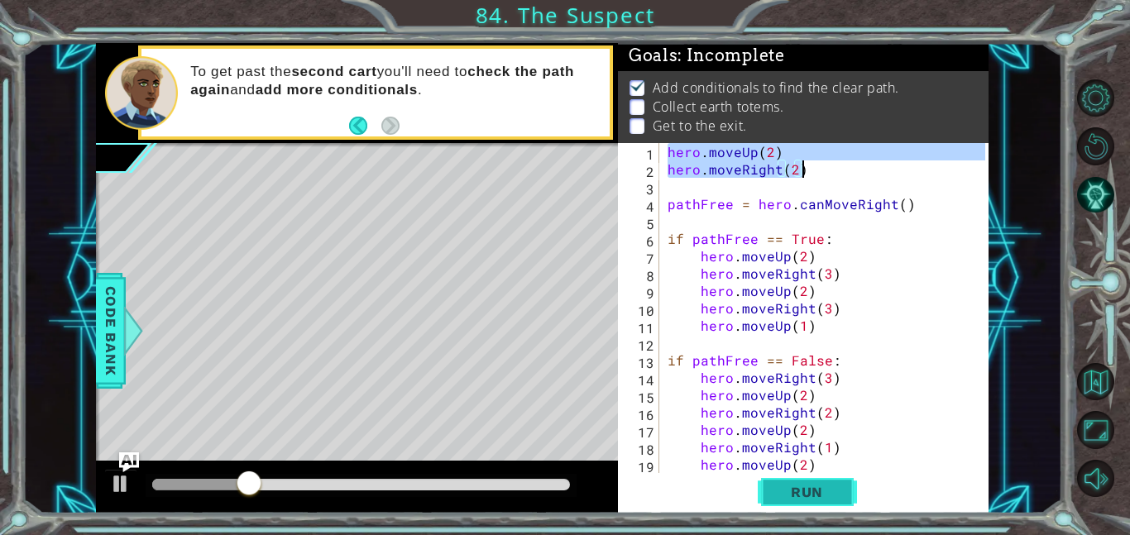
click at [784, 490] on span "Run" at bounding box center [806, 492] width 65 height 17
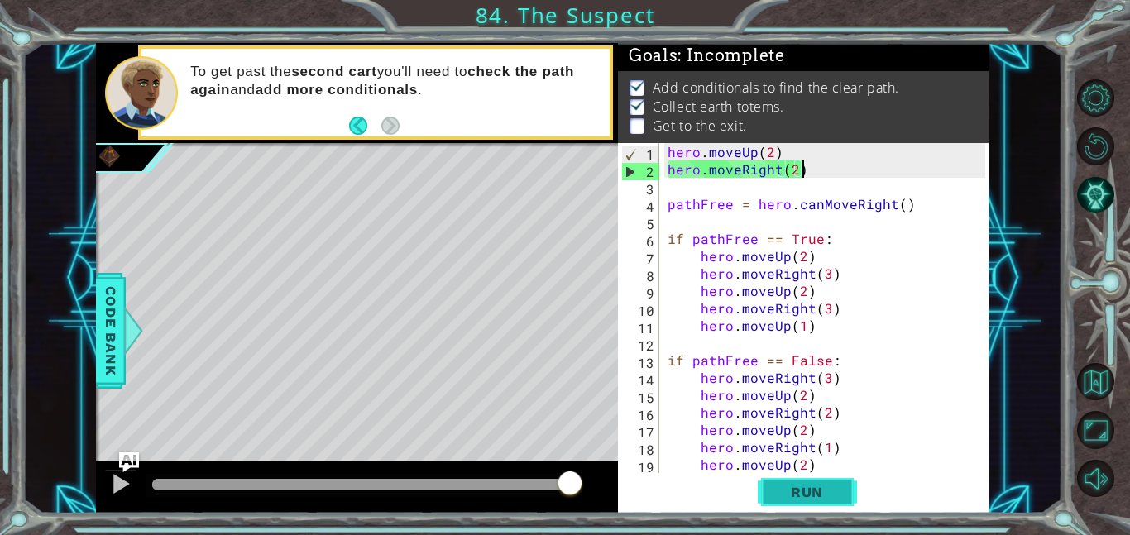
click at [836, 481] on button "Run" at bounding box center [807, 491] width 99 height 37
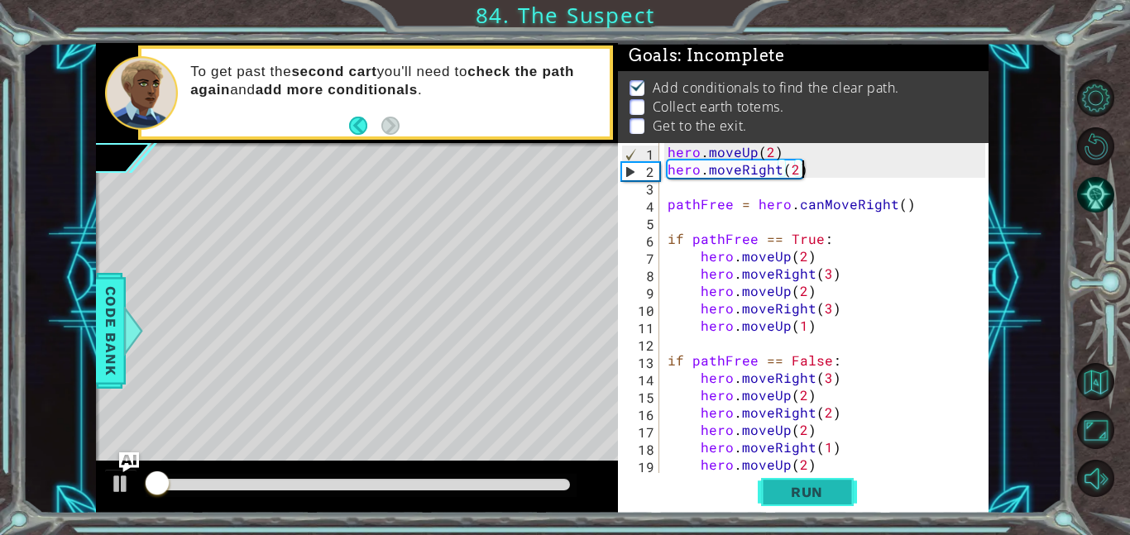
click at [838, 476] on button "Run" at bounding box center [807, 491] width 99 height 37
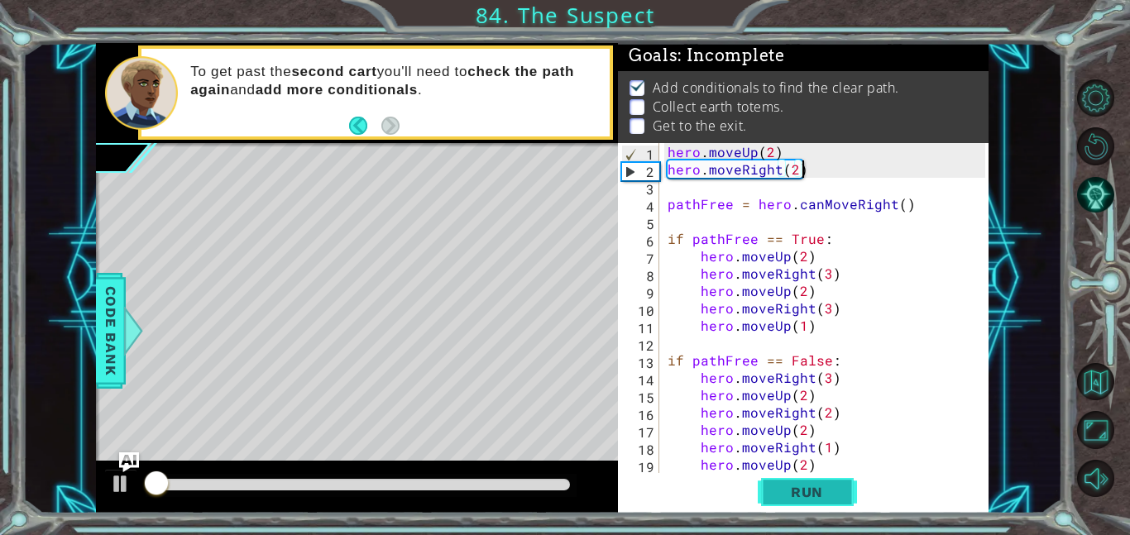
click at [838, 476] on button "Run" at bounding box center [807, 491] width 99 height 37
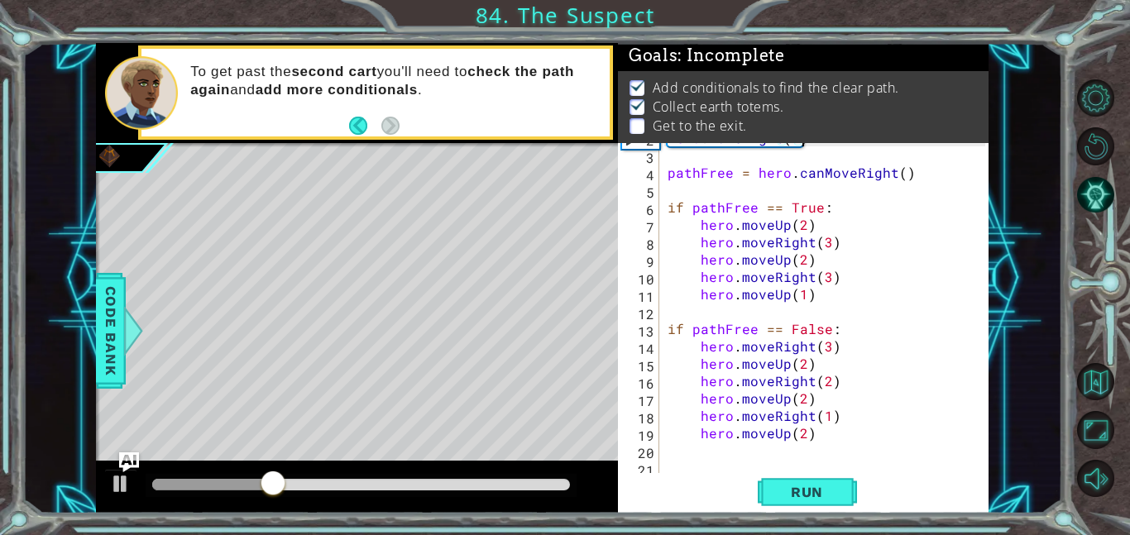
scroll to position [35, 0]
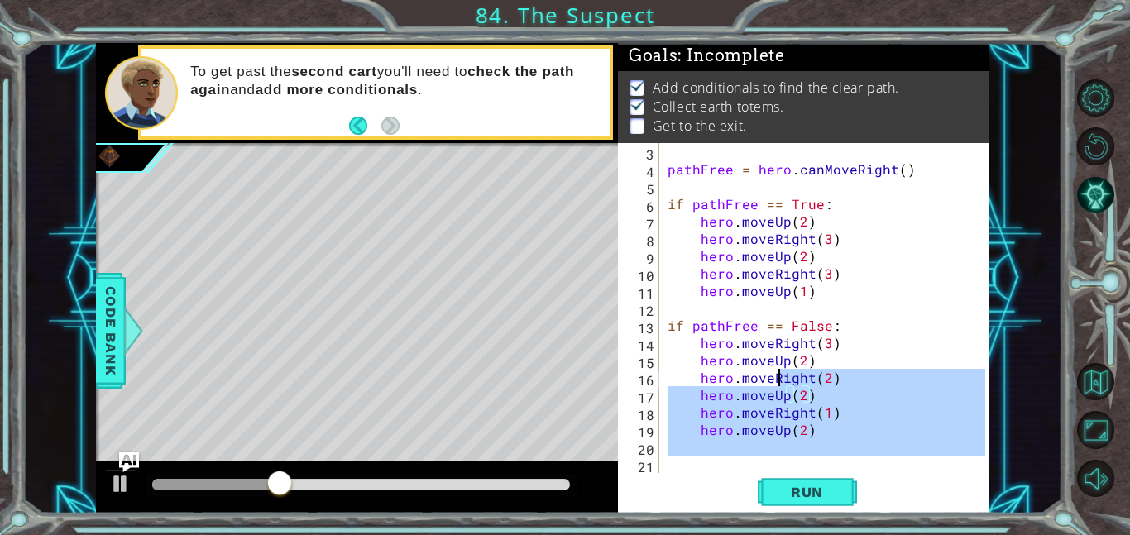
drag, startPoint x: 845, startPoint y: 469, endPoint x: 689, endPoint y: 364, distance: 188.4
click at [689, 364] on div "pathFree = hero . canMoveRight ( ) if pathFree == True : hero . moveUp ( 2 ) he…" at bounding box center [828, 325] width 329 height 365
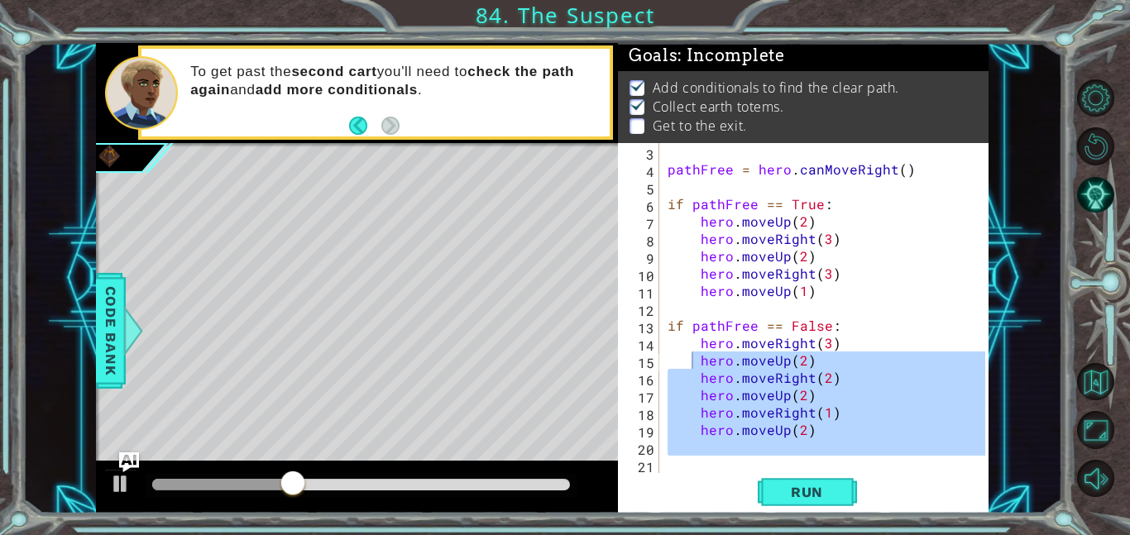
click at [782, 414] on div "pathFree = hero . canMoveRight ( ) if pathFree == True : hero . moveUp ( 2 ) he…" at bounding box center [824, 308] width 321 height 330
type textarea "hero.moveRight(1)"
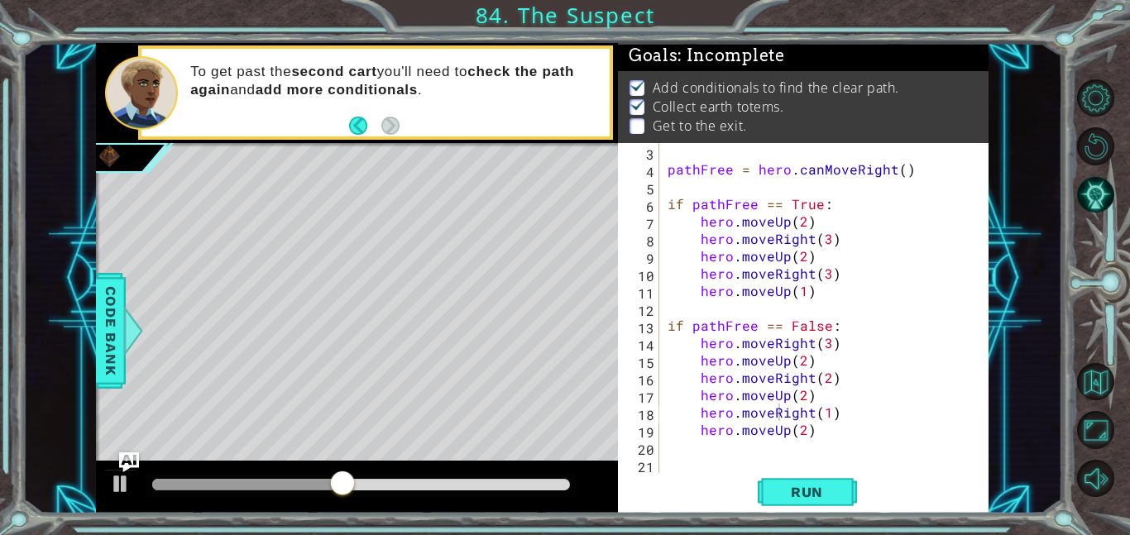
drag, startPoint x: 919, startPoint y: 482, endPoint x: 861, endPoint y: 441, distance: 71.2
click at [861, 441] on div "hero.moveRight(1) 3 4 5 6 7 8 9 10 11 12 13 14 15 16 17 18 19 20 21 pathFree = …" at bounding box center [803, 328] width 371 height 371
drag, startPoint x: 879, startPoint y: 468, endPoint x: 677, endPoint y: 471, distance: 202.7
click at [677, 471] on div "pathFree = hero . canMoveRight ( ) if pathFree == True : hero . moveUp ( 2 ) he…" at bounding box center [828, 325] width 329 height 365
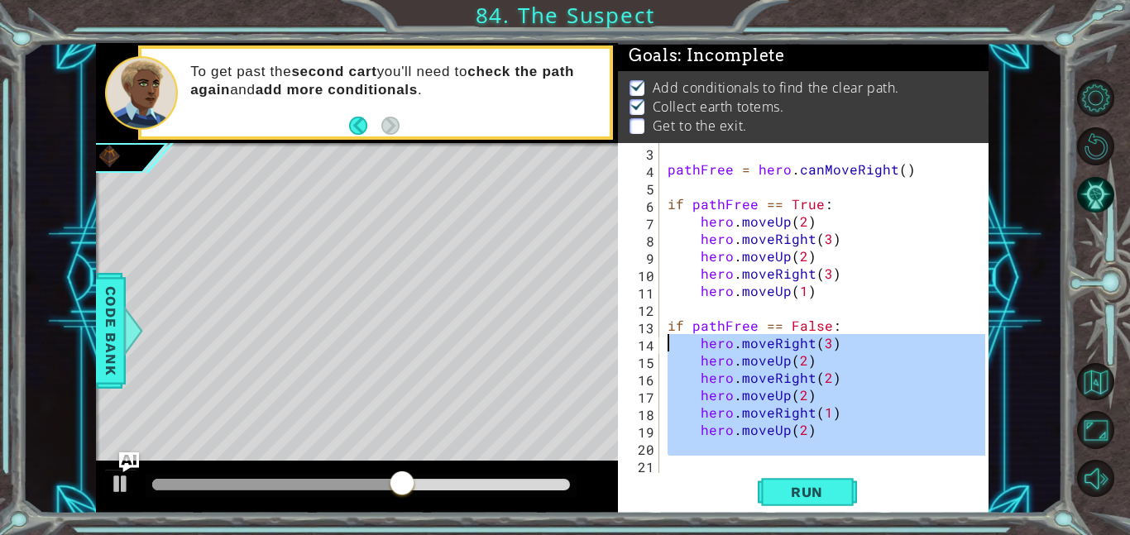
click at [596, 337] on div "1 ההההההההההההההההההההההההההההההההההההההההההההההההההההההההההההההההההההההההההההה…" at bounding box center [542, 278] width 893 height 471
type textarea "hero.moveRight(3) hero.moveUp(2)"
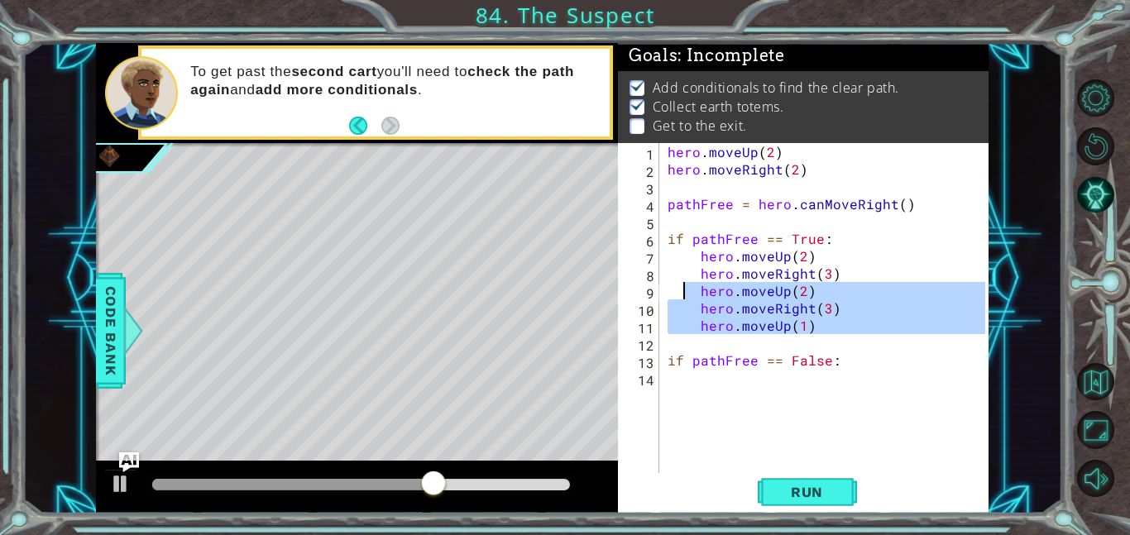
drag, startPoint x: 837, startPoint y: 342, endPoint x: 664, endPoint y: 288, distance: 181.0
click at [664, 288] on div "hero . moveUp ( 2 ) hero . moveRight ( 2 ) pathFree = hero . canMoveRight ( ) i…" at bounding box center [828, 325] width 329 height 365
click at [816, 306] on div "hero . moveUp ( 2 ) hero . moveRight ( 2 ) pathFree = hero . canMoveRight ( ) i…" at bounding box center [824, 308] width 321 height 330
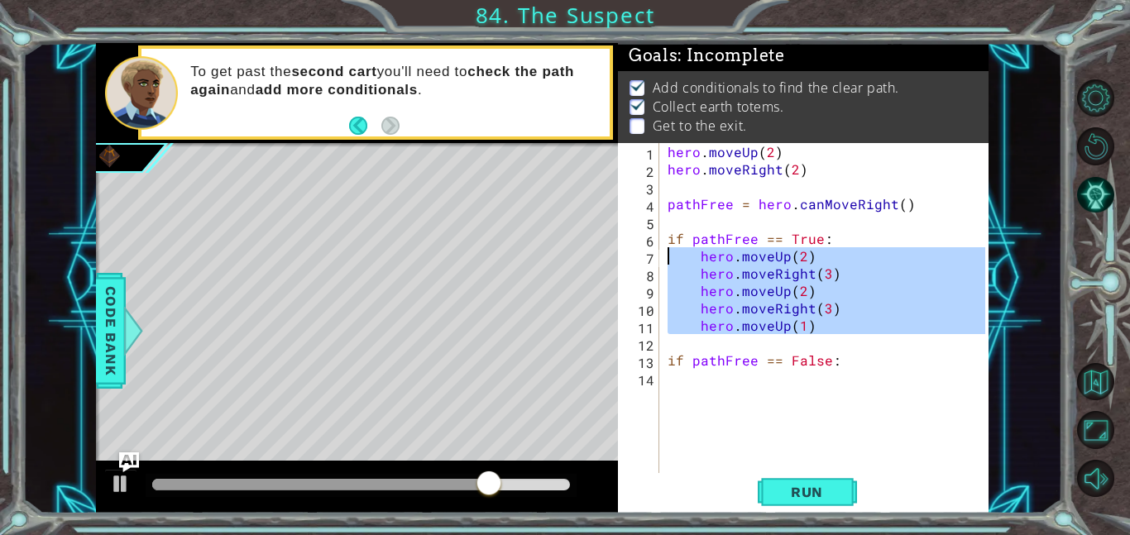
drag, startPoint x: 851, startPoint y: 337, endPoint x: 626, endPoint y: 255, distance: 239.7
click at [626, 255] on div "hero.moveRight(3) 1 2 3 4 5 6 7 8 9 10 11 12 13 14 hero . moveUp ( 2 ) hero . m…" at bounding box center [801, 308] width 367 height 330
type textarea "hero.moveUp(2) hero.moveRight(3)"
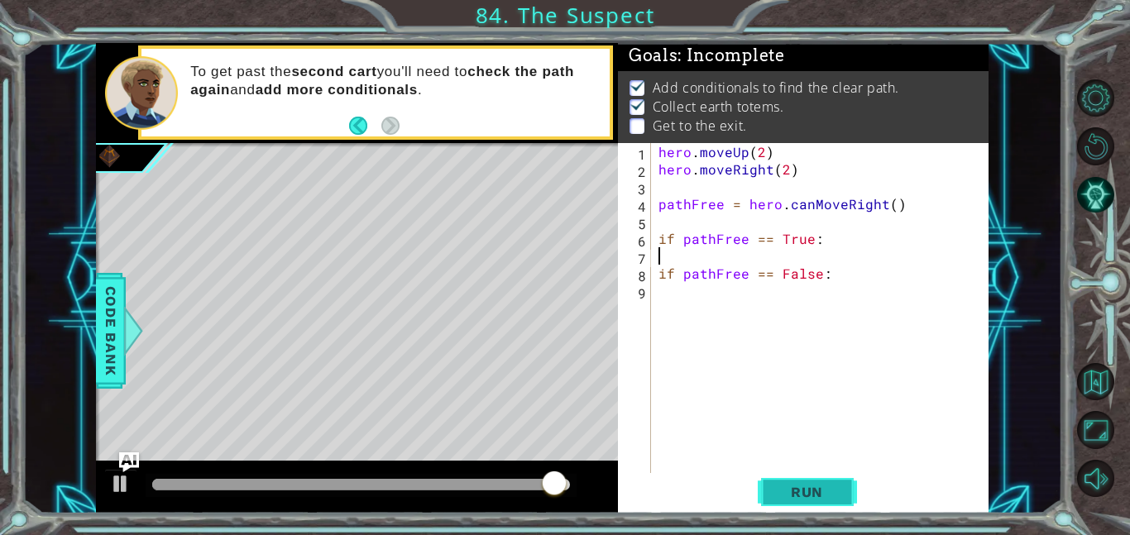
click at [800, 500] on button "Run" at bounding box center [807, 491] width 99 height 37
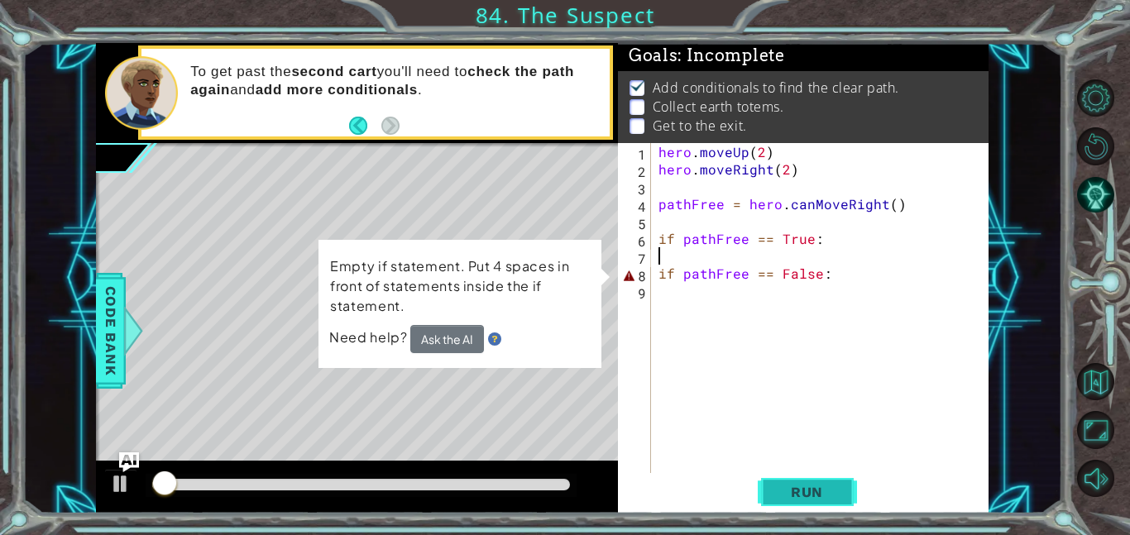
click at [800, 500] on button "Run" at bounding box center [807, 491] width 99 height 37
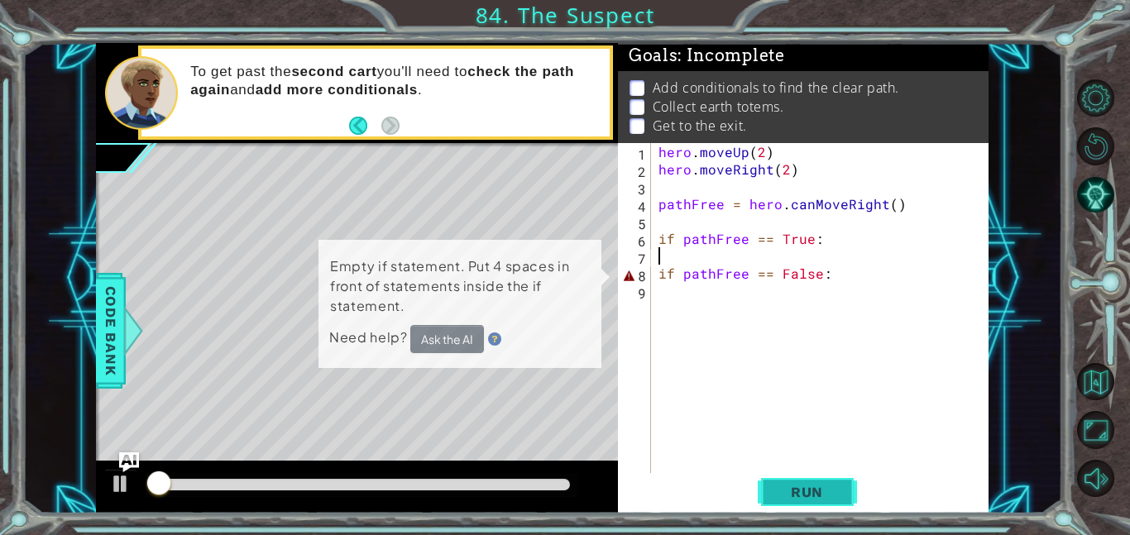
click at [800, 500] on button "Run" at bounding box center [807, 491] width 99 height 37
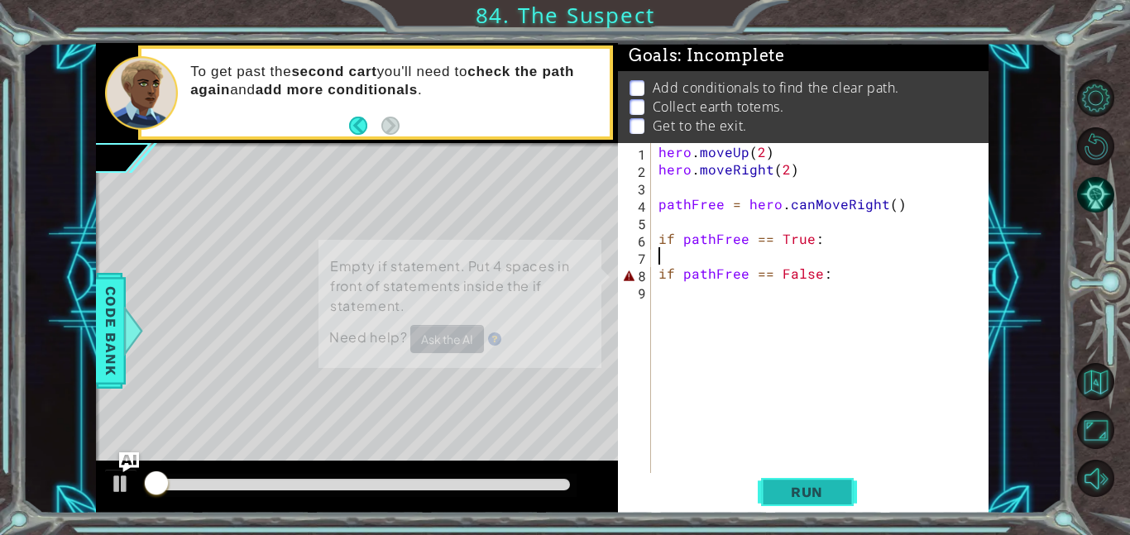
click at [800, 500] on button "Run" at bounding box center [807, 491] width 99 height 37
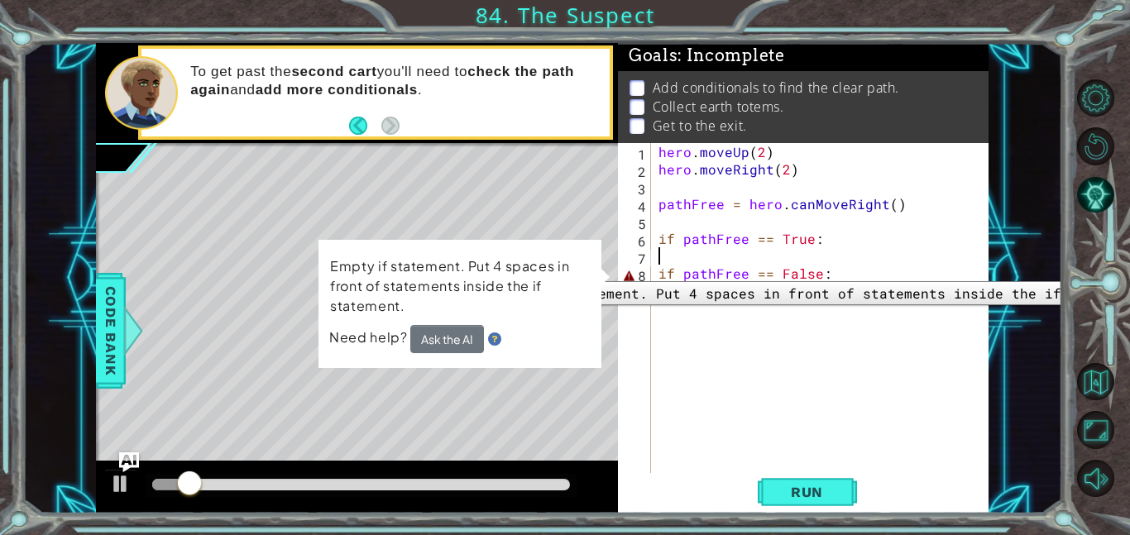
click at [648, 269] on div "8" at bounding box center [636, 275] width 30 height 17
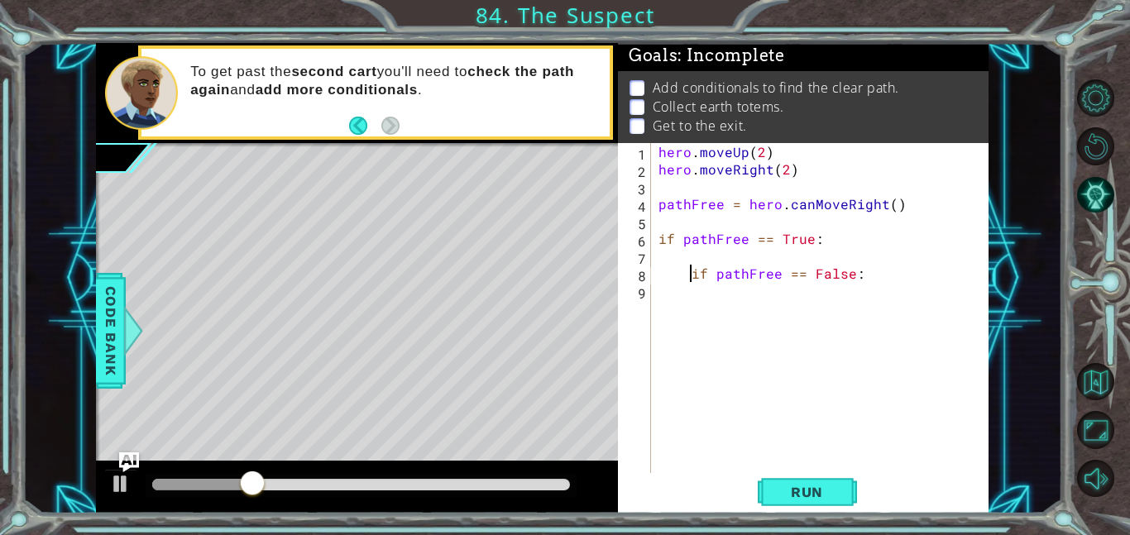
click at [659, 235] on div "hero . moveUp ( 2 ) hero . moveRight ( 2 ) pathFree = hero . canMoveRight ( ) i…" at bounding box center [823, 325] width 337 height 365
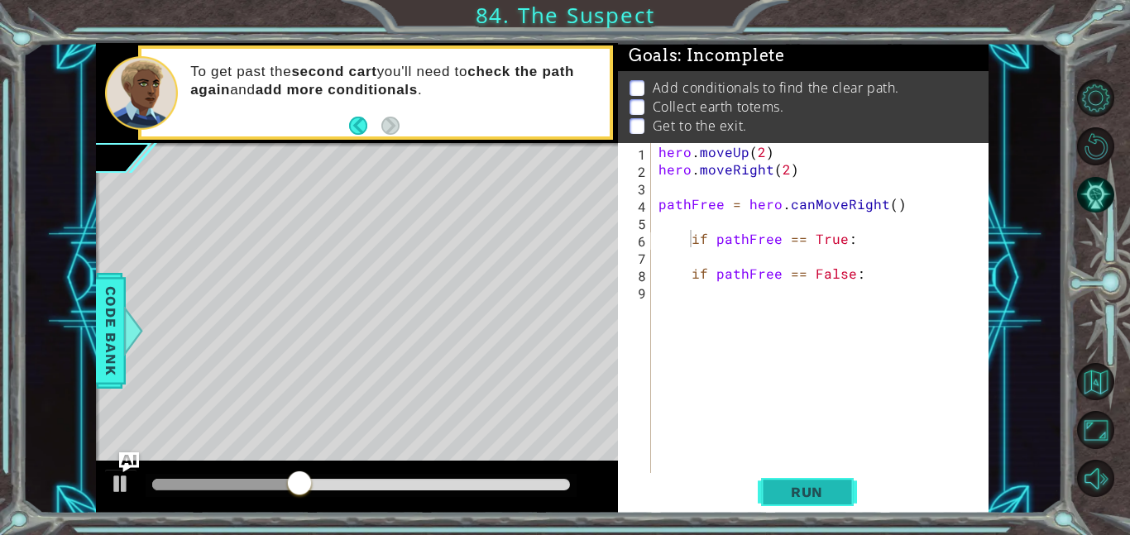
click at [823, 506] on button "Run" at bounding box center [807, 491] width 99 height 37
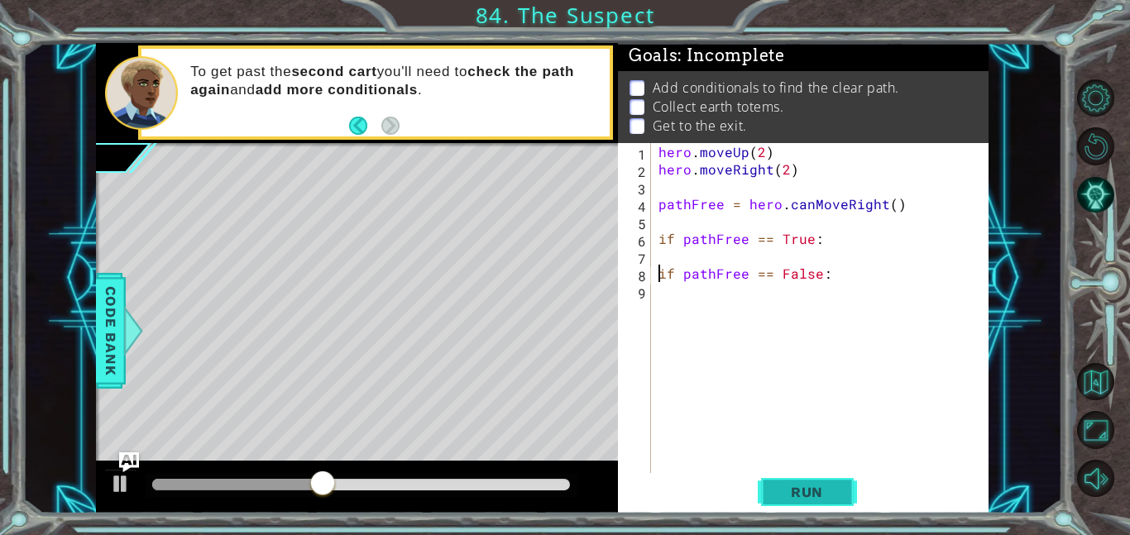
type textarea "hero.moveUp(1)"
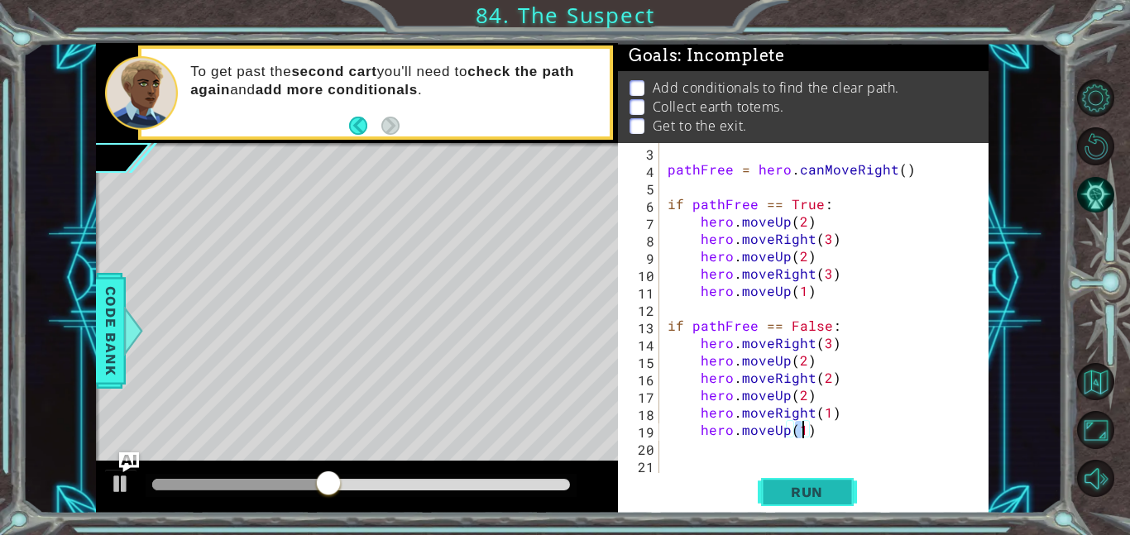
type textarea "m"
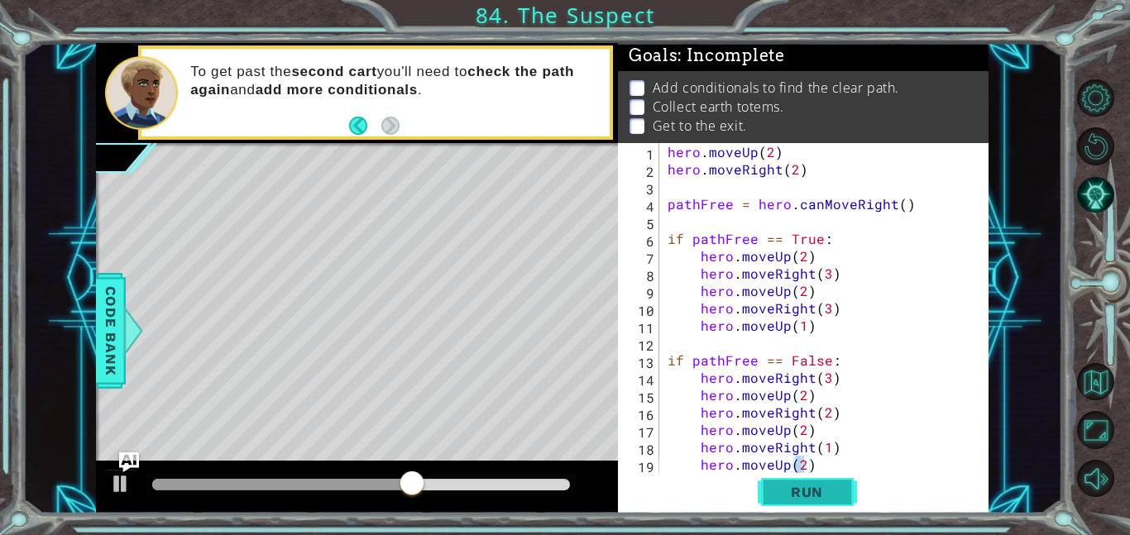
click at [826, 486] on span "Run" at bounding box center [806, 492] width 65 height 17
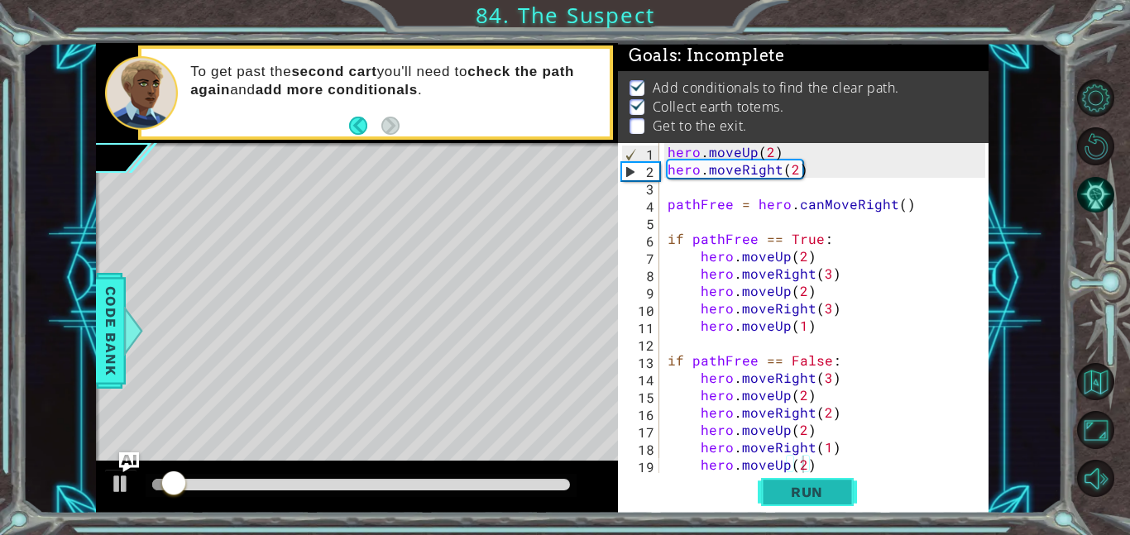
click at [826, 487] on span "Run" at bounding box center [806, 492] width 65 height 17
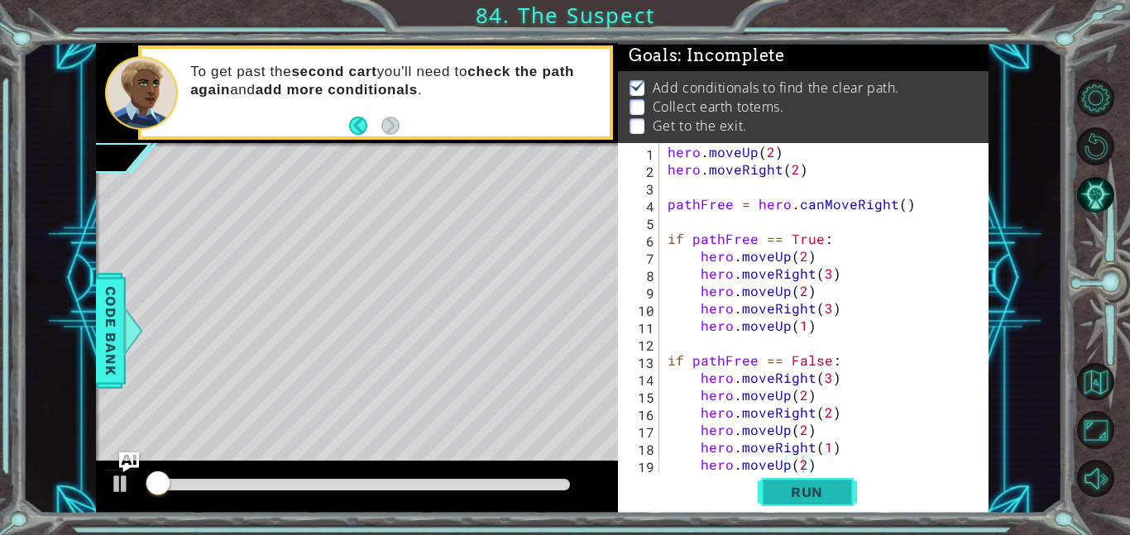
click at [826, 487] on span "Run" at bounding box center [806, 492] width 65 height 17
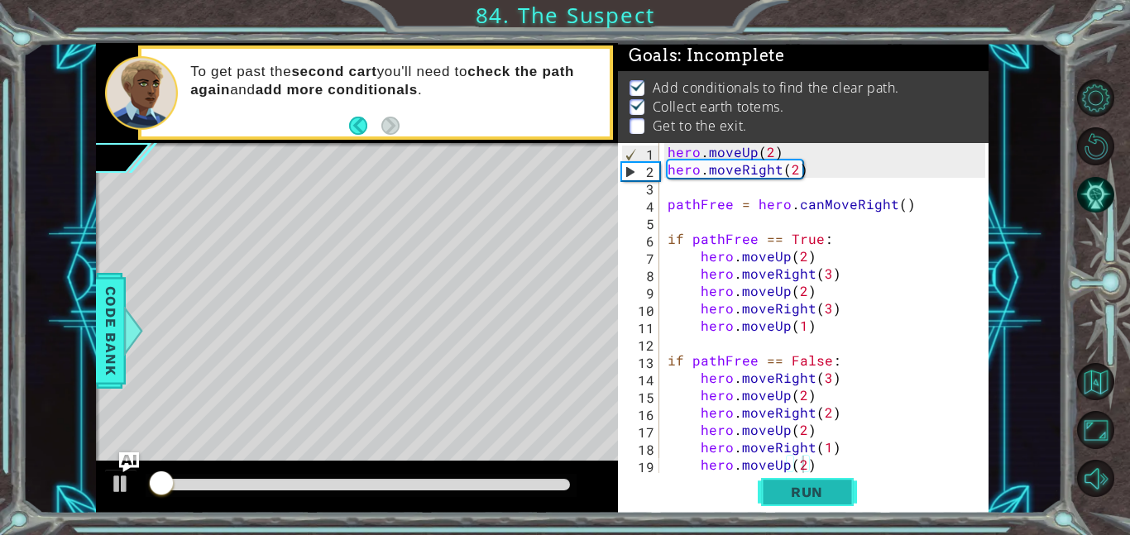
click at [826, 487] on span "Run" at bounding box center [806, 492] width 65 height 17
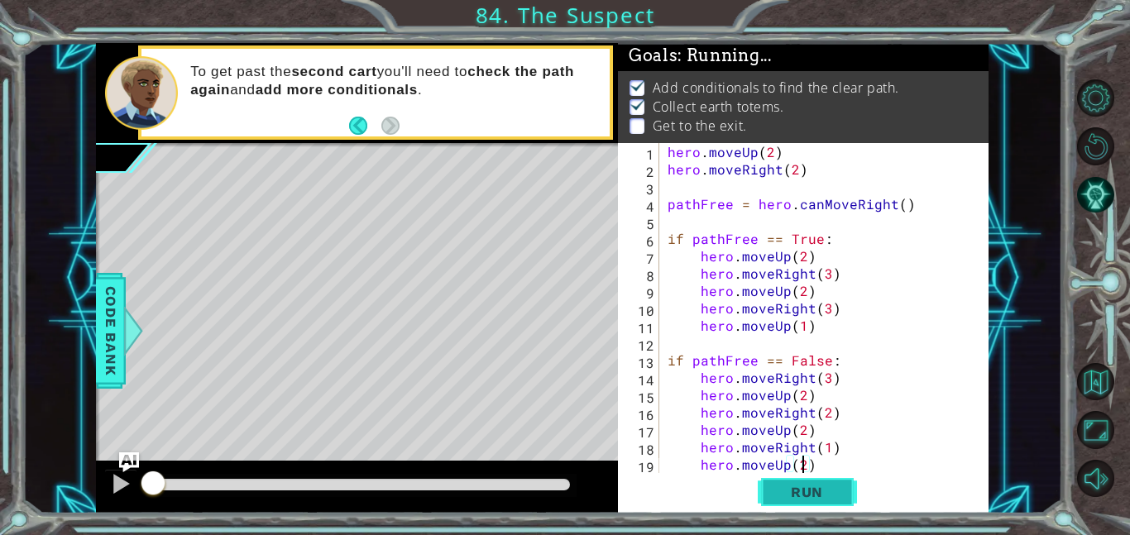
click at [826, 487] on span "Run" at bounding box center [806, 492] width 65 height 17
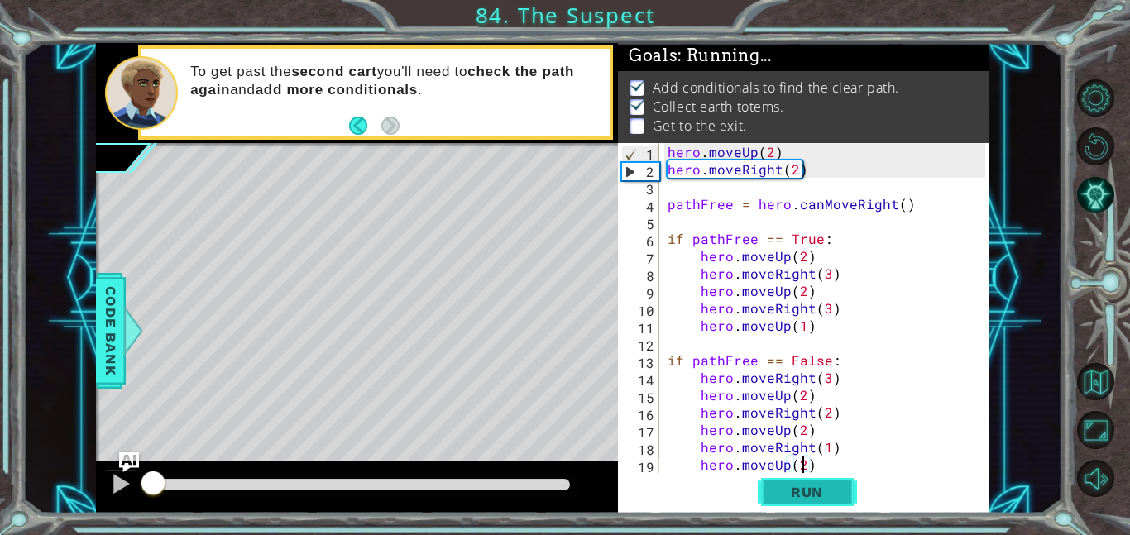
click at [826, 487] on span "Run" at bounding box center [806, 492] width 65 height 17
click at [797, 163] on div "hero . moveUp ( 2 ) hero . moveRight ( 2 ) pathFree = hero . canMoveRight ( ) i…" at bounding box center [828, 325] width 329 height 365
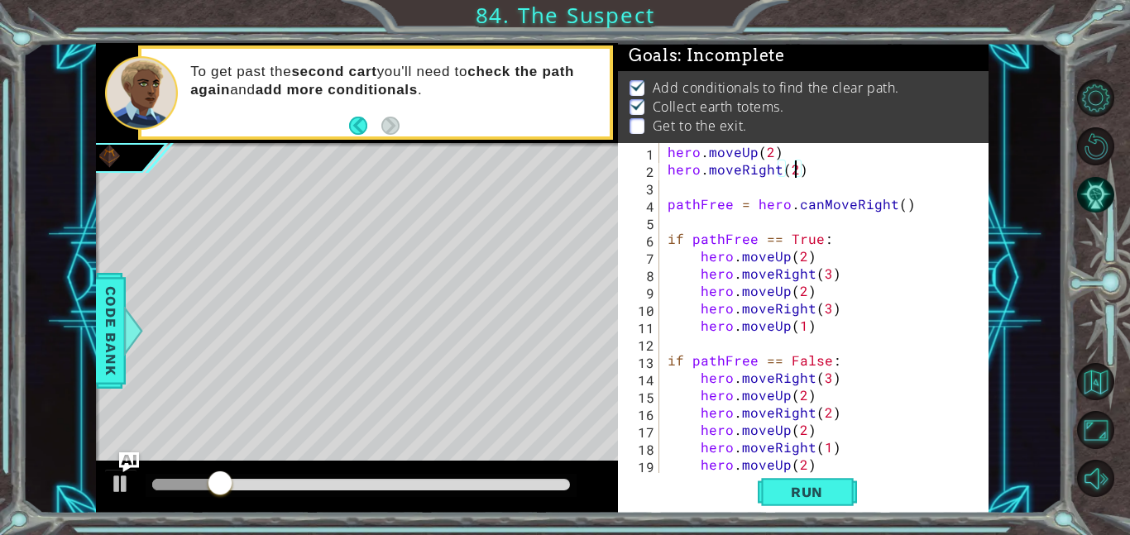
scroll to position [0, 7]
click at [811, 494] on span "Run" at bounding box center [806, 492] width 65 height 17
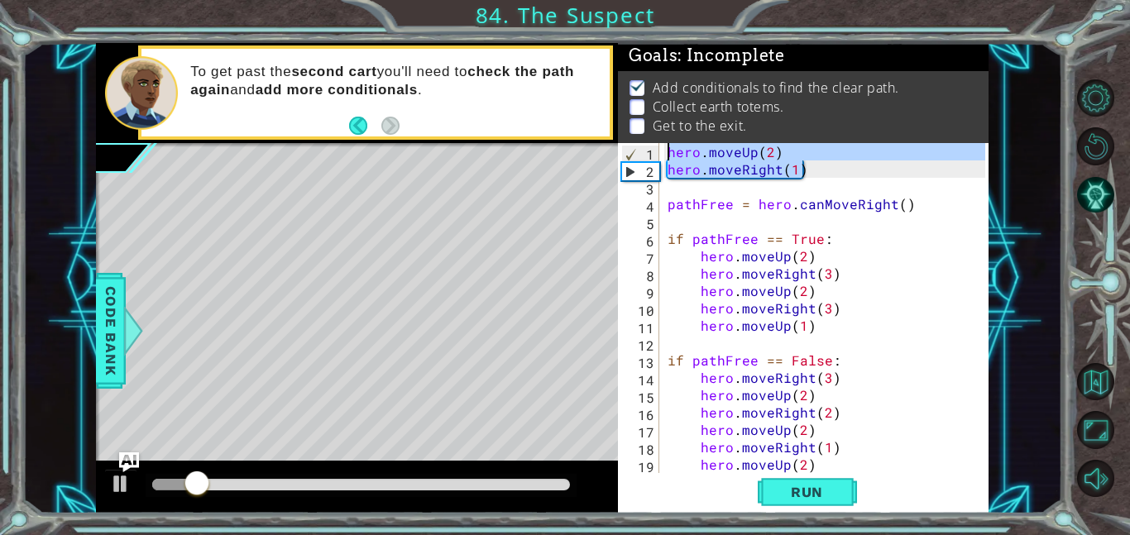
drag, startPoint x: 825, startPoint y: 174, endPoint x: 648, endPoint y: 152, distance: 178.3
click at [648, 152] on div "hero.moveRight(1) 1 2 3 4 5 6 7 8 9 10 11 12 13 14 15 16 17 18 19 20 hero . mov…" at bounding box center [801, 308] width 367 height 330
type textarea "hero.moveUp(2) hero.moveRight(1)"
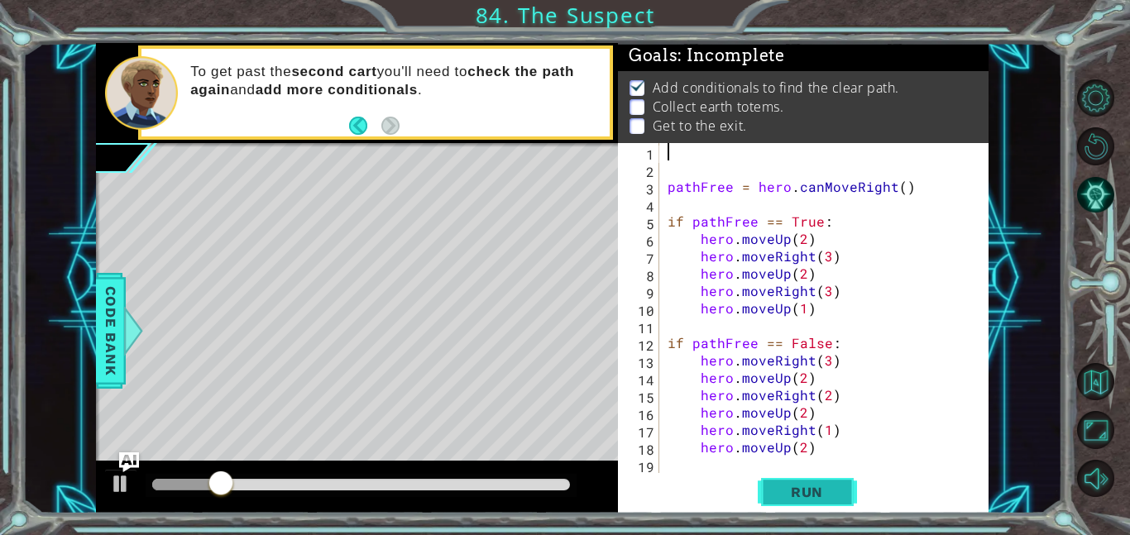
click at [792, 495] on span "Run" at bounding box center [806, 492] width 65 height 17
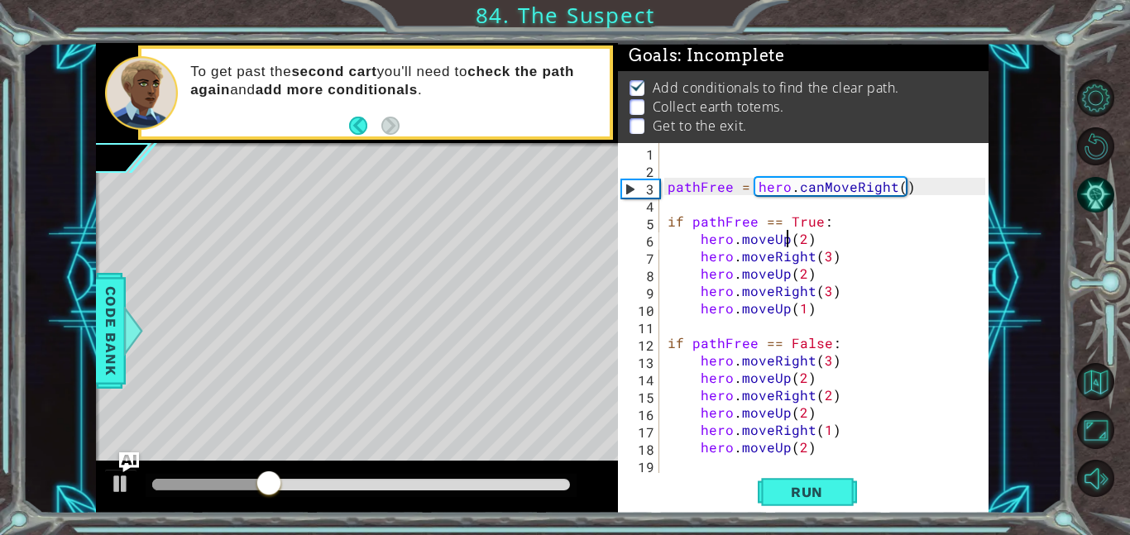
click at [786, 238] on div "pathFree = hero . canMoveRight ( ) if pathFree == True : hero . moveUp ( 2 ) he…" at bounding box center [828, 325] width 329 height 365
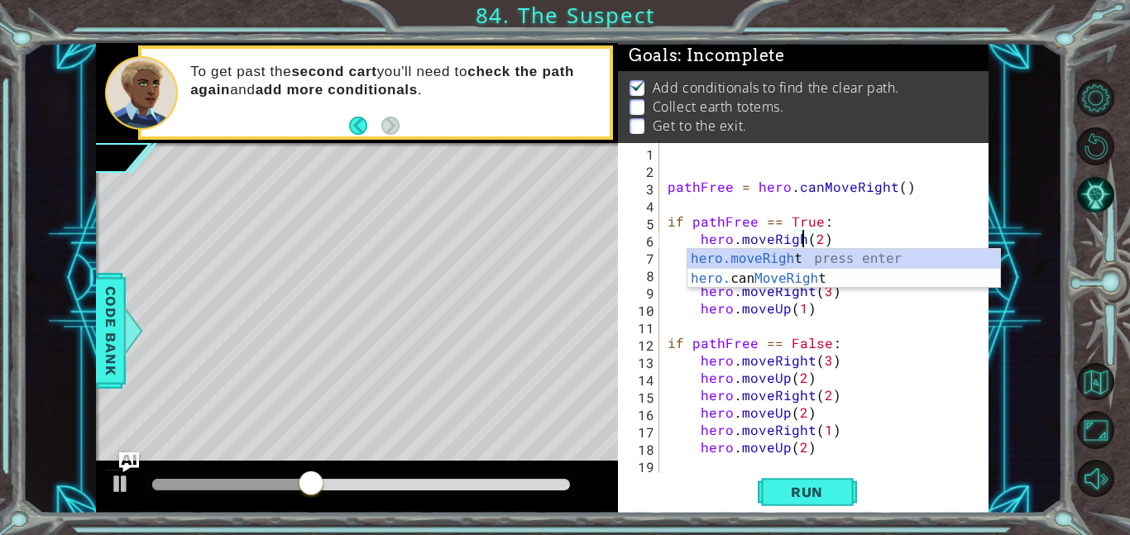
scroll to position [0, 8]
click at [828, 497] on span "Run" at bounding box center [806, 492] width 65 height 17
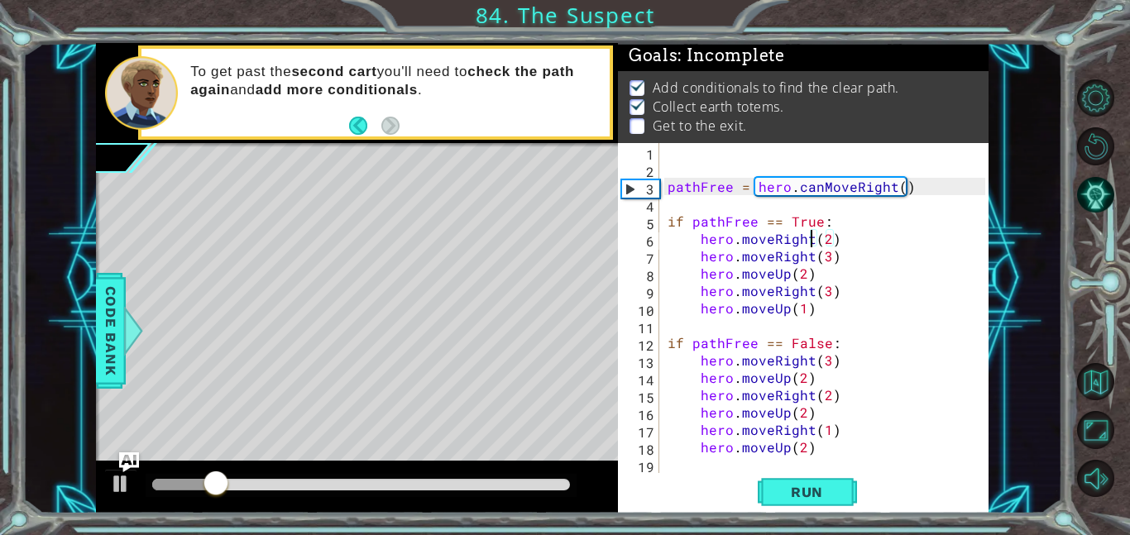
click at [825, 236] on div "pathFree = hero . canMoveRight ( ) if pathFree == True : hero . moveRight ( 2 )…" at bounding box center [828, 325] width 329 height 365
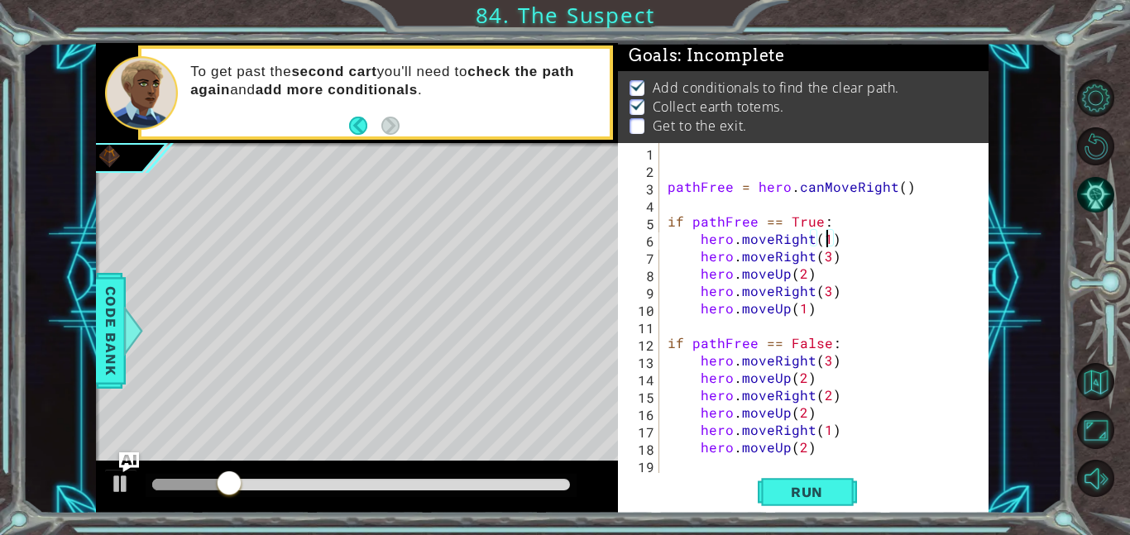
scroll to position [0, 9]
click at [811, 491] on span "Run" at bounding box center [806, 492] width 65 height 17
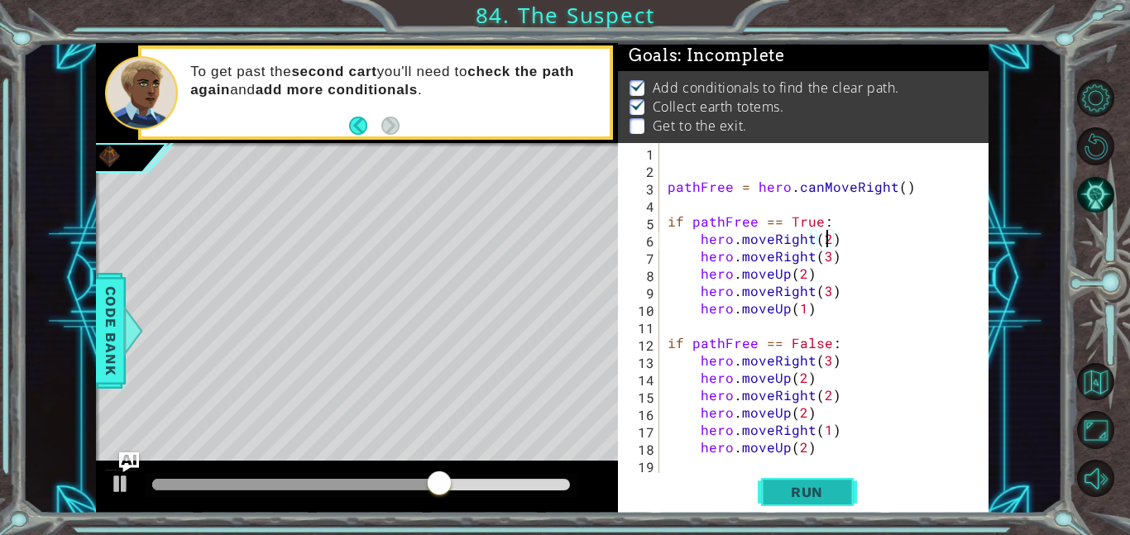
click at [821, 489] on span "Run" at bounding box center [806, 492] width 65 height 17
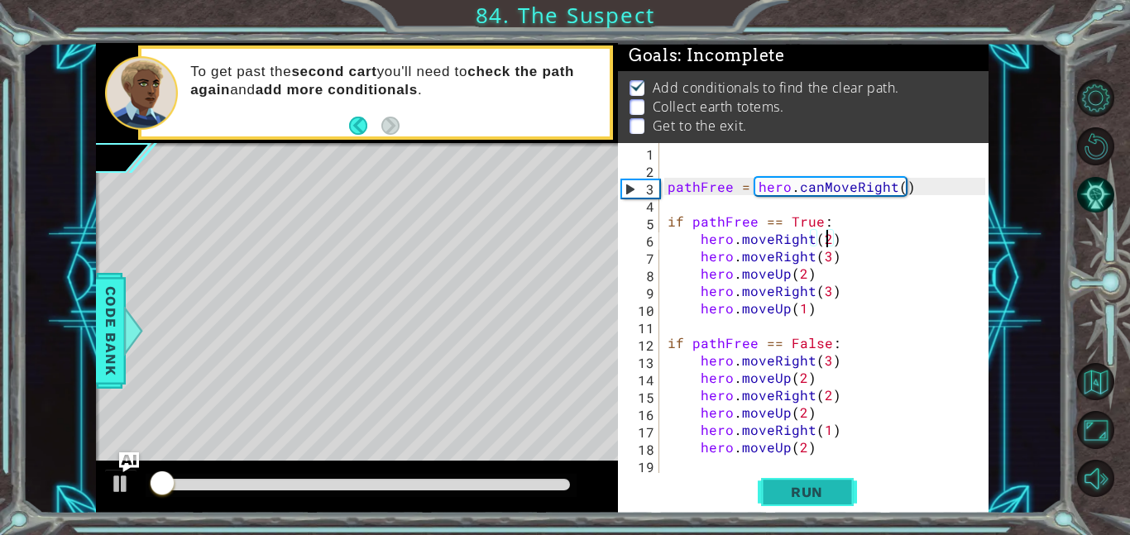
click at [821, 490] on span "Run" at bounding box center [806, 492] width 65 height 17
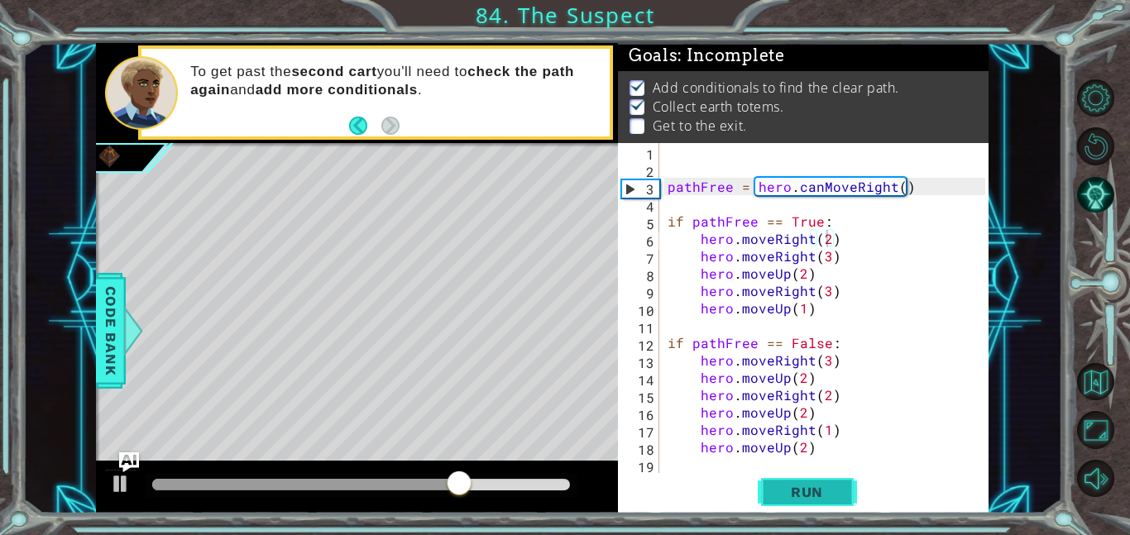
click at [800, 481] on button "Run" at bounding box center [807, 491] width 99 height 37
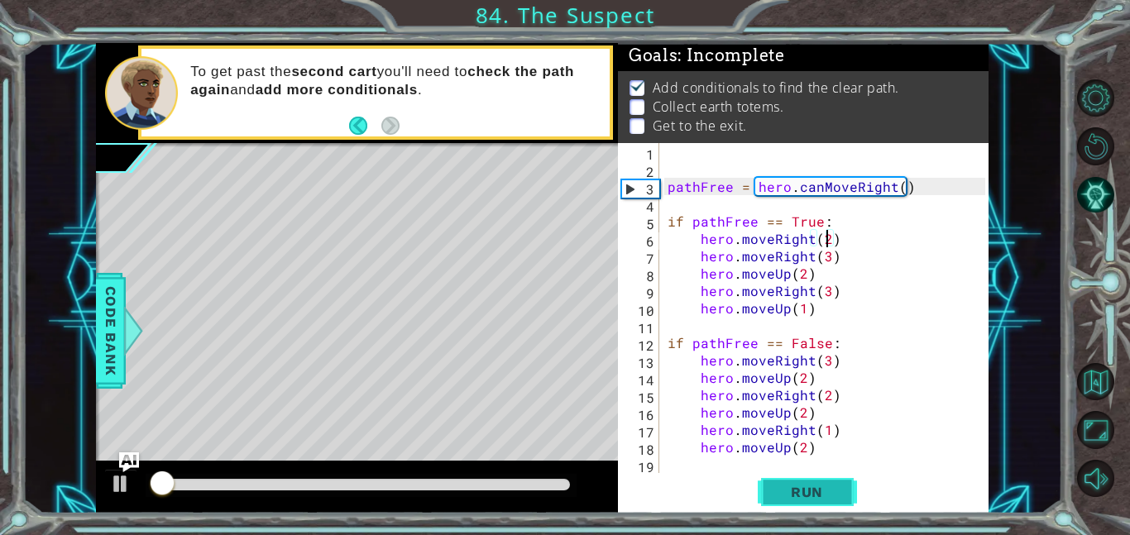
click at [800, 481] on button "Run" at bounding box center [807, 491] width 99 height 37
click at [803, 485] on span "Run" at bounding box center [806, 492] width 65 height 17
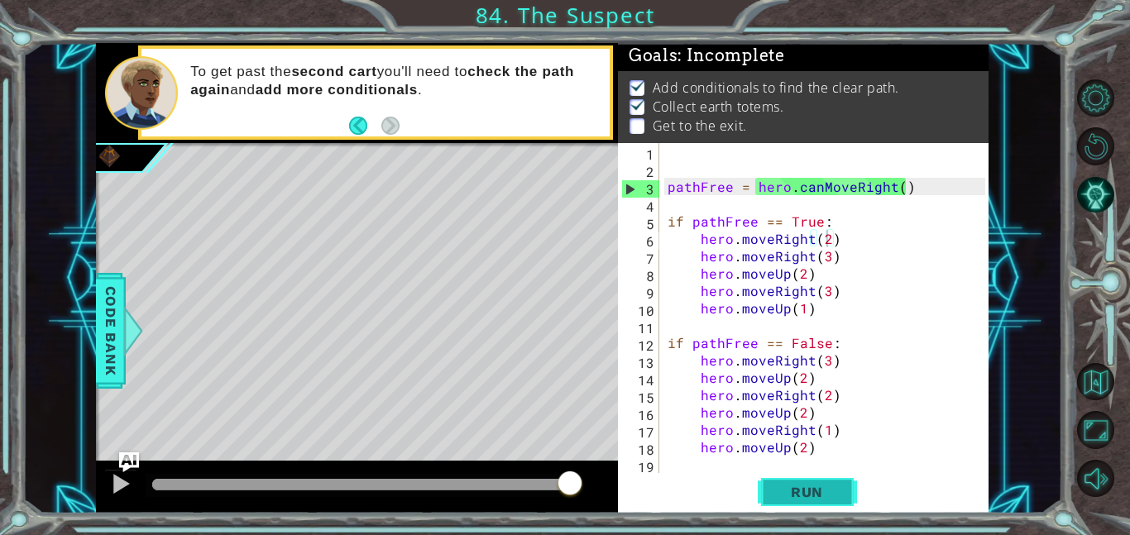
click at [818, 481] on button "Run" at bounding box center [807, 491] width 99 height 37
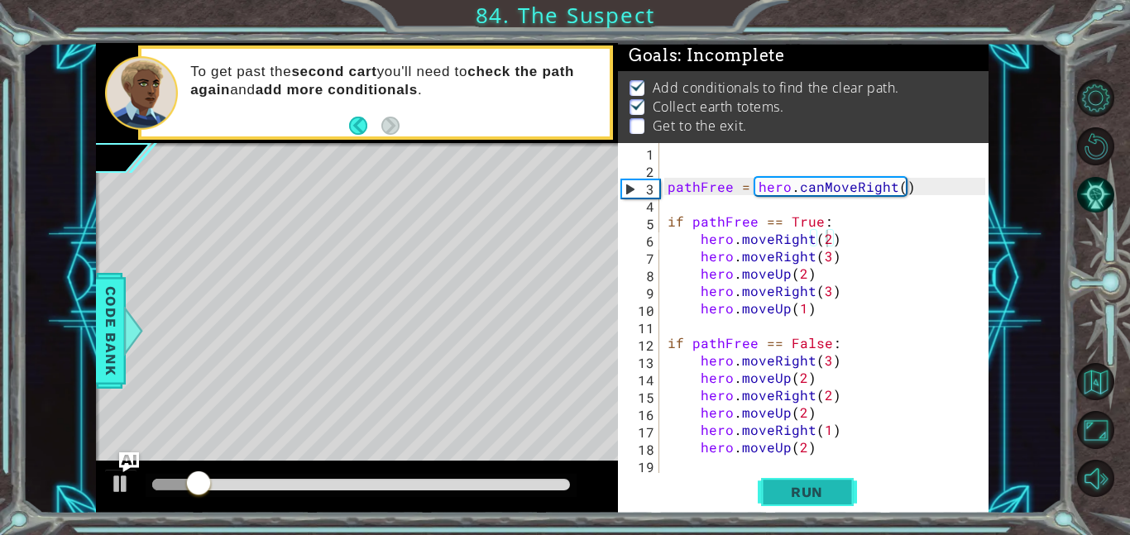
click at [818, 481] on button "Run" at bounding box center [807, 491] width 99 height 37
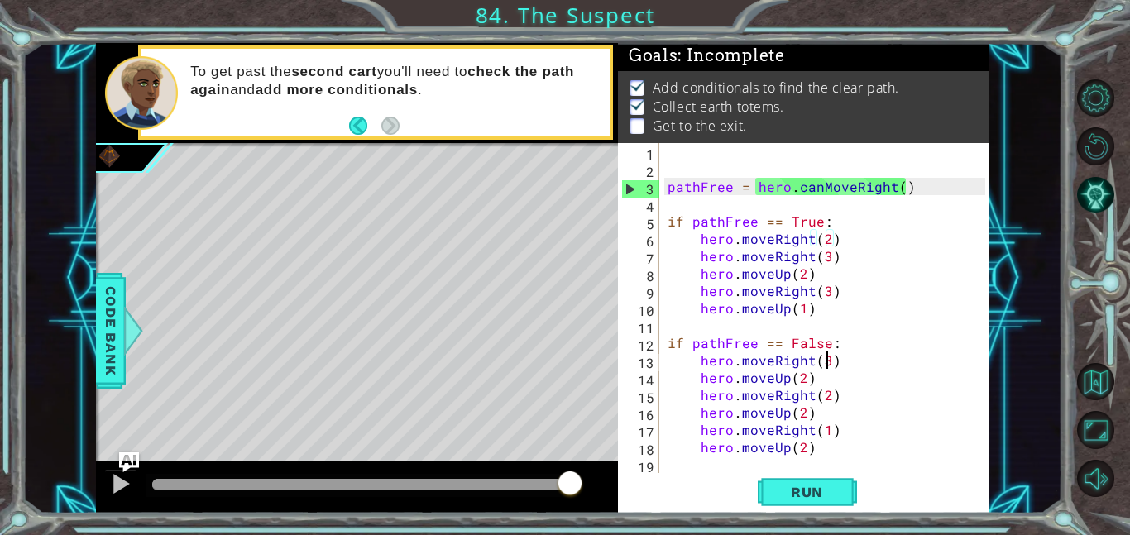
click at [827, 358] on div "pathFree = hero . canMoveRight ( ) if pathFree == True : hero . moveRight ( 2 )…" at bounding box center [828, 325] width 329 height 365
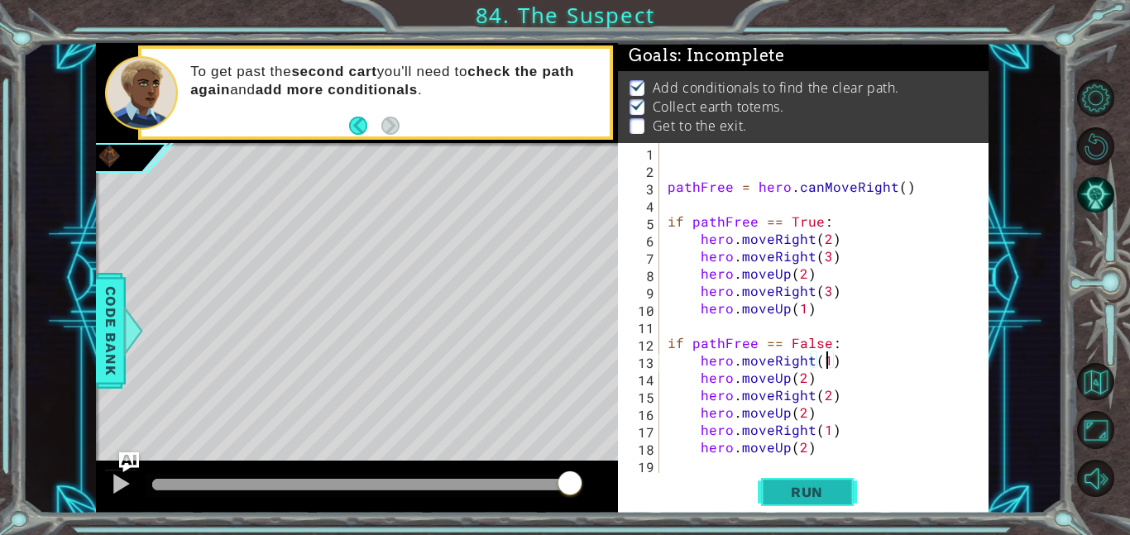
click at [831, 502] on button "Run" at bounding box center [807, 491] width 99 height 37
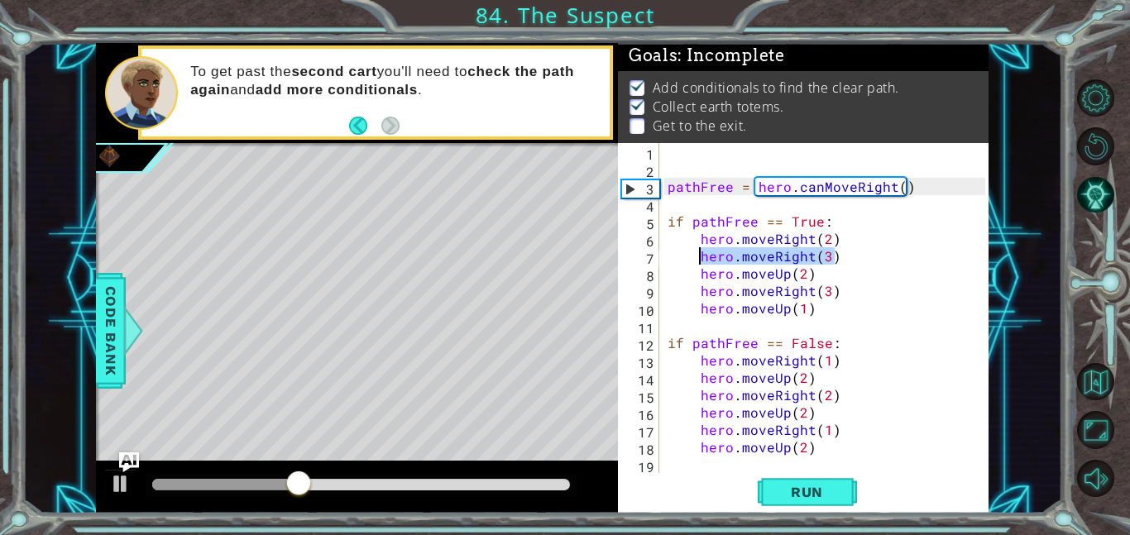
drag, startPoint x: 833, startPoint y: 258, endPoint x: 701, endPoint y: 259, distance: 131.5
click at [701, 259] on div "pathFree = hero . canMoveRight ( ) if pathFree == True : hero . moveRight ( 2 )…" at bounding box center [828, 325] width 329 height 365
type textarea "hero.moveRight(3)"
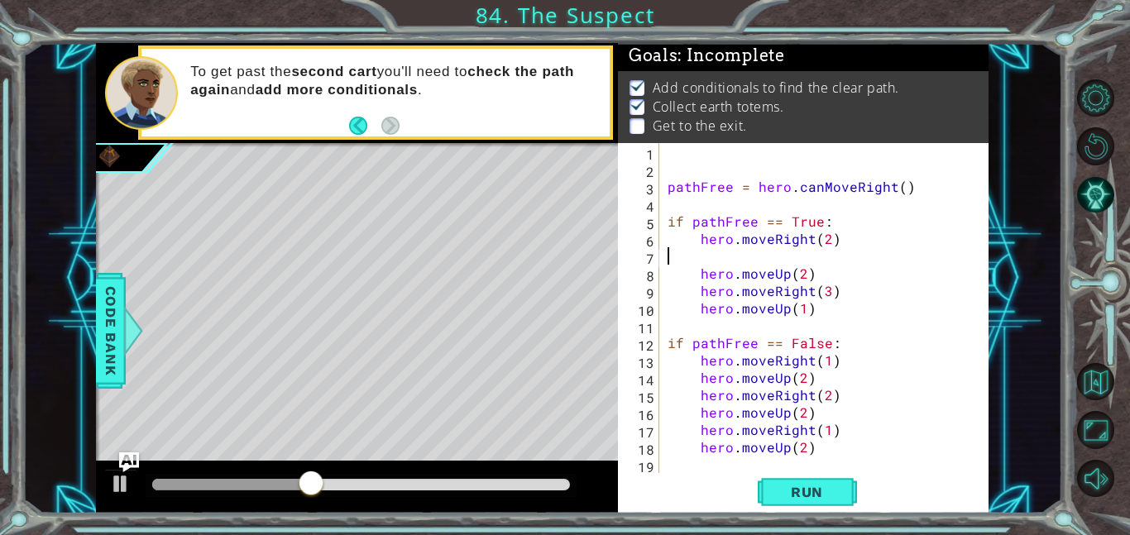
scroll to position [0, 0]
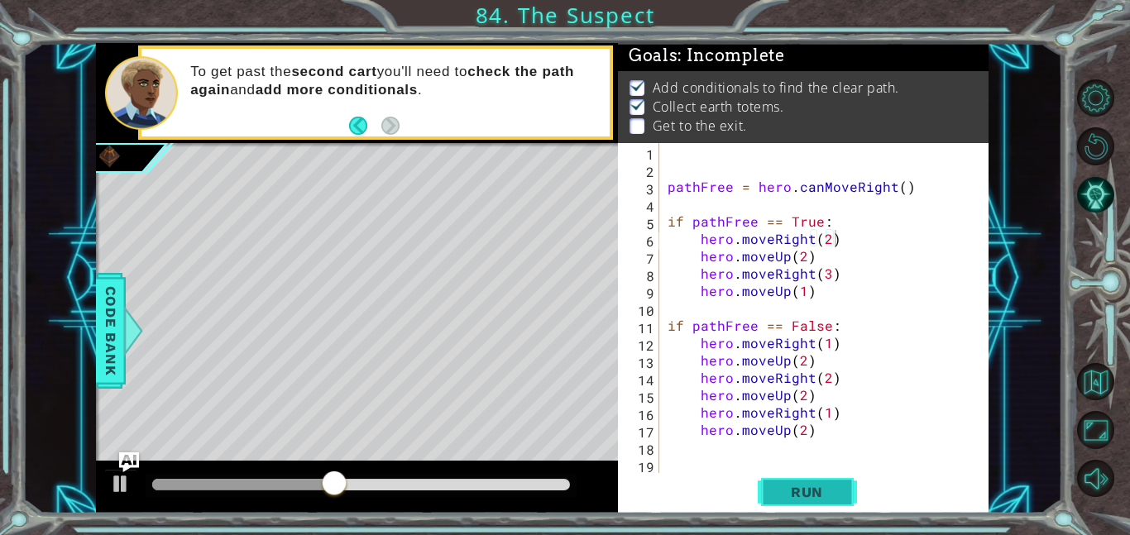
click at [822, 499] on span "Run" at bounding box center [806, 492] width 65 height 17
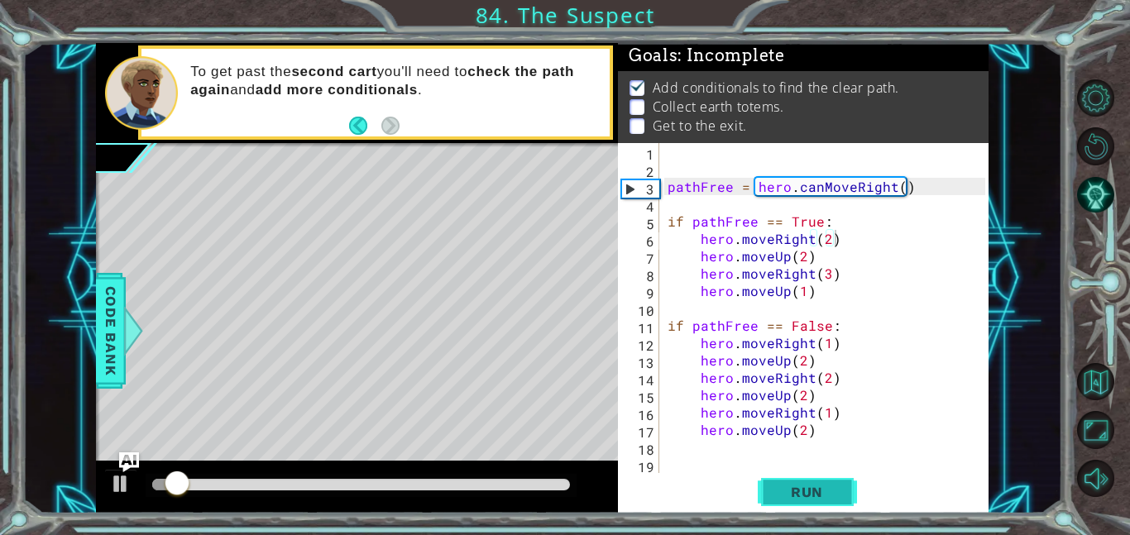
click at [824, 503] on button "Run" at bounding box center [807, 491] width 99 height 37
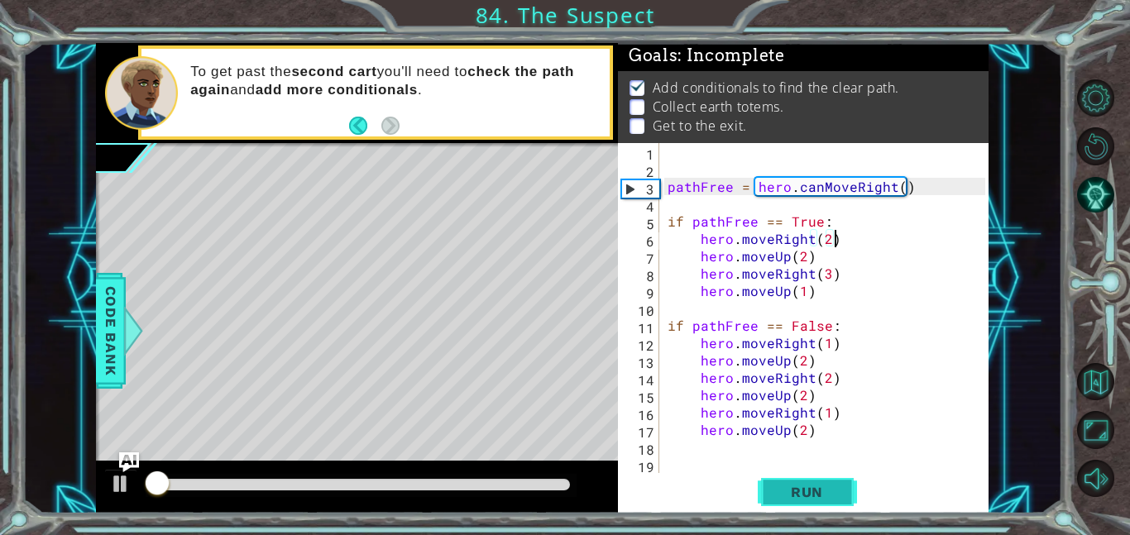
click at [824, 503] on button "Run" at bounding box center [807, 491] width 99 height 37
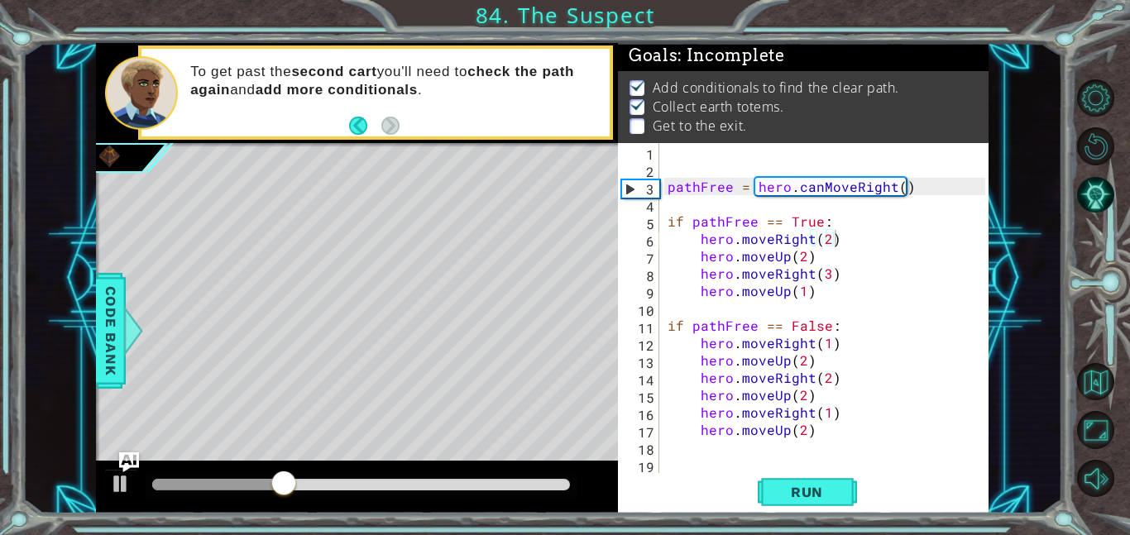
drag, startPoint x: 824, startPoint y: 503, endPoint x: 756, endPoint y: 497, distance: 68.1
click at [756, 497] on div "Run" at bounding box center [806, 491] width 371 height 37
click at [792, 491] on span "Run" at bounding box center [806, 492] width 65 height 17
click at [825, 271] on div "pathFree = hero . canMoveRight ( ) if pathFree == True : hero . moveRight ( 2 )…" at bounding box center [828, 325] width 329 height 365
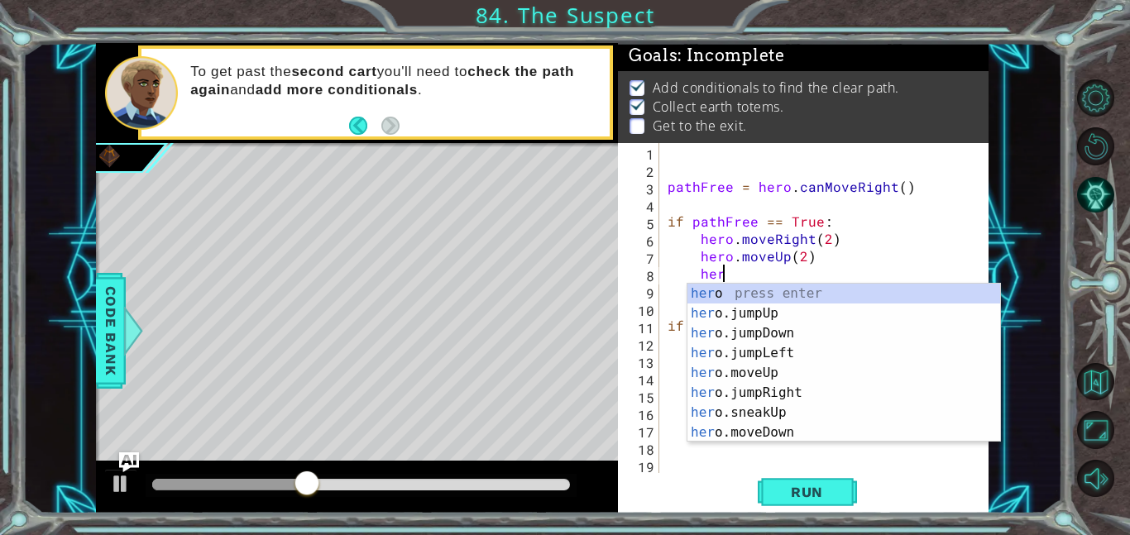
type textarea "h"
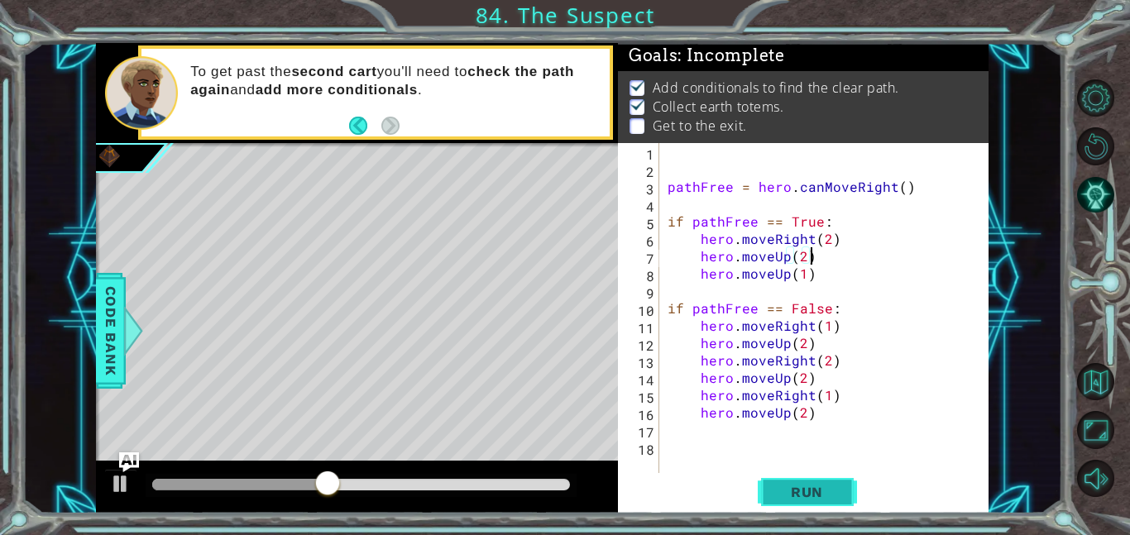
click at [794, 495] on span "Run" at bounding box center [806, 492] width 65 height 17
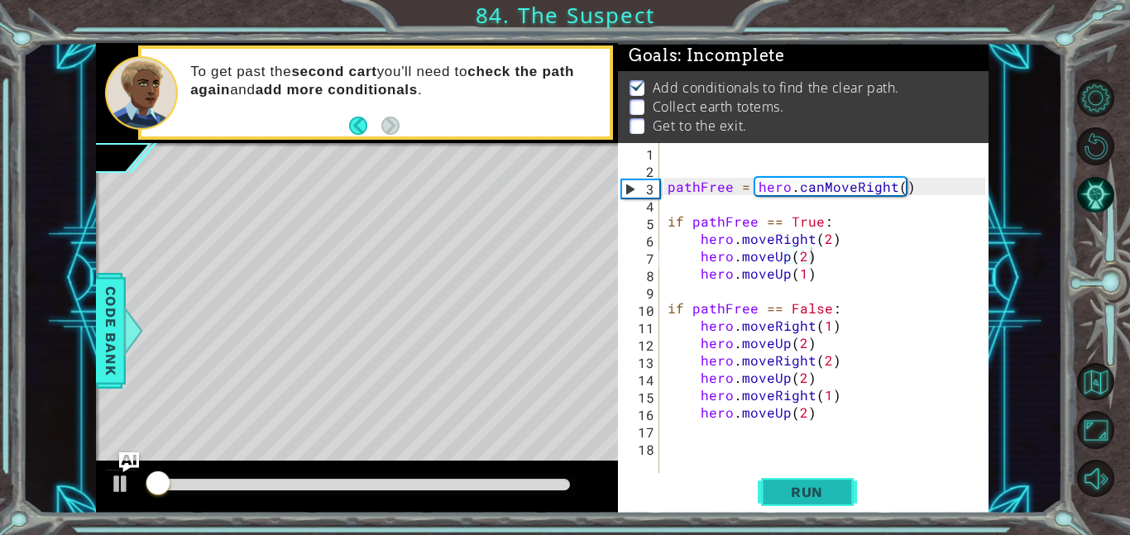
click at [794, 495] on span "Run" at bounding box center [806, 492] width 65 height 17
click at [737, 508] on div "Run" at bounding box center [806, 491] width 371 height 37
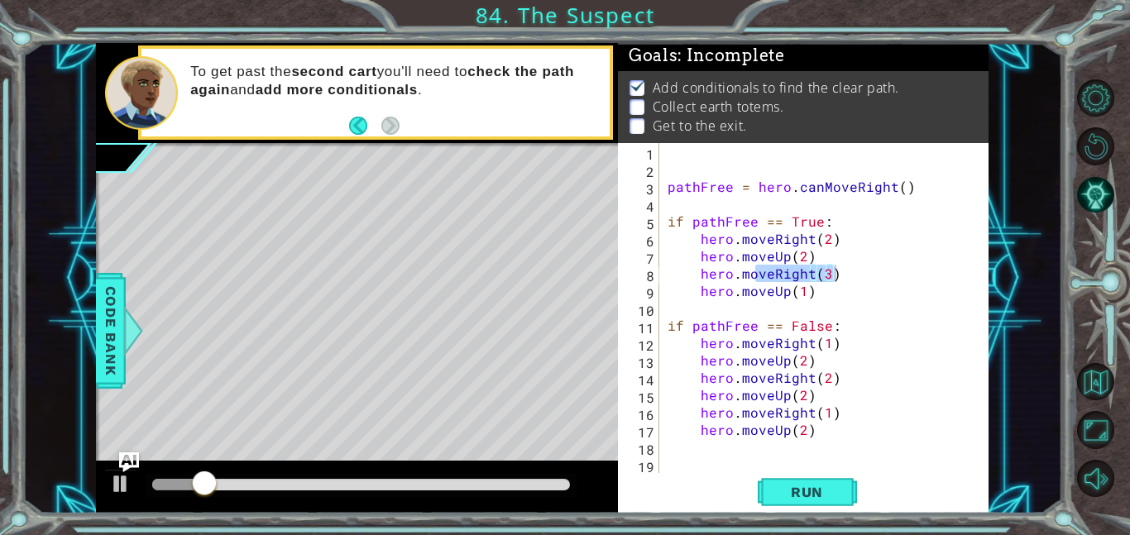
click at [737, 508] on div "Run" at bounding box center [806, 491] width 371 height 37
click at [797, 499] on span "Run" at bounding box center [806, 492] width 65 height 17
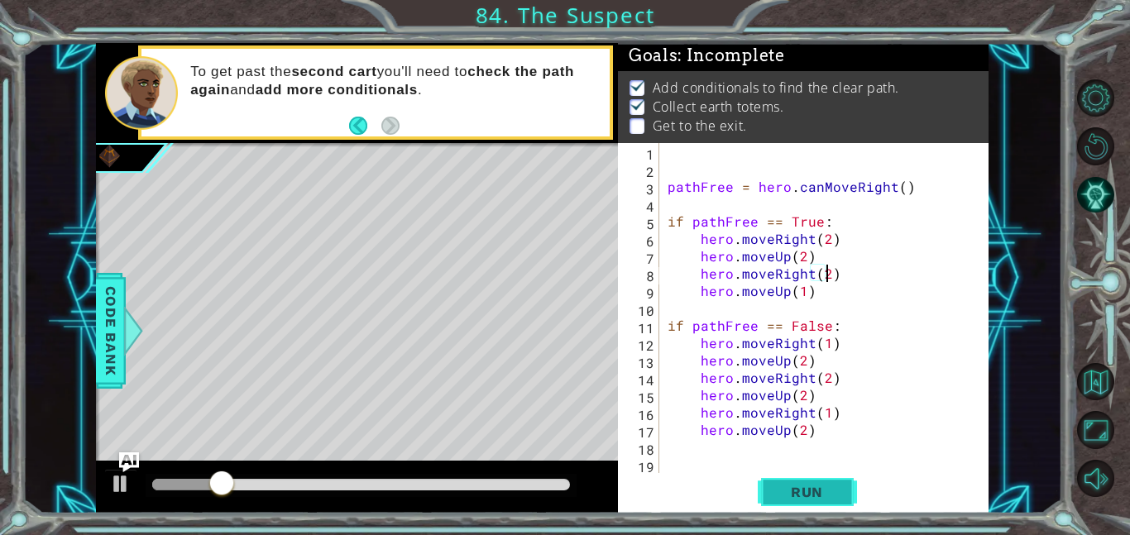
scroll to position [0, 9]
click at [794, 501] on button "Run" at bounding box center [807, 491] width 99 height 37
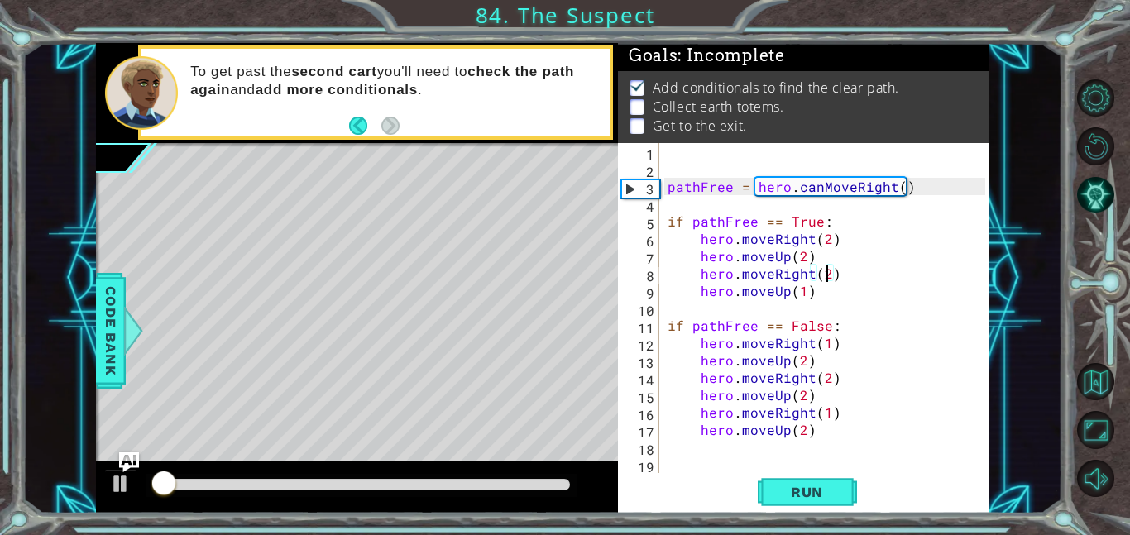
click at [792, 512] on div "hero.moveRight(2) 1 2 3 4 5 6 7 8 9 10 11 12 13 14 15 16 17 18 19 pathFree = he…" at bounding box center [803, 328] width 371 height 371
click at [793, 500] on button "Run" at bounding box center [807, 491] width 99 height 37
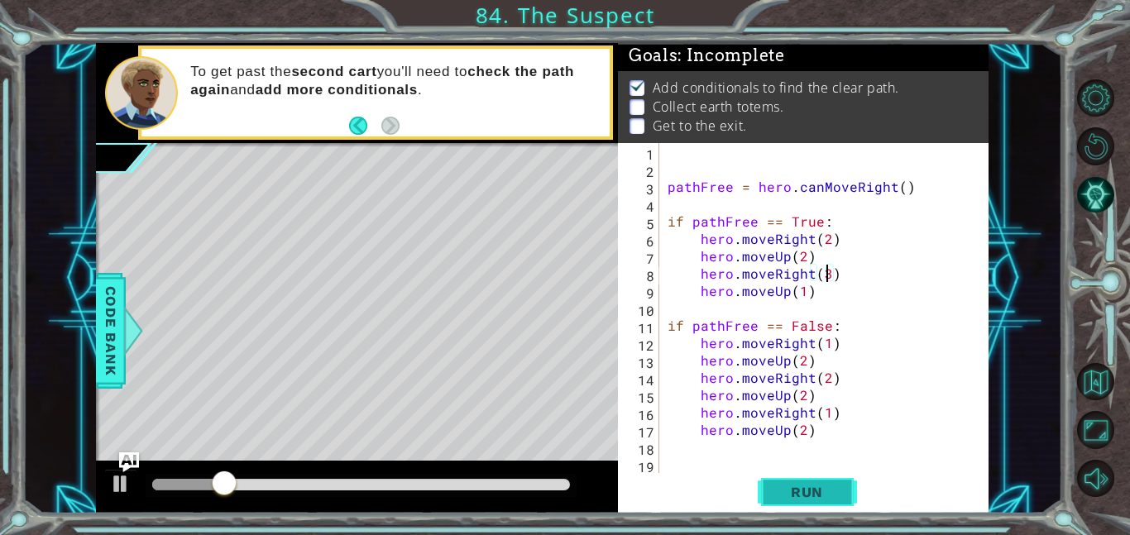
click at [806, 497] on span "Run" at bounding box center [806, 492] width 65 height 17
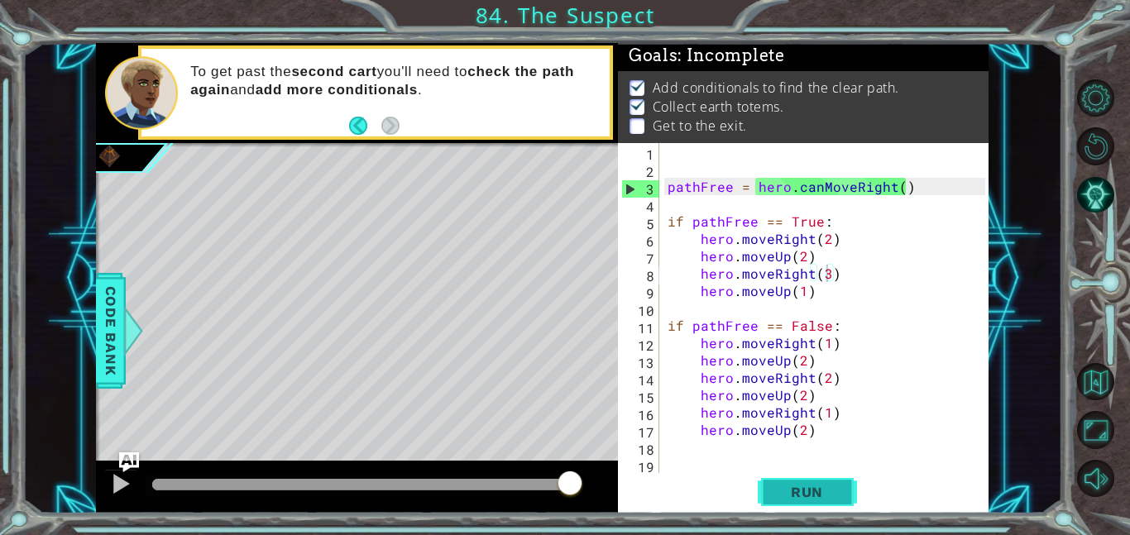
click at [792, 485] on span "Run" at bounding box center [806, 492] width 65 height 17
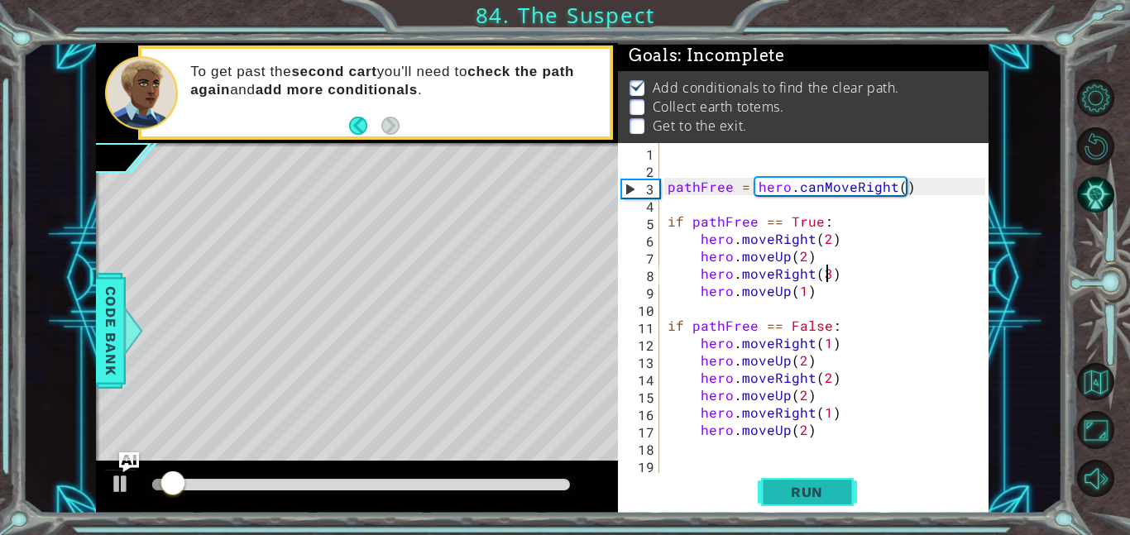
click at [792, 485] on span "Run" at bounding box center [806, 492] width 65 height 17
click at [824, 234] on div "pathFree = hero . canMoveRight ( ) if pathFree == True : hero . moveRight ( 2 )…" at bounding box center [828, 325] width 329 height 365
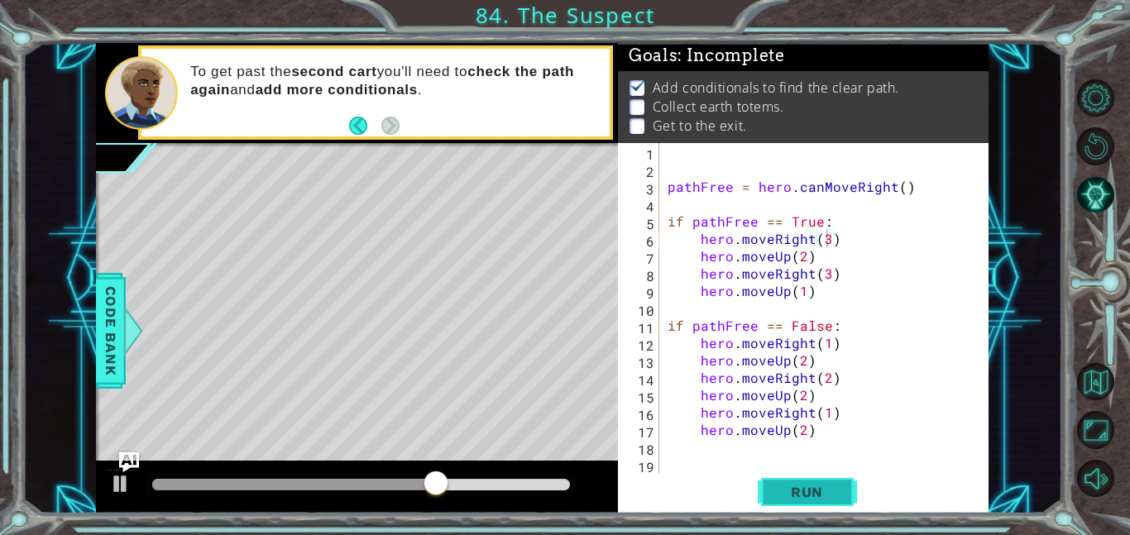
click at [821, 489] on span "Run" at bounding box center [806, 492] width 65 height 17
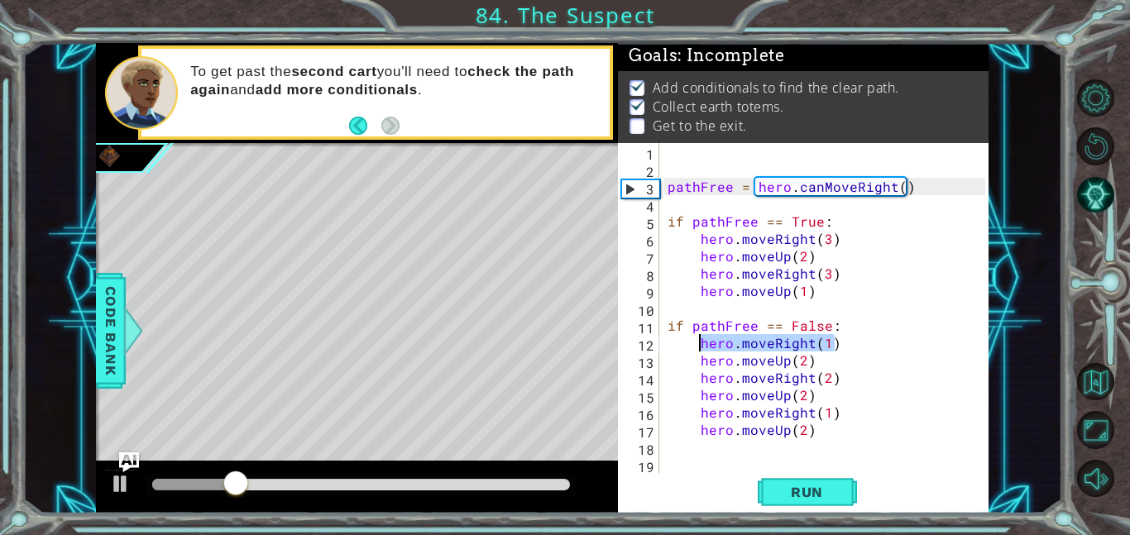
drag, startPoint x: 838, startPoint y: 343, endPoint x: 696, endPoint y: 347, distance: 142.3
click at [696, 347] on div "pathFree = hero . canMoveRight ( ) if pathFree == True : hero . moveRight ( 3 )…" at bounding box center [828, 325] width 329 height 365
type textarea "hero.moveRight(1)"
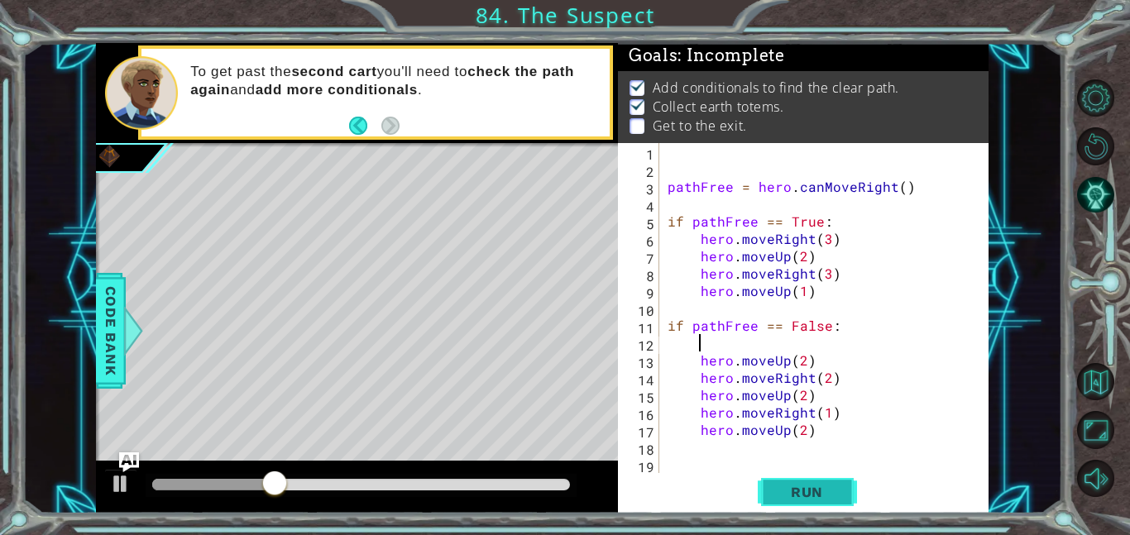
click at [832, 486] on span "Run" at bounding box center [806, 492] width 65 height 17
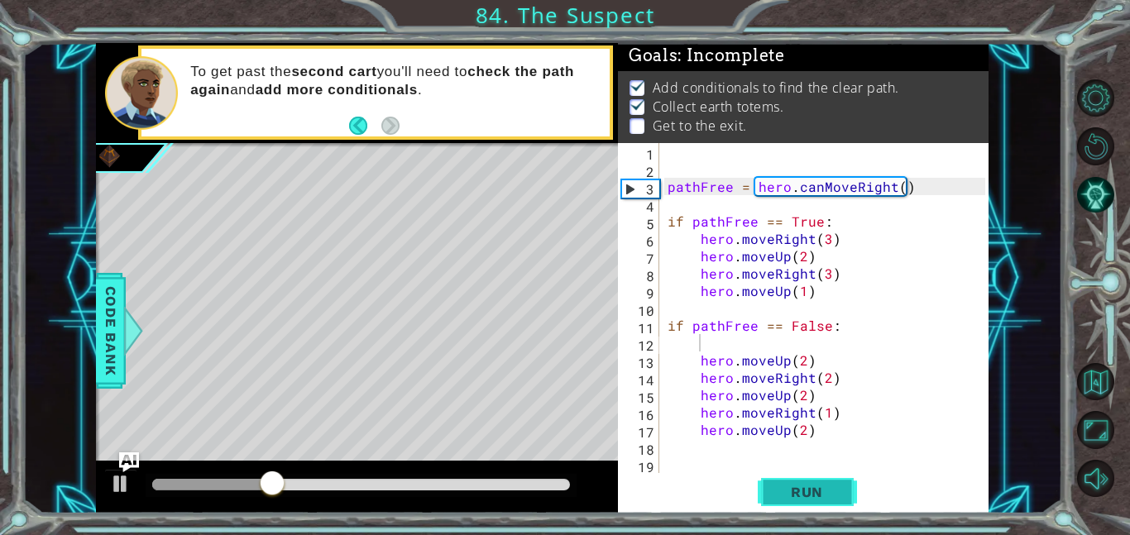
click at [833, 476] on button "Run" at bounding box center [807, 491] width 99 height 37
click at [826, 242] on div "pathFree = hero . canMoveRight ( ) if pathFree == True : hero . moveRight ( 3 )…" at bounding box center [828, 325] width 329 height 365
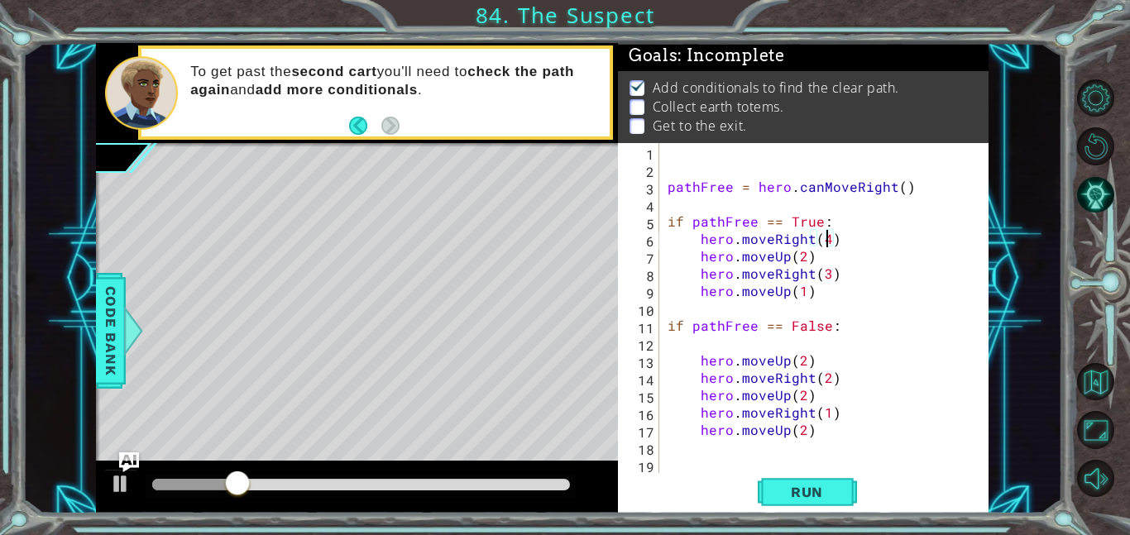
scroll to position [0, 9]
type textarea "hero.moveRight(4)"
click at [840, 495] on button "Run" at bounding box center [807, 491] width 99 height 37
